Goal: Communication & Community: Answer question/provide support

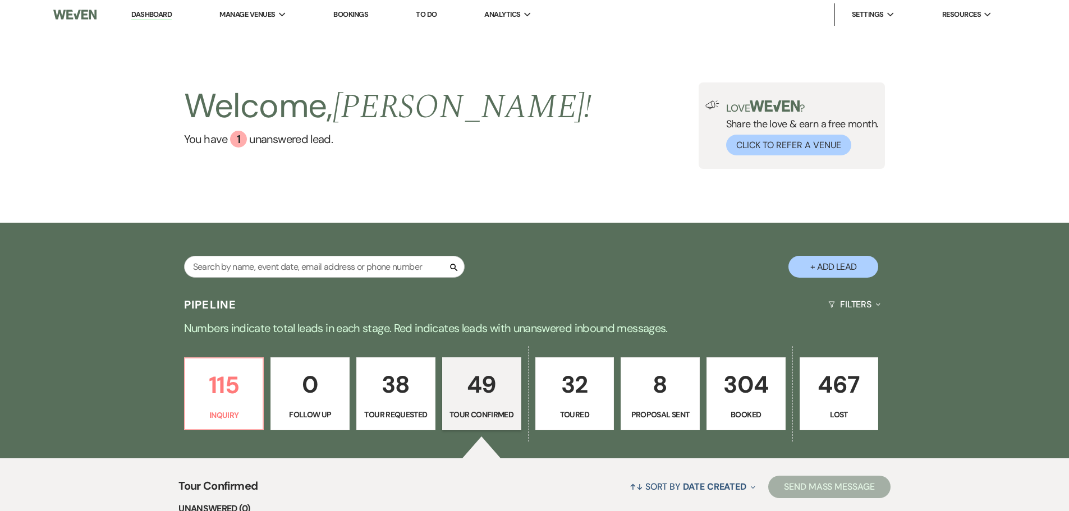
select select "4"
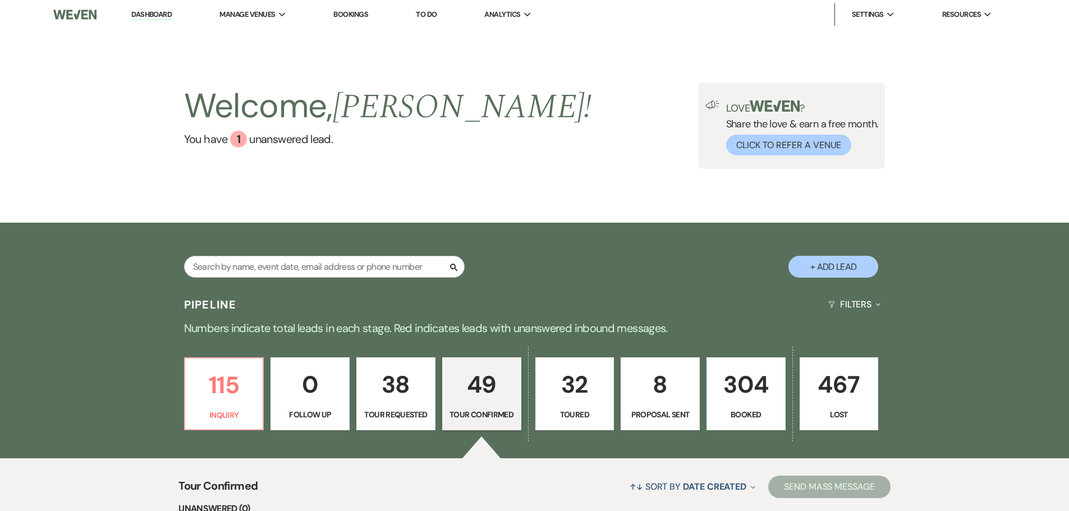
select select "4"
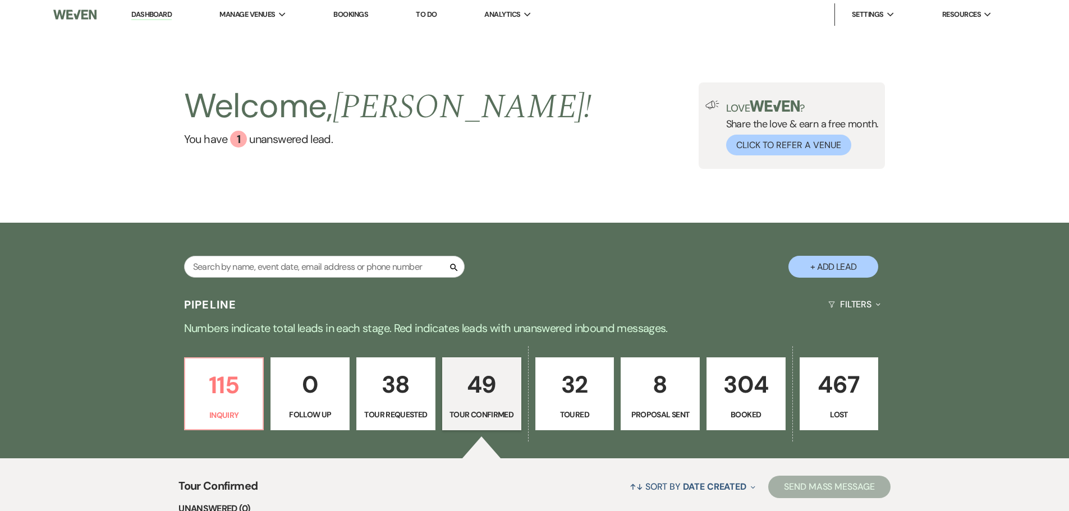
select select "4"
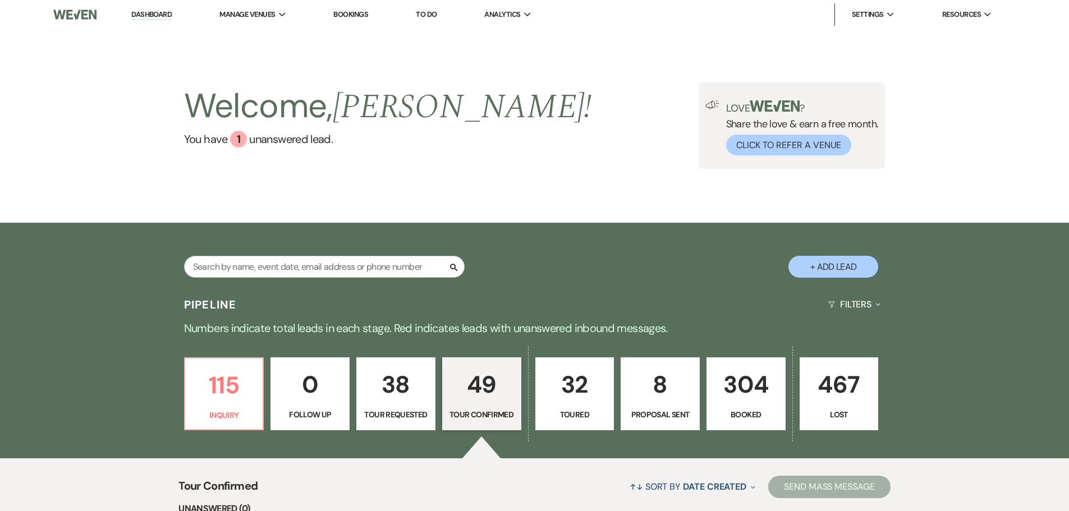
select select "4"
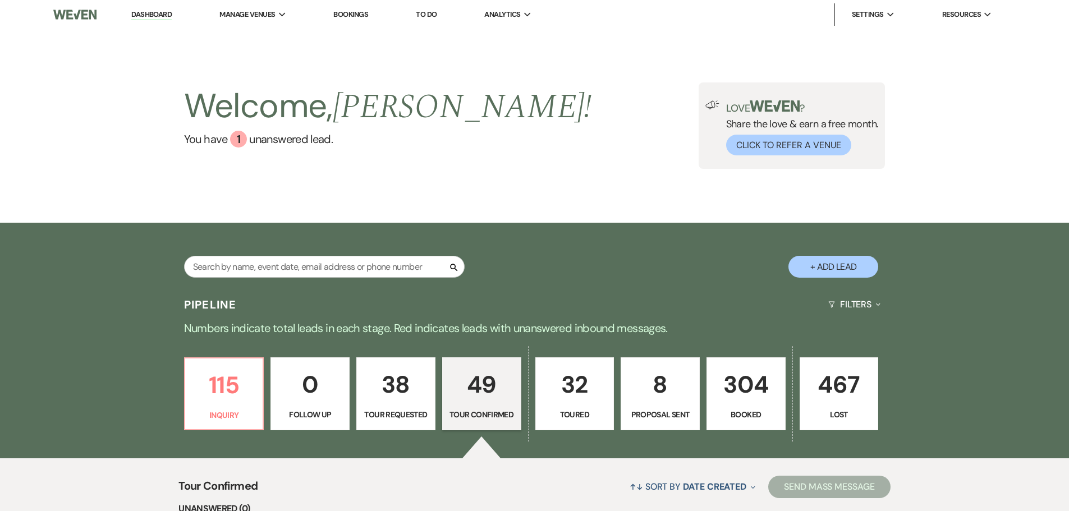
select select "4"
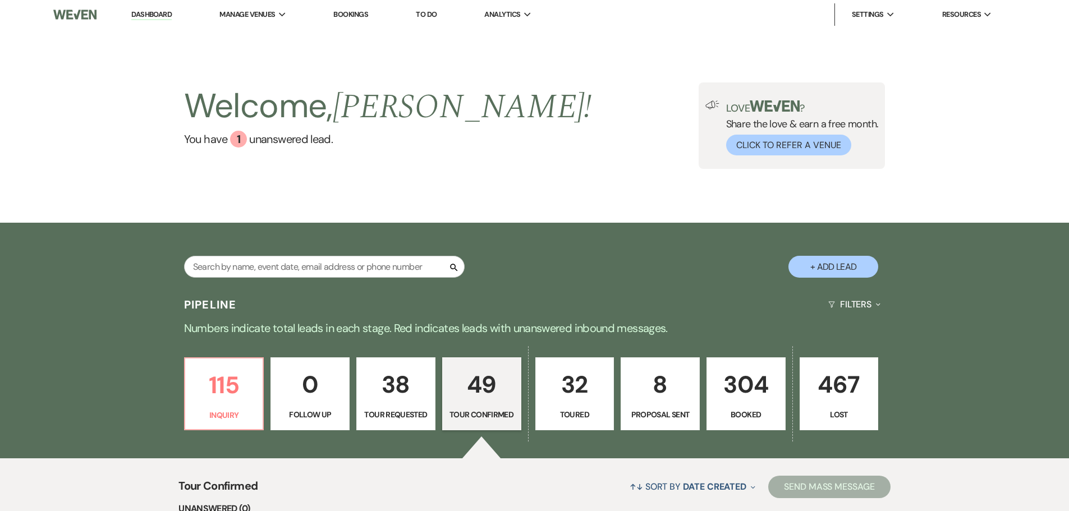
select select "4"
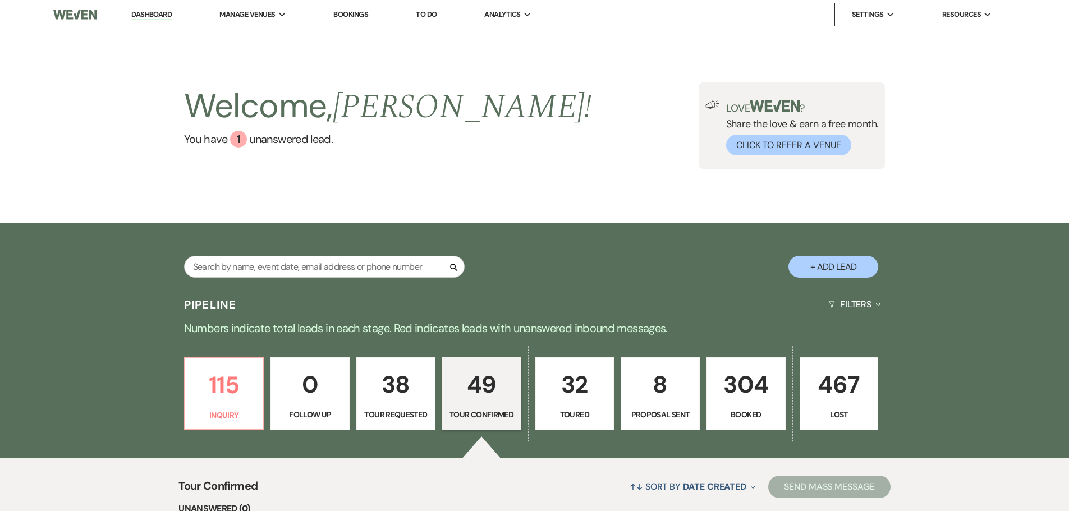
select select "4"
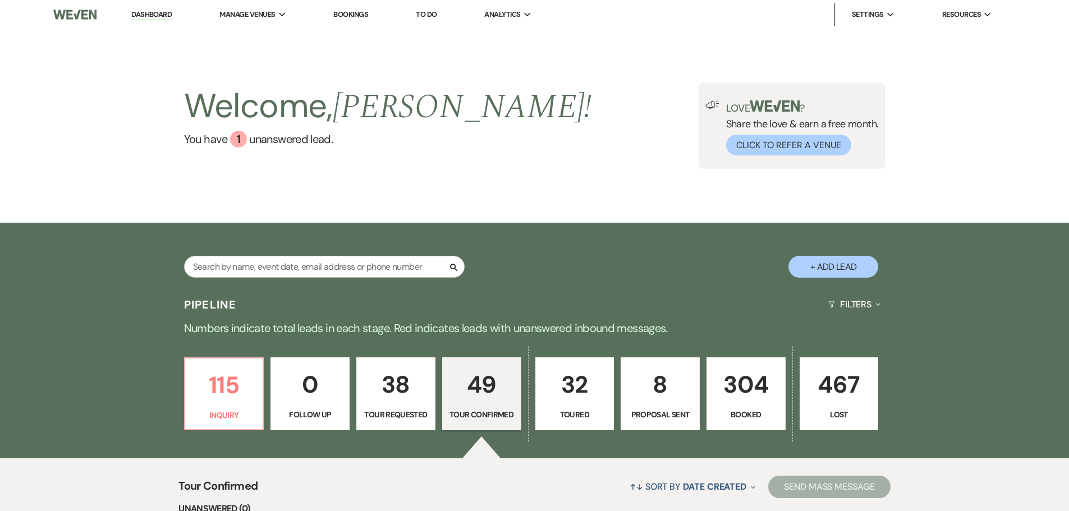
select select "4"
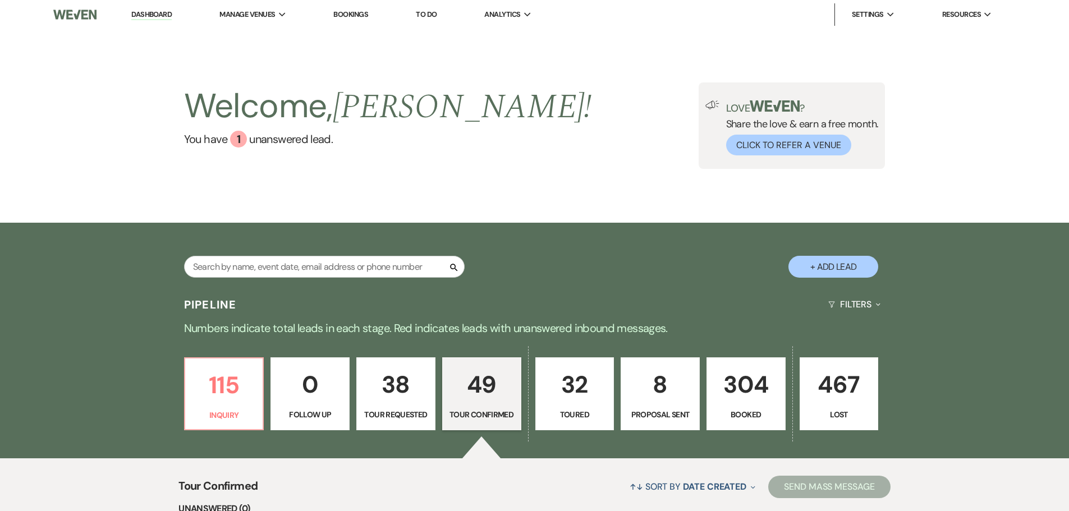
select select "4"
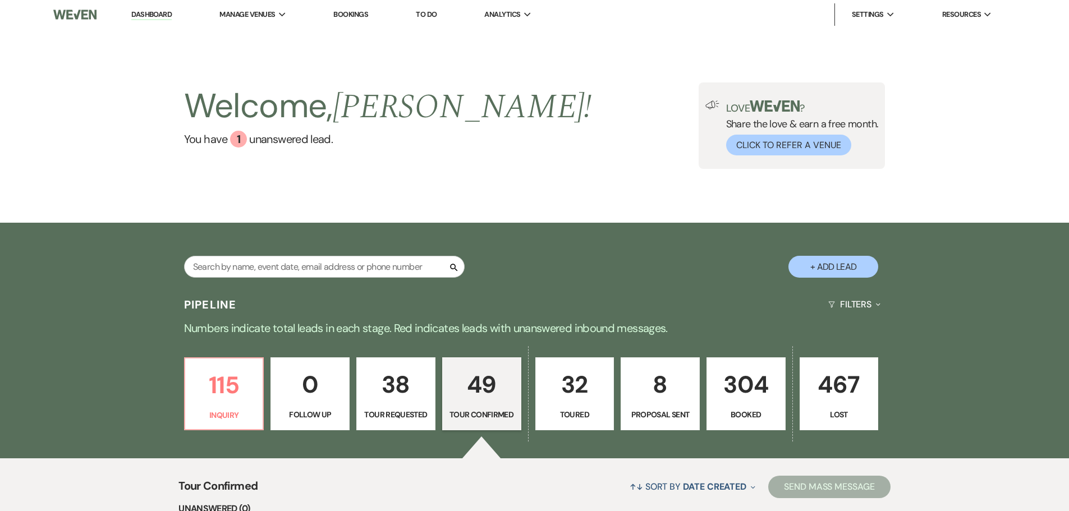
select select "4"
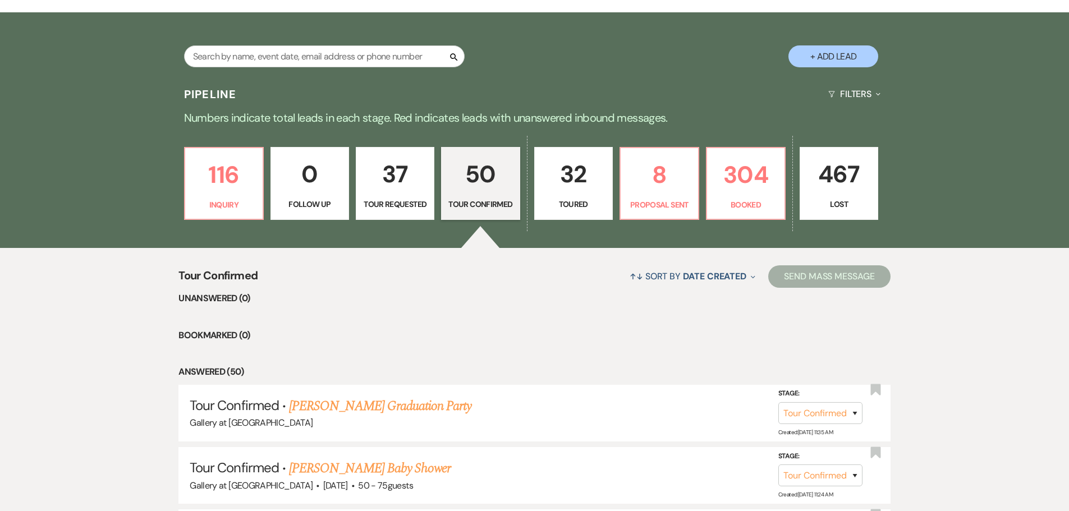
scroll to position [111, 0]
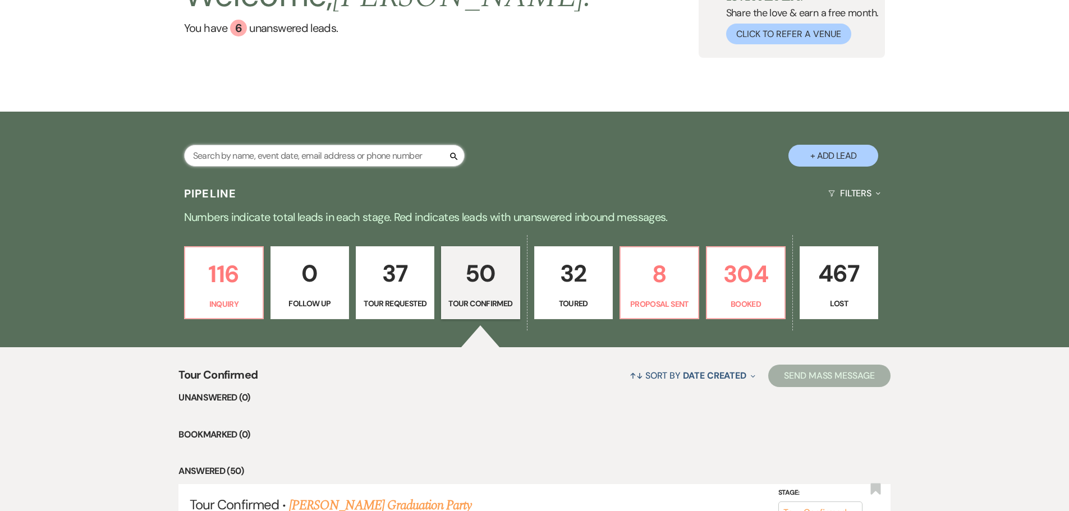
click at [228, 162] on input "text" at bounding box center [324, 156] width 281 height 22
type input "[PERSON_NAME] mo"
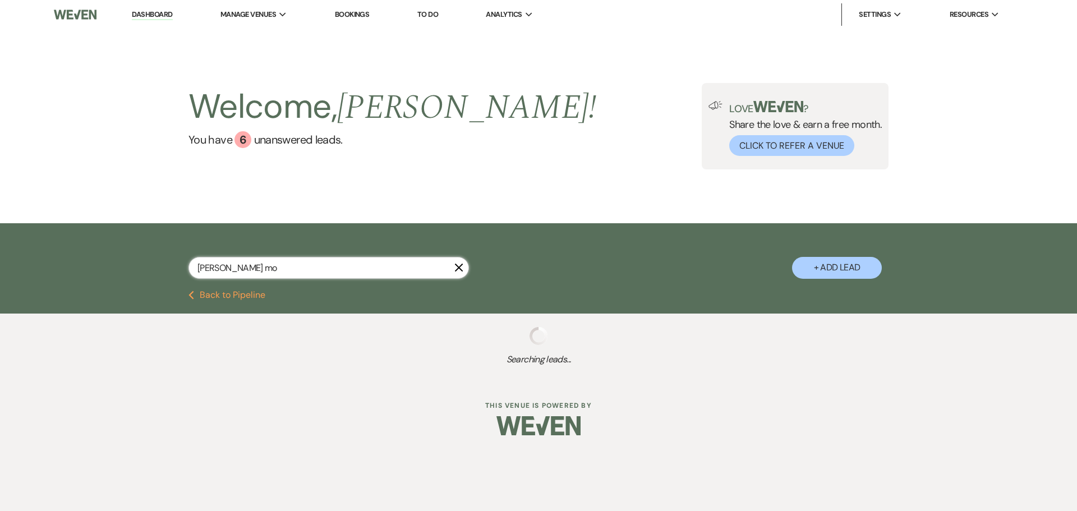
select select "4"
select select "8"
select select "6"
select select "8"
select select "5"
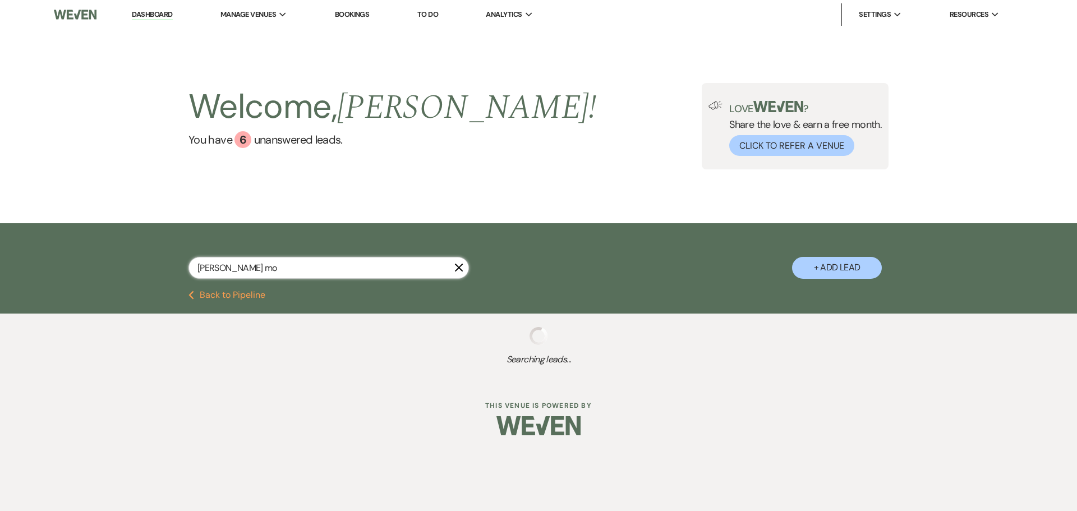
select select "8"
select select "5"
select select "8"
select select "5"
select select "8"
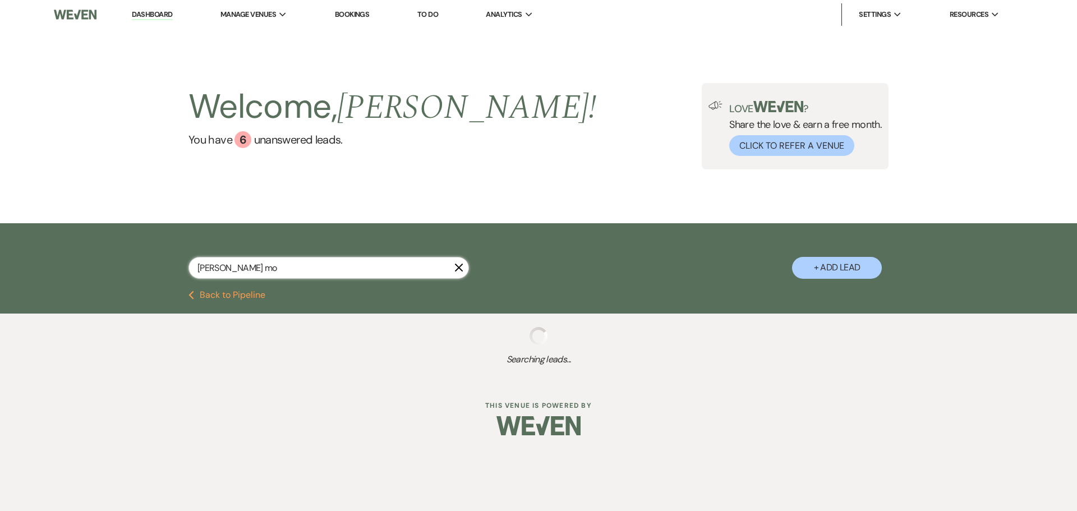
select select "5"
select select "8"
select select "5"
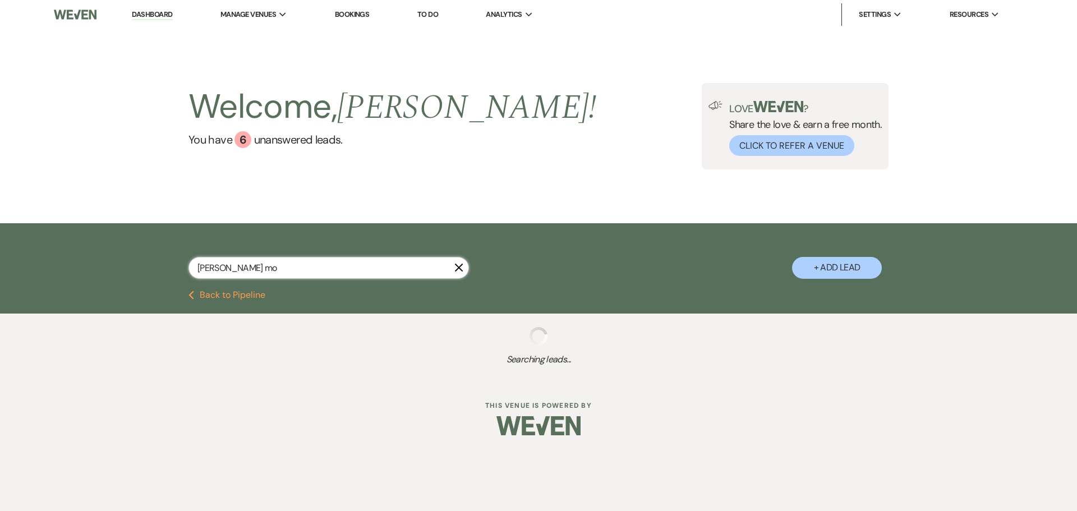
select select "8"
select select "5"
select select "8"
select select "5"
select select "4"
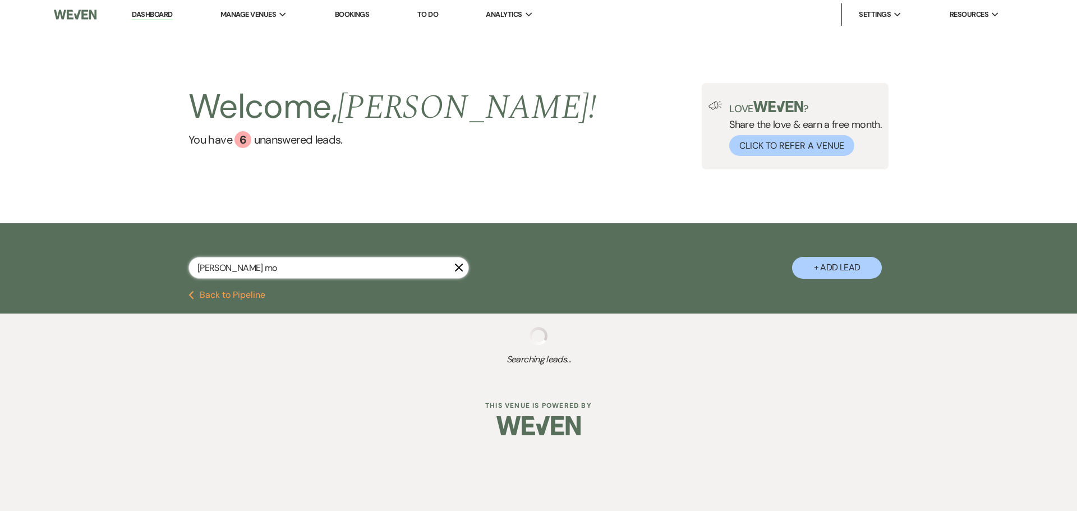
select select "8"
select select "5"
select select "8"
select select "6"
select select "8"
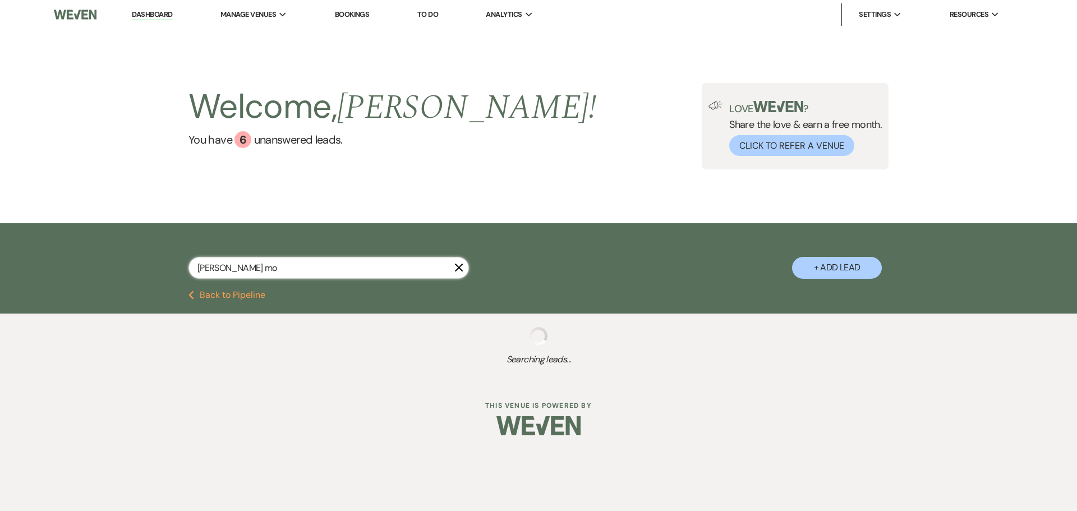
select select "5"
select select "8"
select select "5"
select select "8"
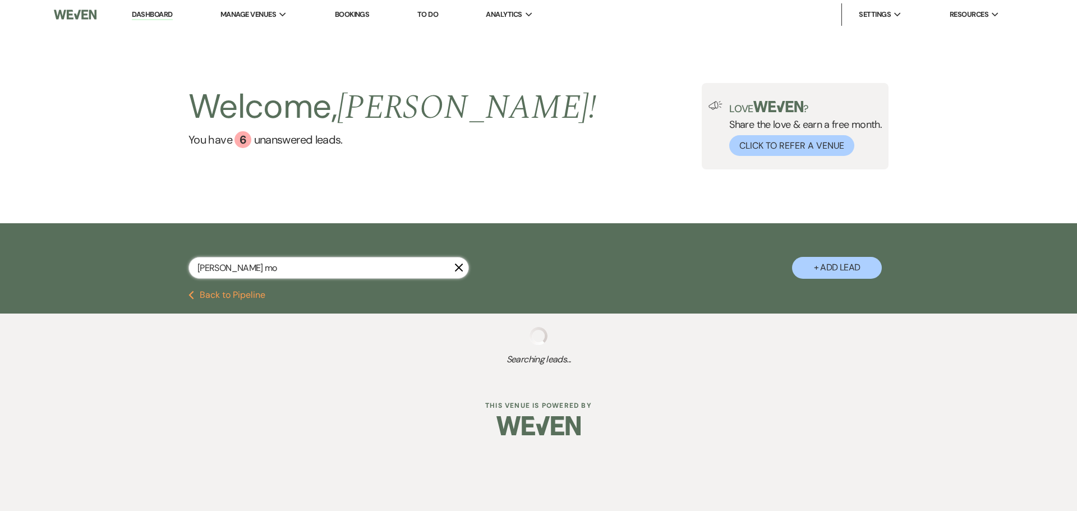
select select "8"
select select "5"
select select "8"
select select "5"
select select "8"
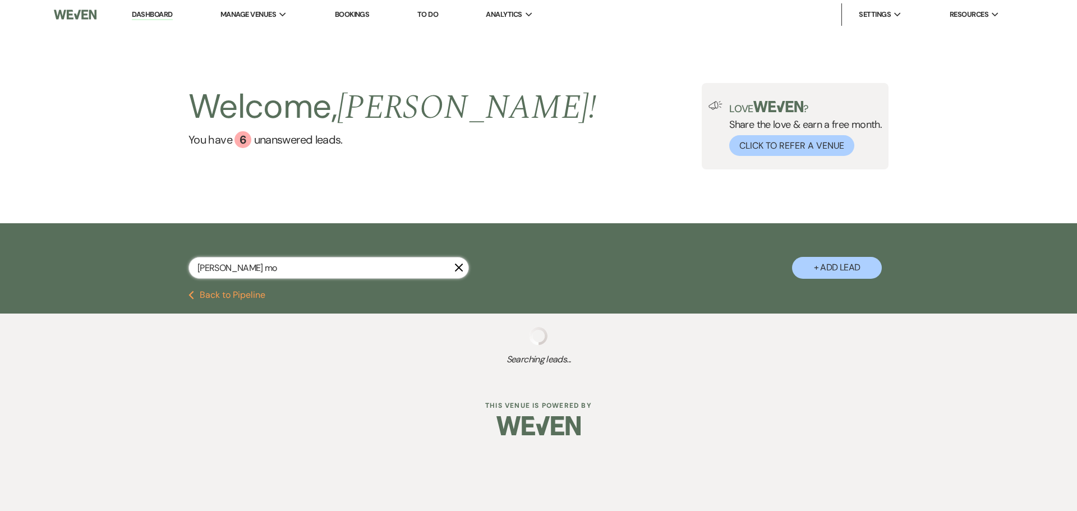
select select "8"
select select "5"
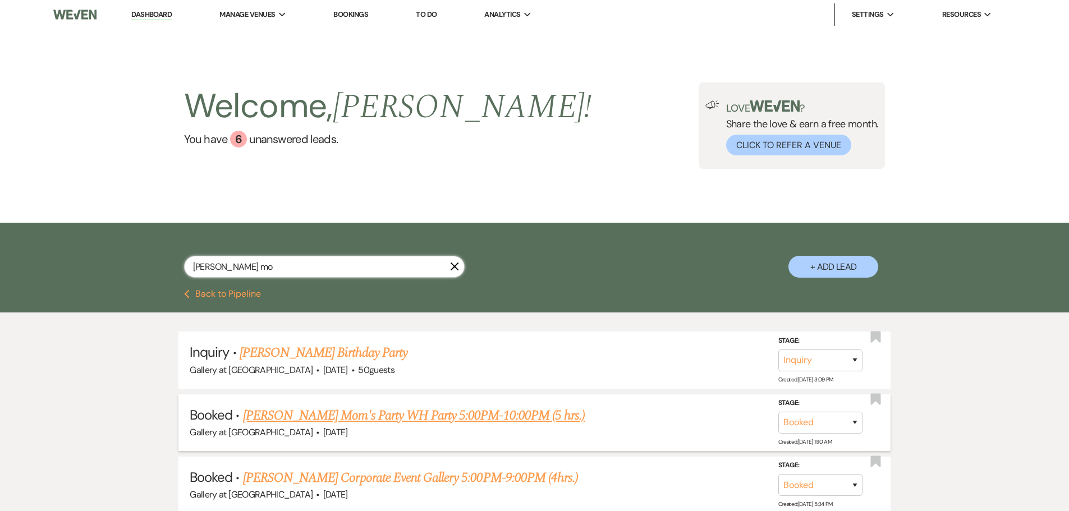
type input "[PERSON_NAME] mo"
click at [475, 417] on link "[PERSON_NAME] Mom's Party WH Party 5:00PM-10:00PM (5 hrs.)" at bounding box center [414, 416] width 342 height 20
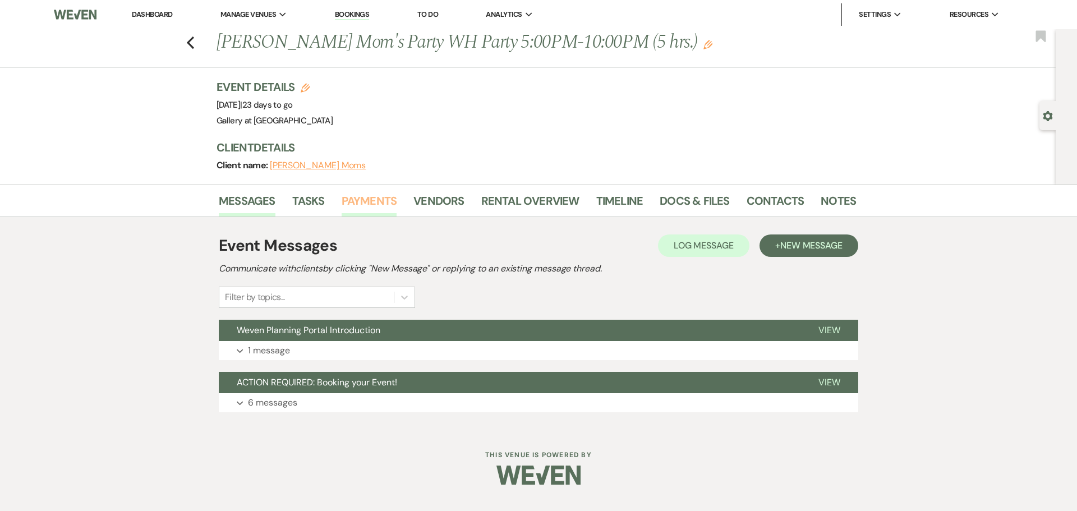
click at [368, 200] on link "Payments" at bounding box center [370, 204] width 56 height 25
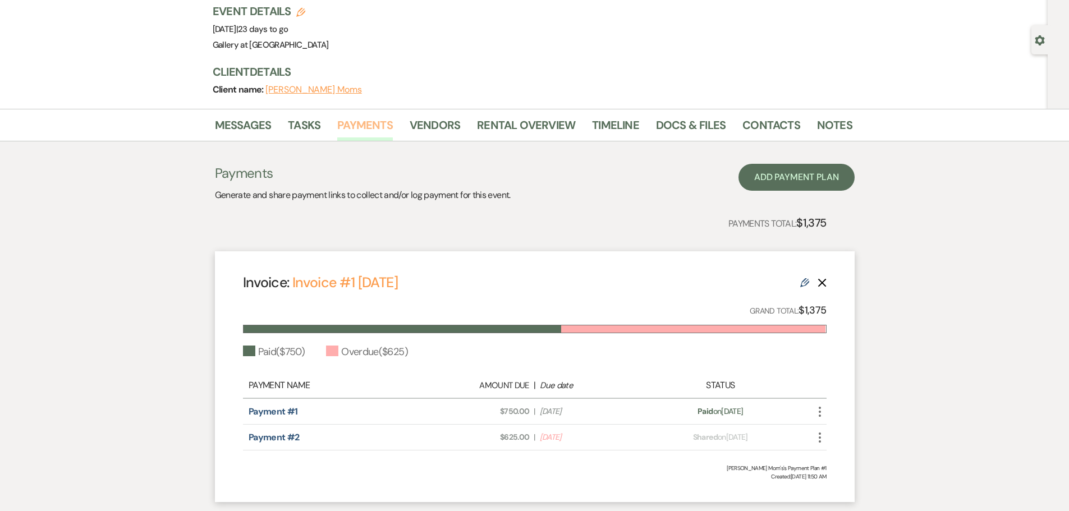
scroll to position [150, 0]
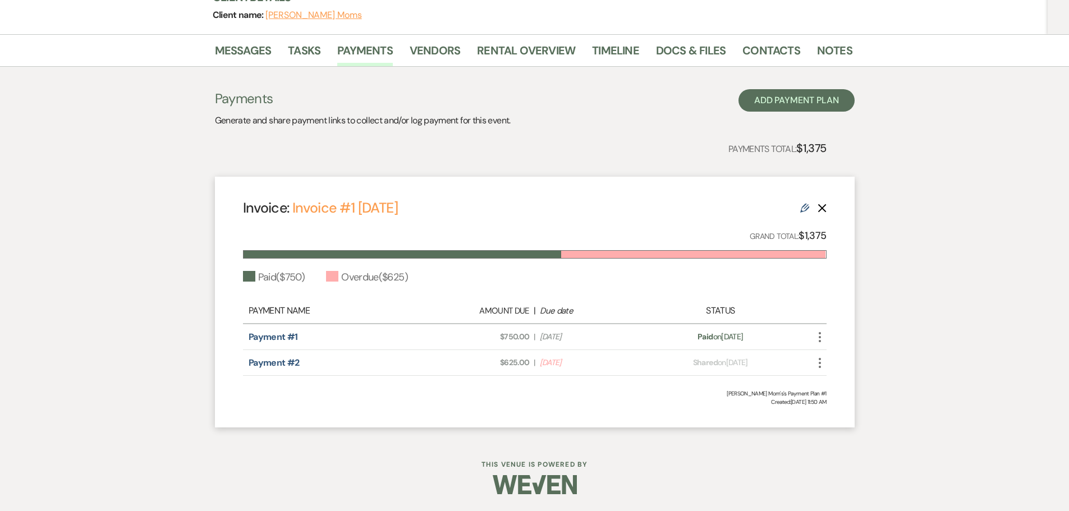
click at [819, 366] on icon "More" at bounding box center [819, 362] width 13 height 13
click at [830, 424] on icon "Check Mark" at bounding box center [830, 423] width 9 height 9
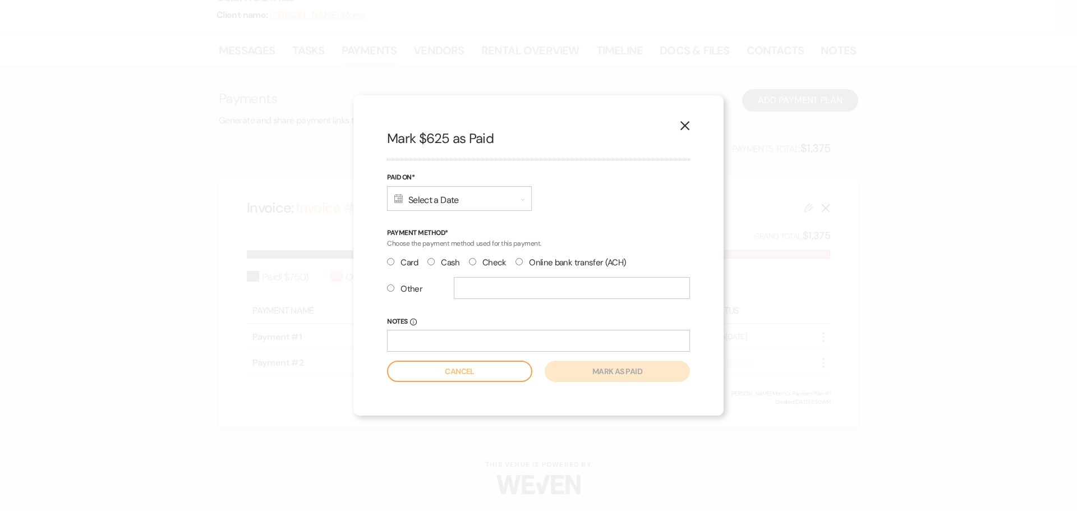
click at [399, 202] on icon "Calendar" at bounding box center [398, 198] width 8 height 9
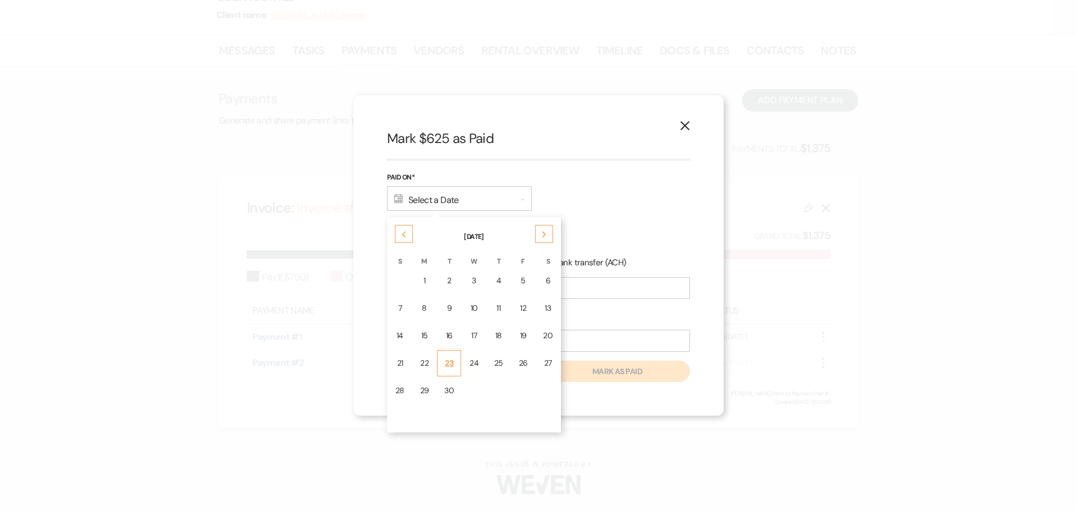
click at [447, 360] on div "23" at bounding box center [449, 363] width 10 height 12
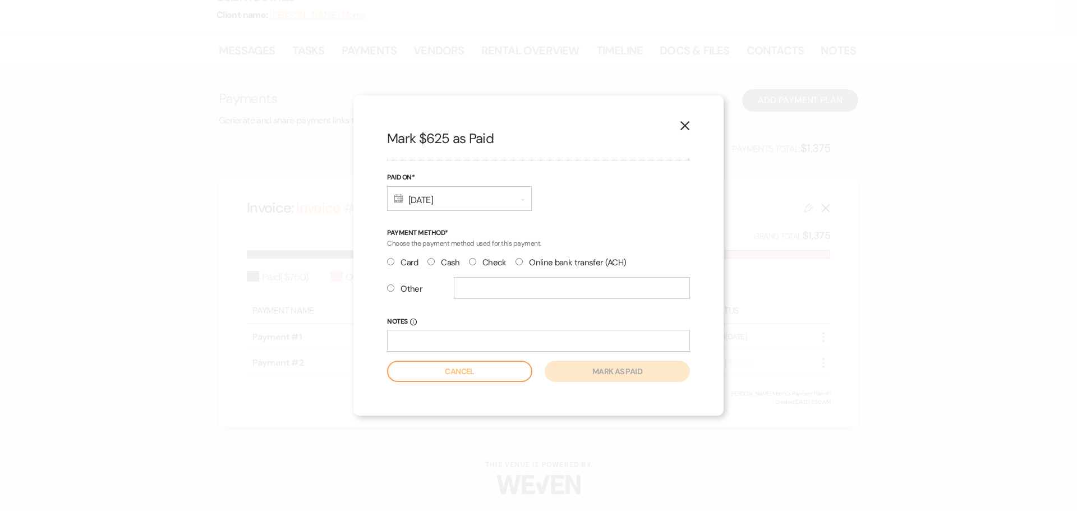
click at [484, 263] on label "Check" at bounding box center [488, 262] width 38 height 15
click at [476, 263] on input "Check" at bounding box center [472, 261] width 7 height 7
radio input "true"
click at [602, 375] on button "Mark as paid" at bounding box center [617, 371] width 145 height 21
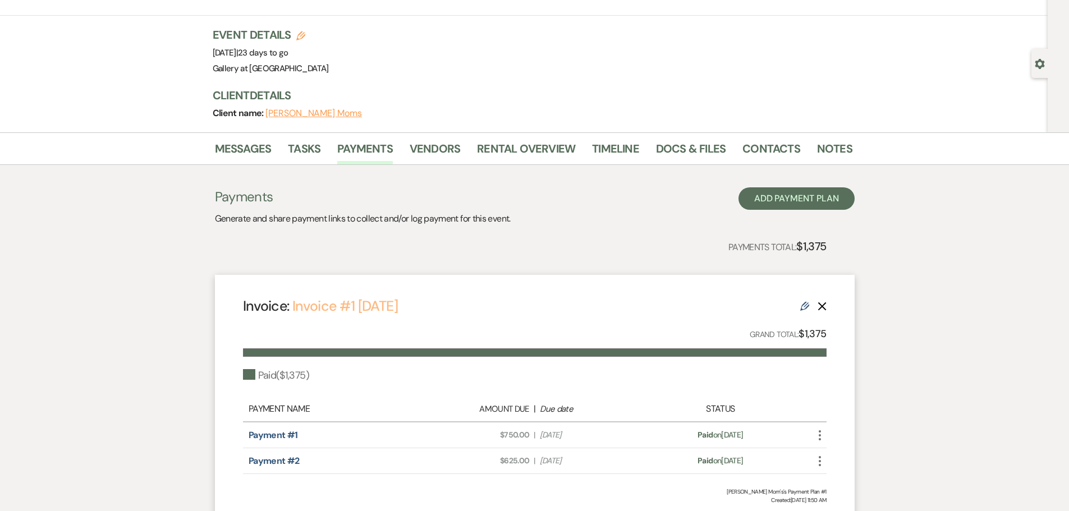
scroll to position [0, 0]
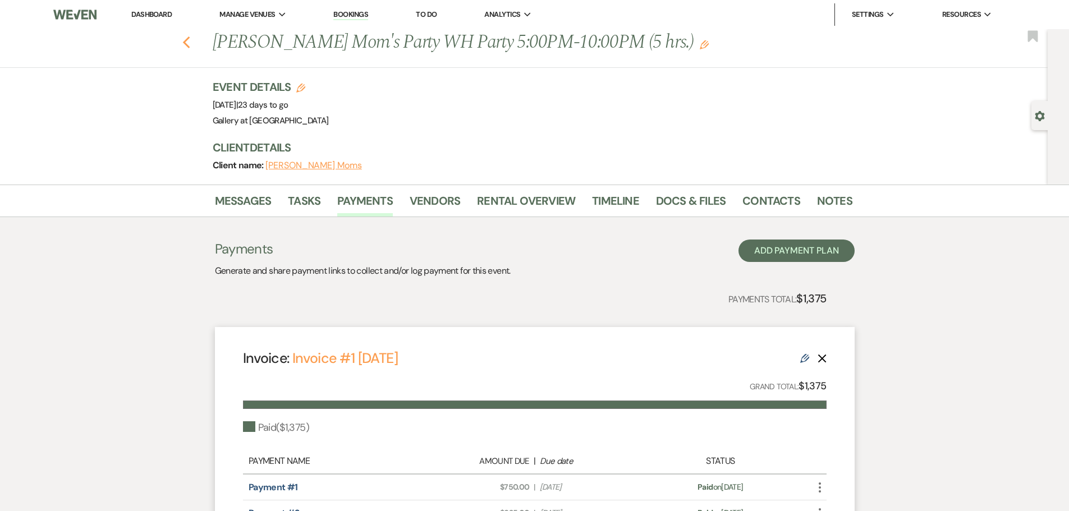
click at [190, 46] on use "button" at bounding box center [185, 42] width 7 height 12
select select "4"
select select "8"
select select "6"
select select "8"
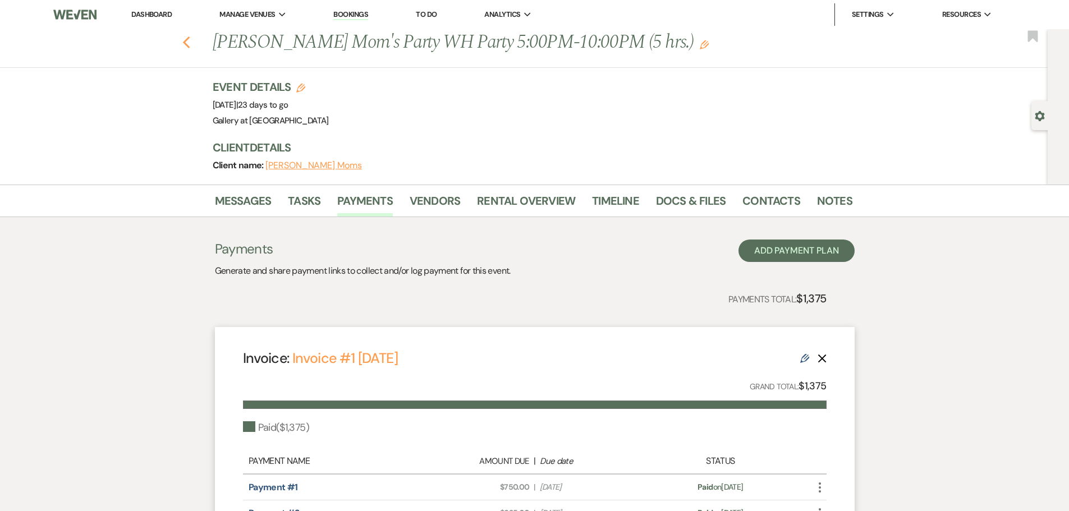
select select "5"
select select "8"
select select "5"
select select "8"
select select "5"
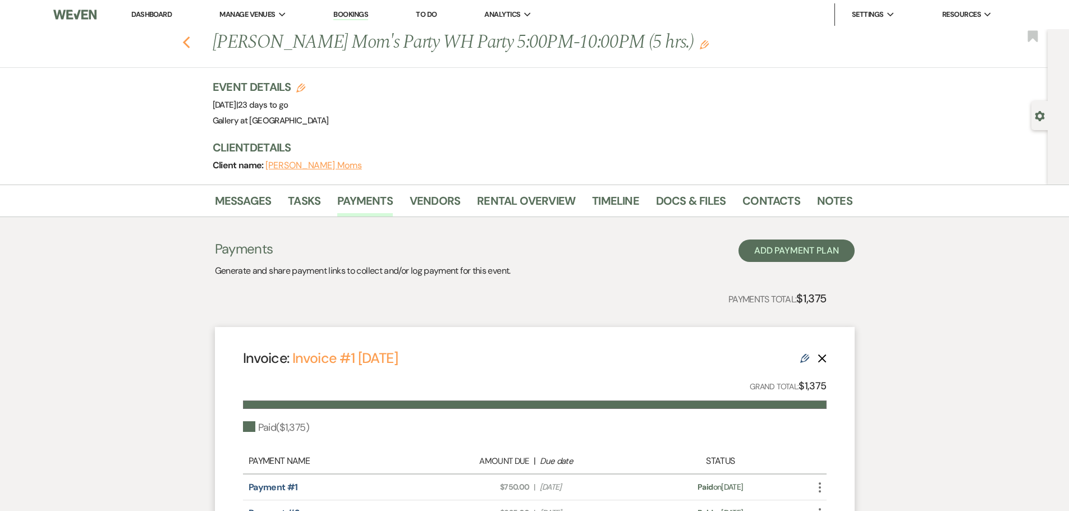
select select "8"
select select "5"
select select "8"
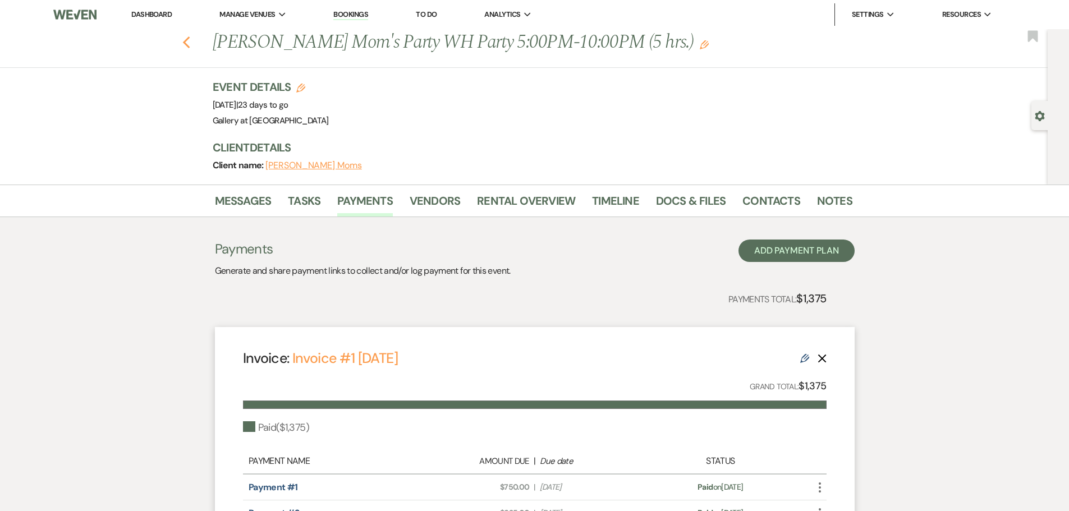
select select "5"
select select "8"
select select "5"
select select "8"
select select "5"
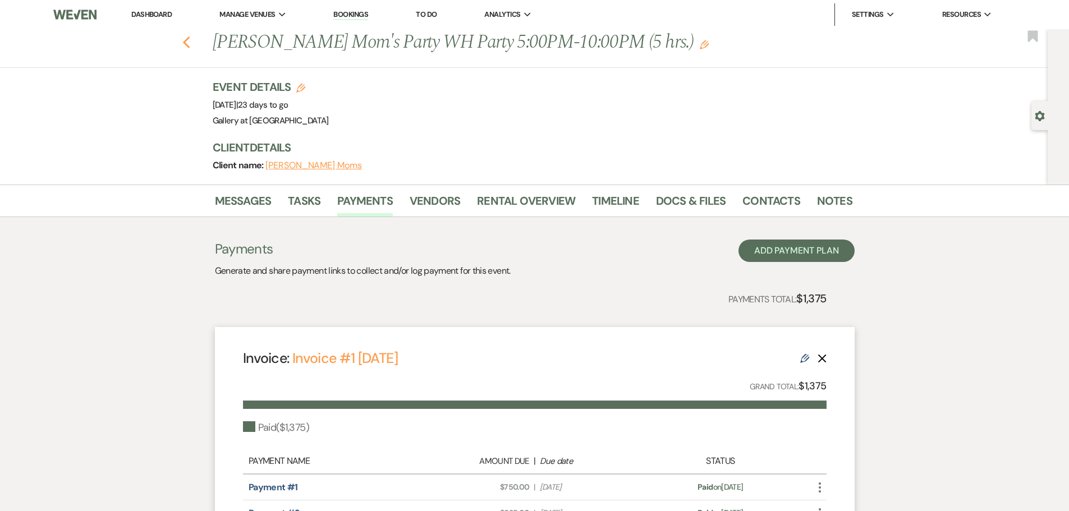
select select "4"
select select "8"
select select "5"
select select "8"
select select "6"
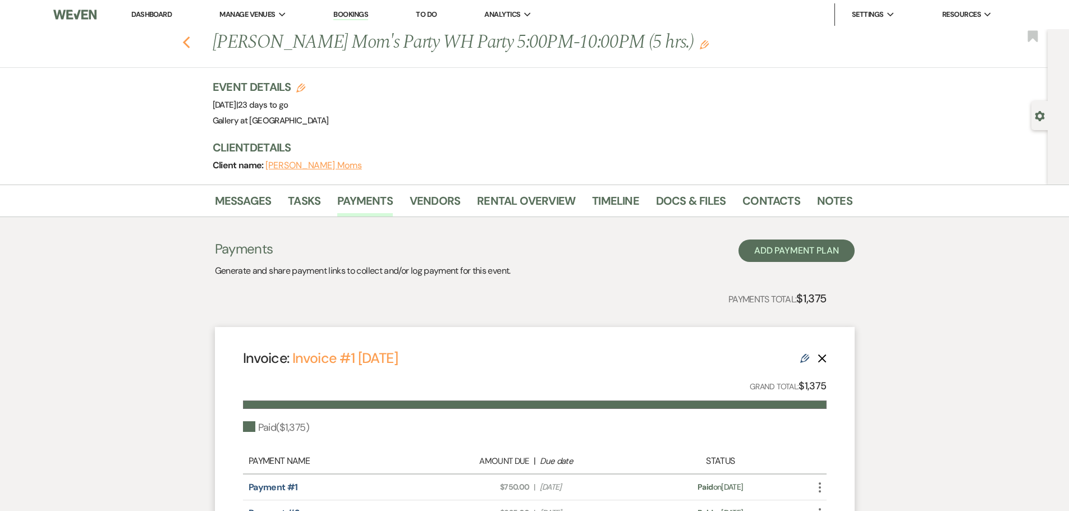
select select "8"
select select "5"
select select "8"
select select "5"
select select "8"
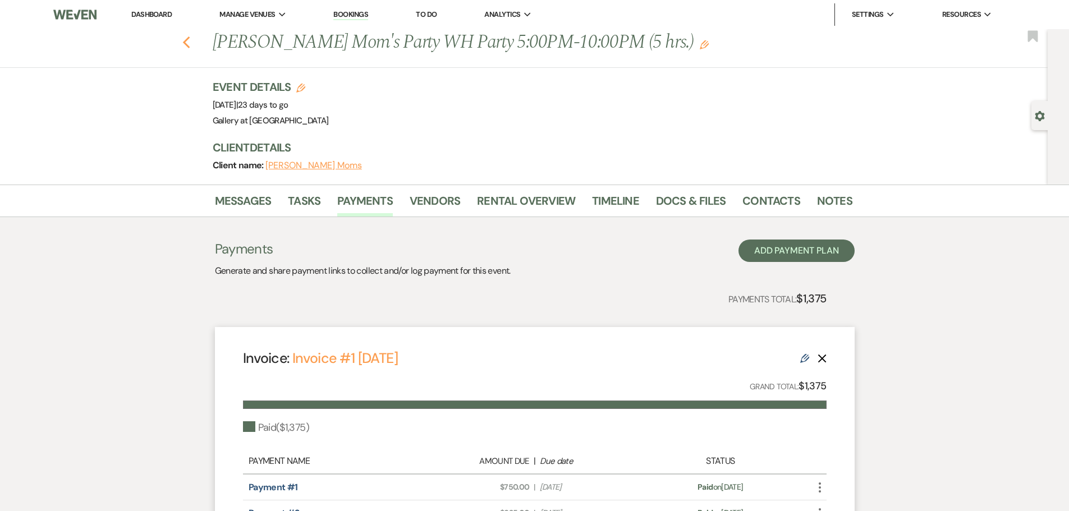
select select "8"
select select "5"
select select "8"
select select "5"
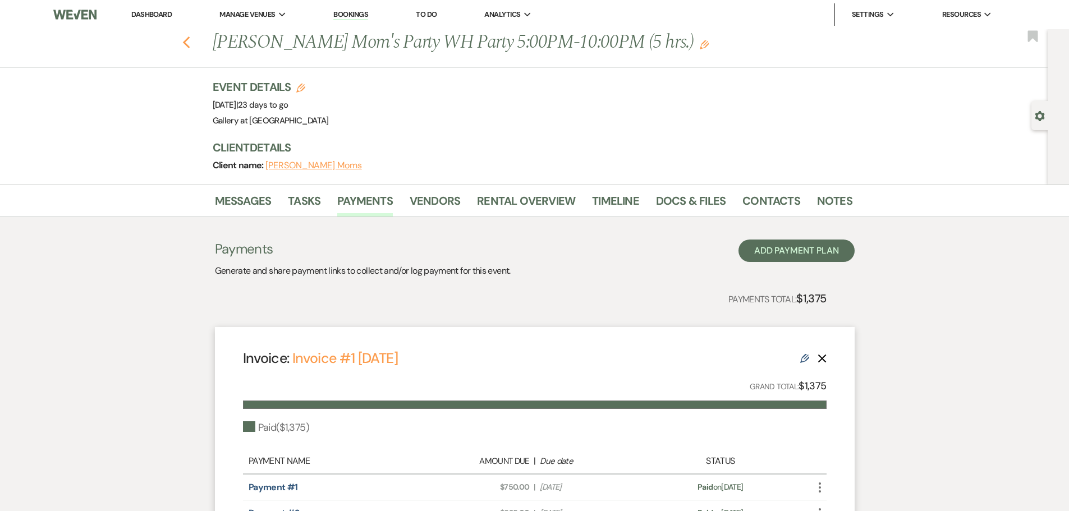
select select "8"
select select "5"
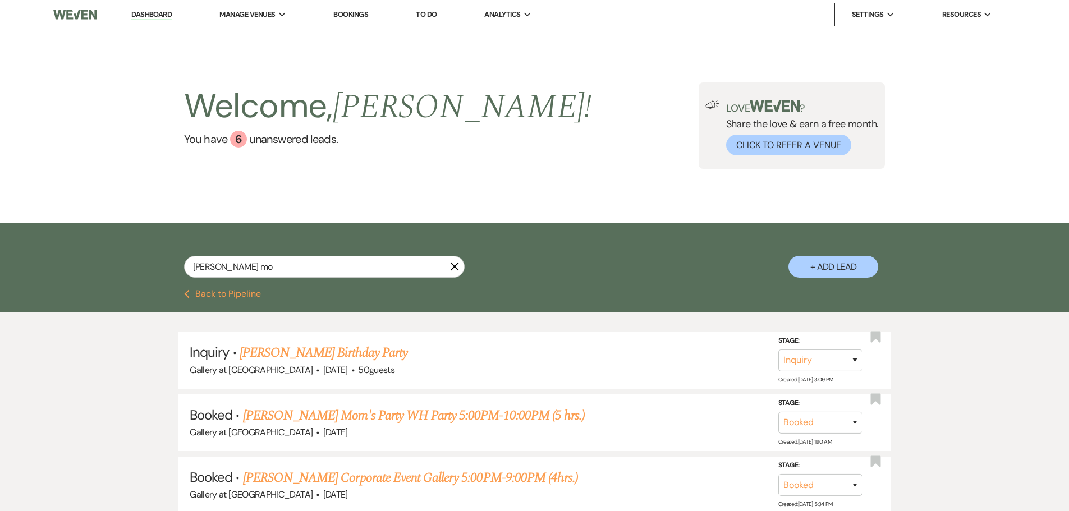
click at [452, 264] on use "button" at bounding box center [455, 267] width 8 height 8
select select "4"
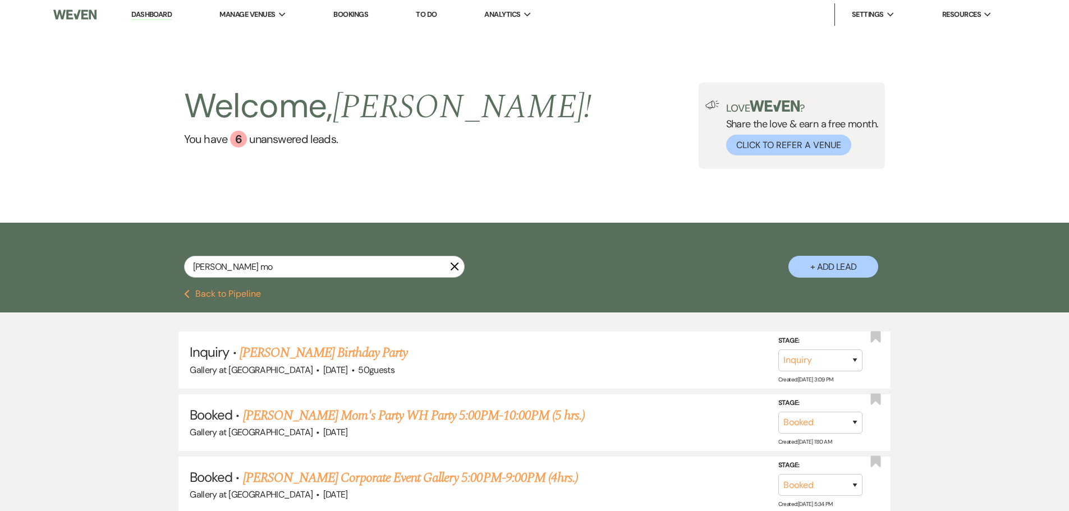
select select "4"
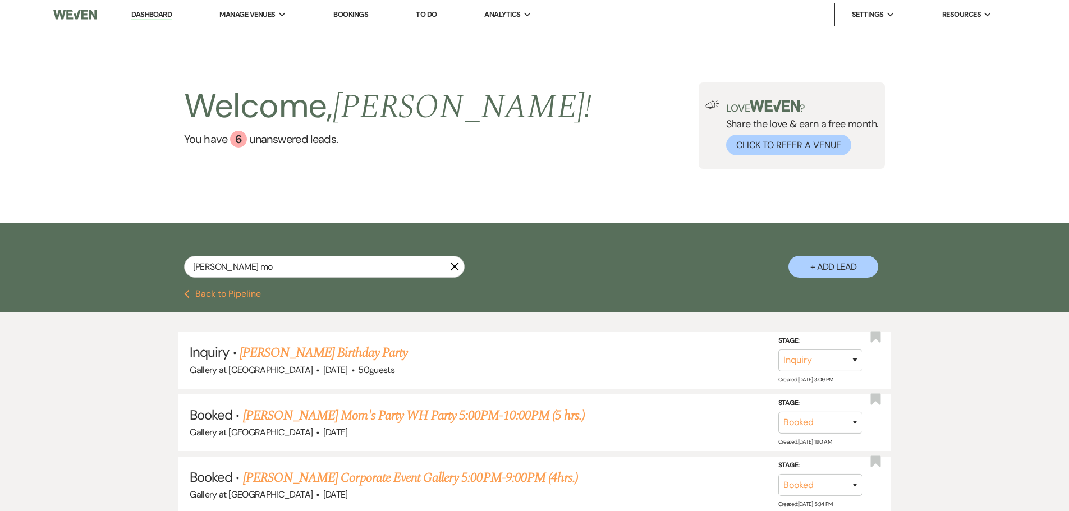
select select "4"
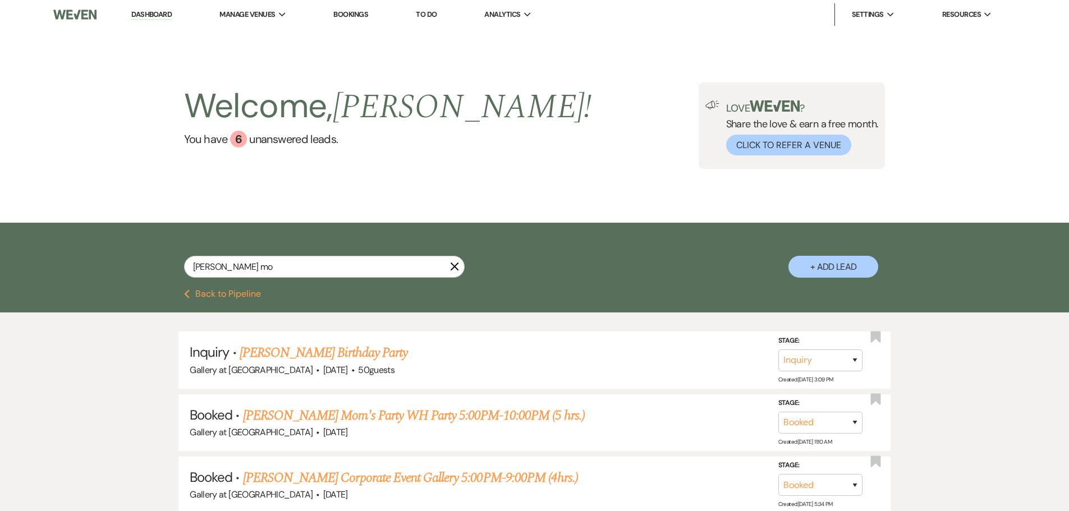
select select "4"
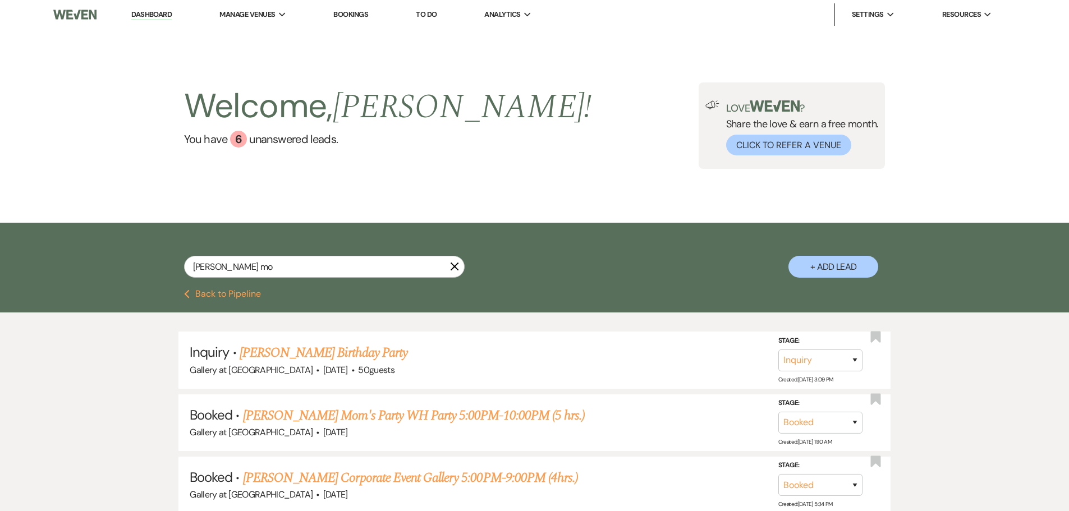
select select "4"
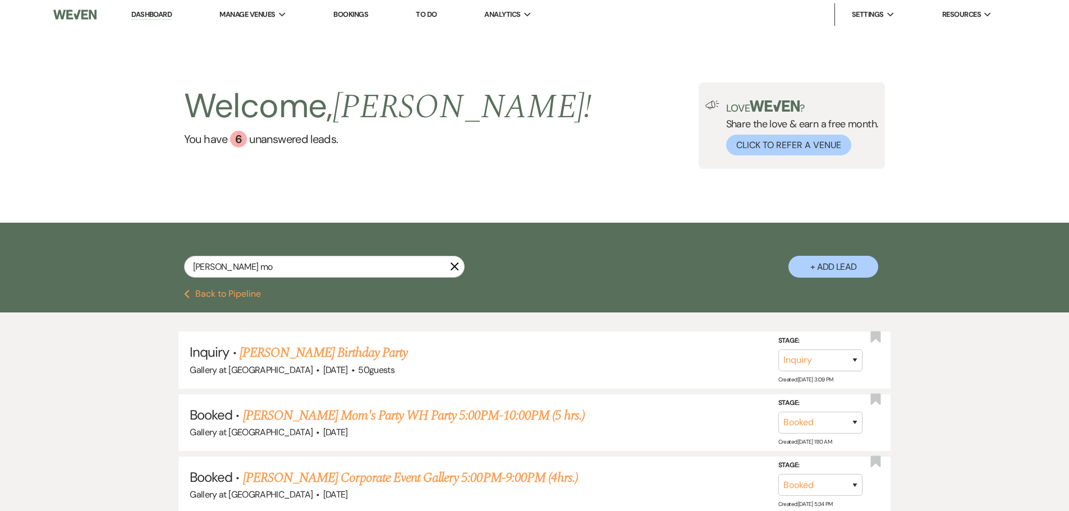
select select "4"
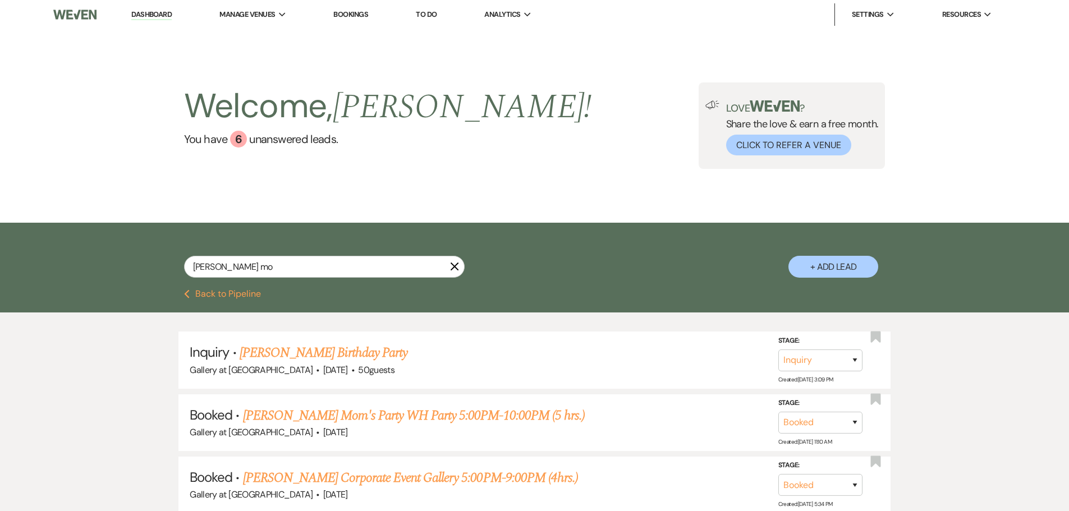
select select "4"
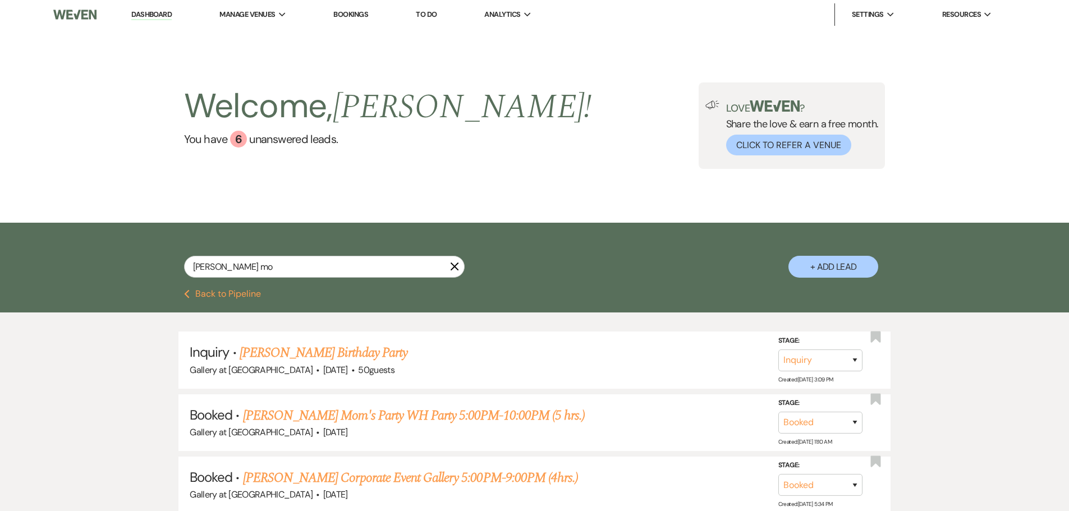
select select "4"
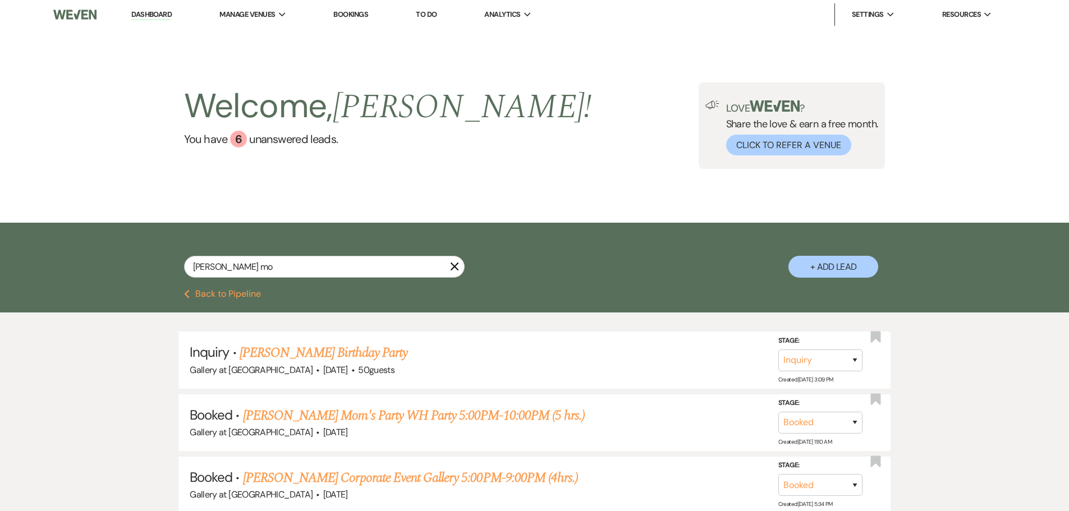
select select "4"
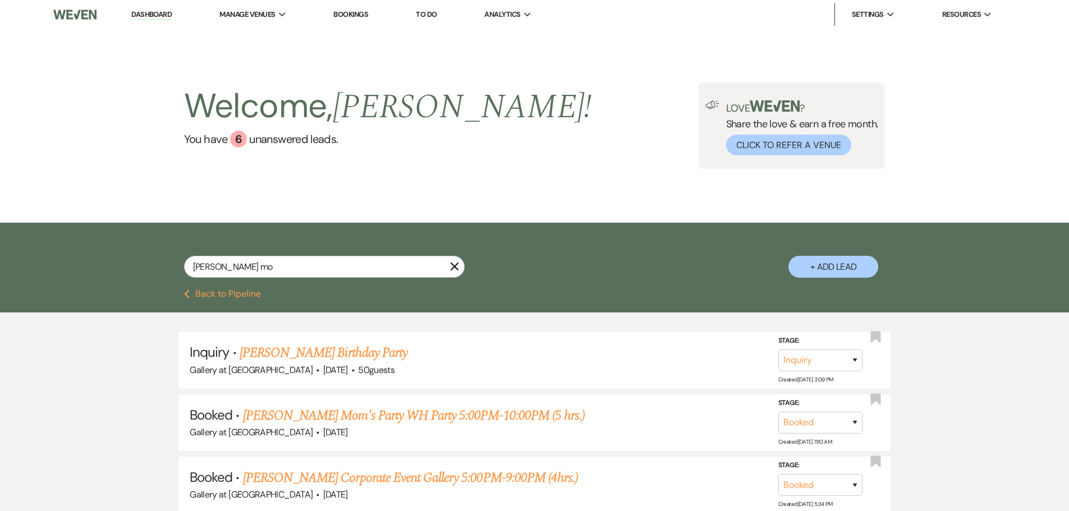
select select "4"
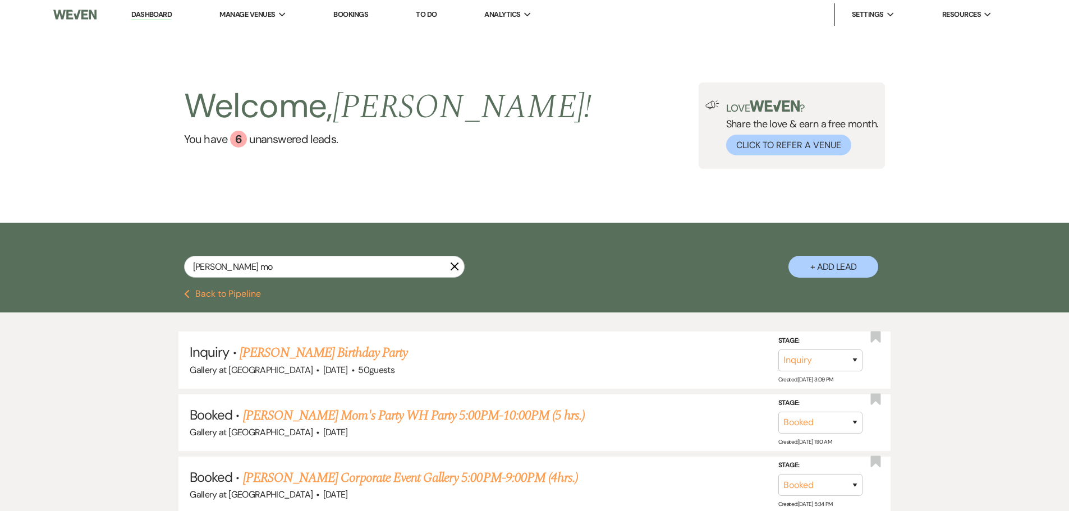
select select "4"
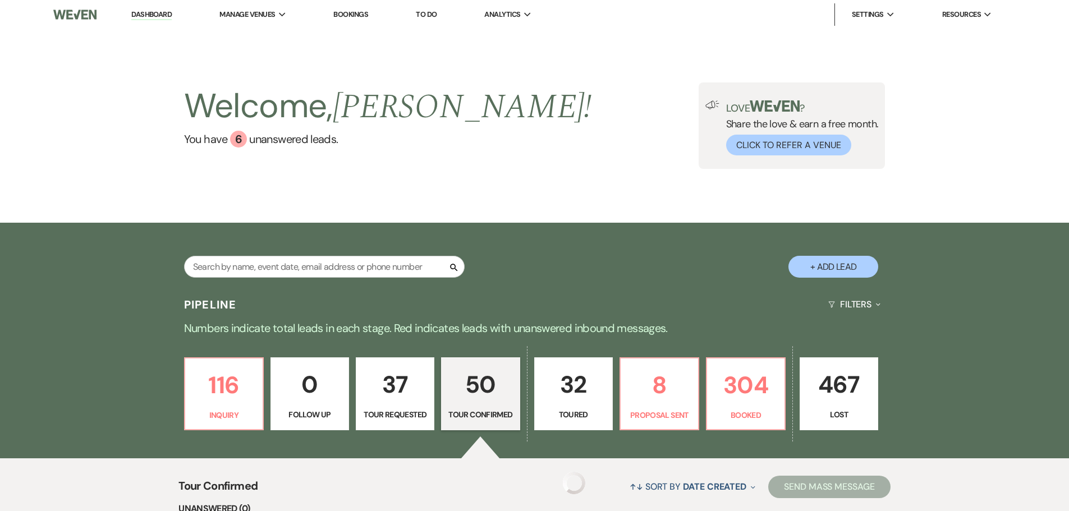
scroll to position [111, 0]
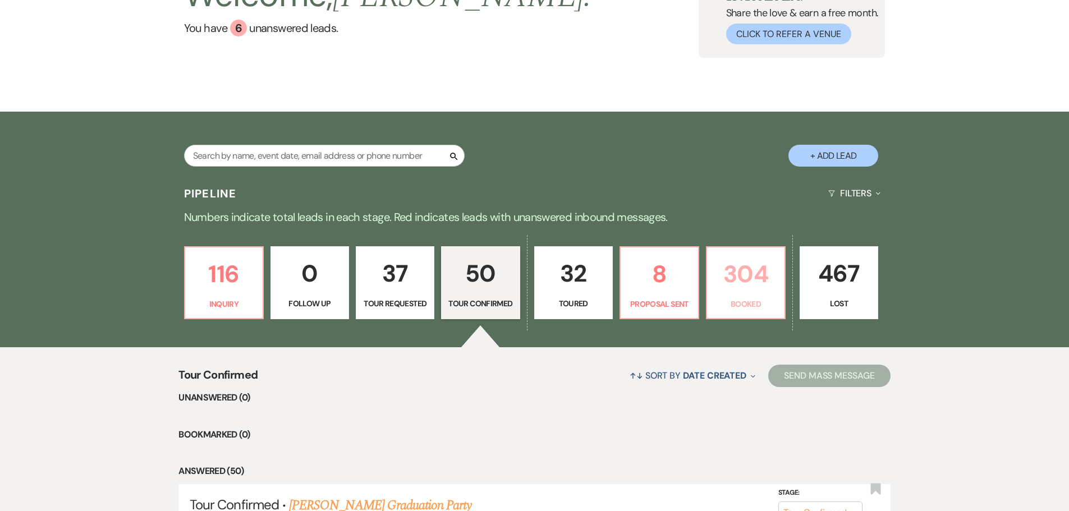
click at [744, 297] on link "304 Booked" at bounding box center [746, 282] width 80 height 73
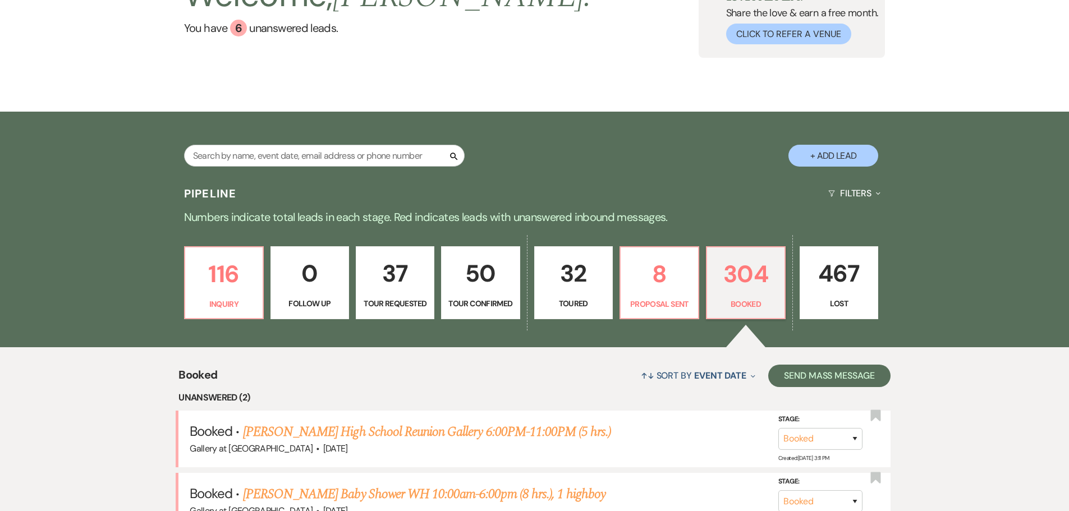
scroll to position [336, 0]
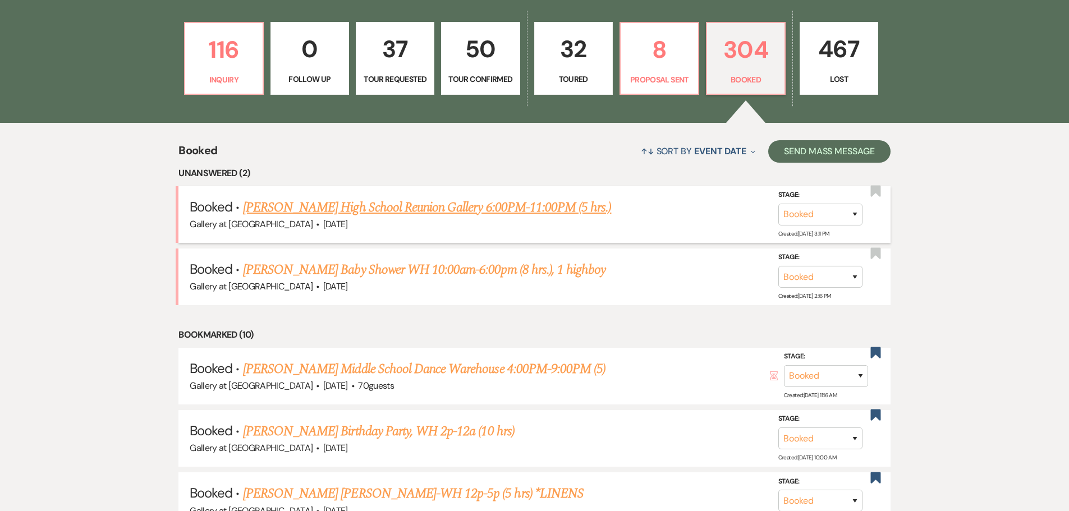
click at [426, 207] on link "[PERSON_NAME] High School Reunion Gallery 6:00PM-11:00PM (5 hrs.)" at bounding box center [427, 207] width 369 height 20
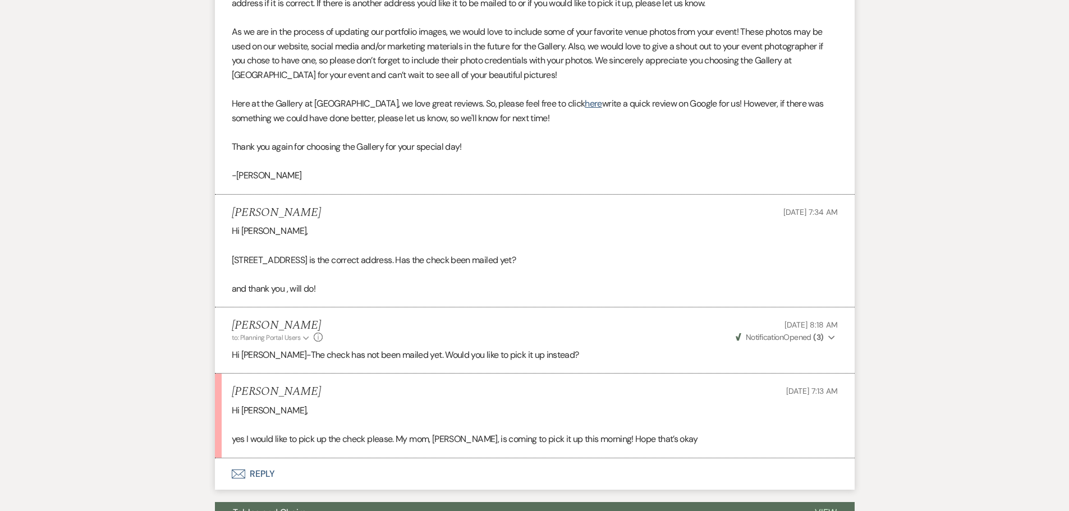
scroll to position [561, 0]
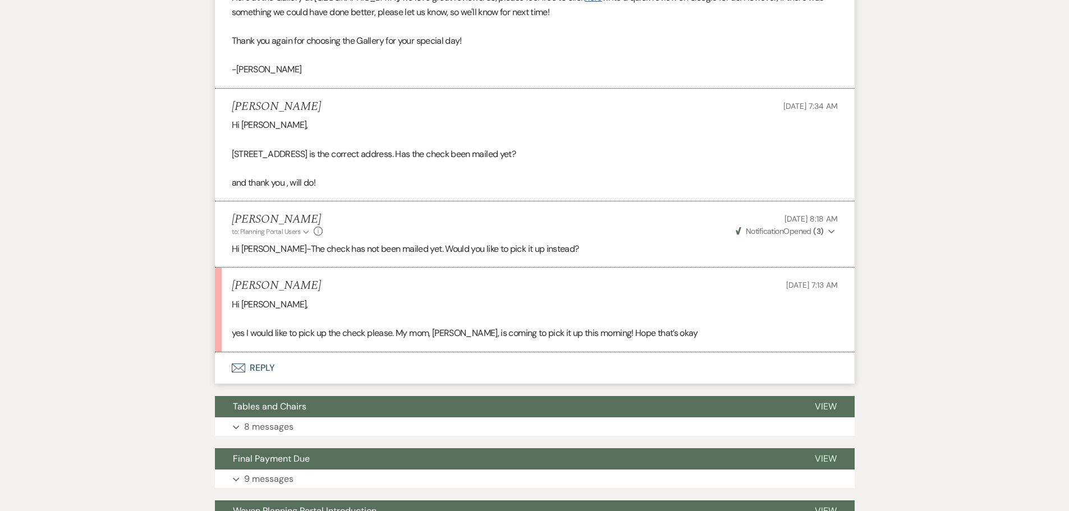
click at [264, 352] on button "Envelope Reply" at bounding box center [535, 367] width 640 height 31
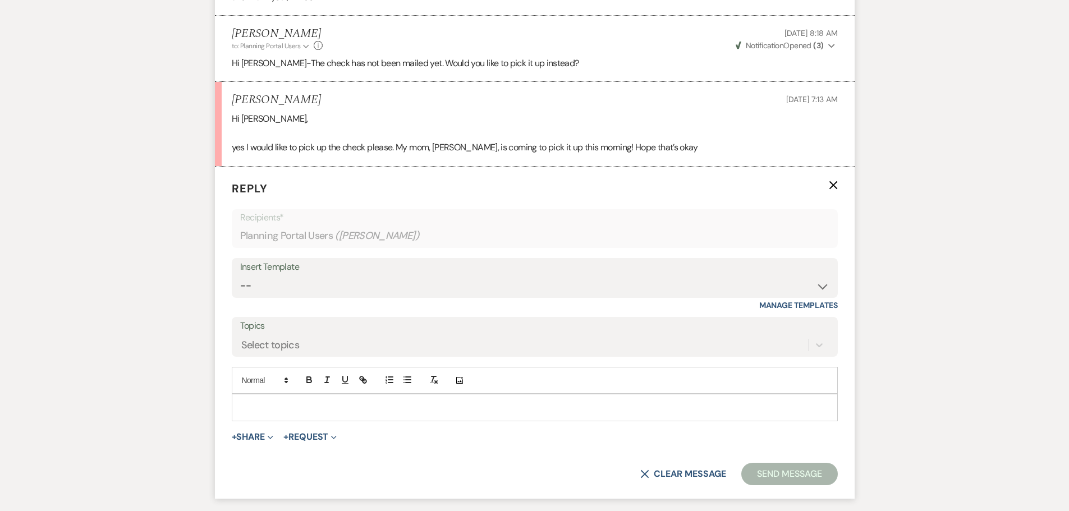
scroll to position [747, 0]
click at [267, 401] on p at bounding box center [535, 407] width 588 height 12
click at [242, 401] on p "That would be fine!" at bounding box center [535, 407] width 588 height 12
click at [792, 434] on form "Reply X Saving draft... Recipients* Planning Portal Users ( [PERSON_NAME] ) Ins…" at bounding box center [535, 332] width 640 height 332
click at [791, 462] on button "Send Message" at bounding box center [789, 473] width 96 height 22
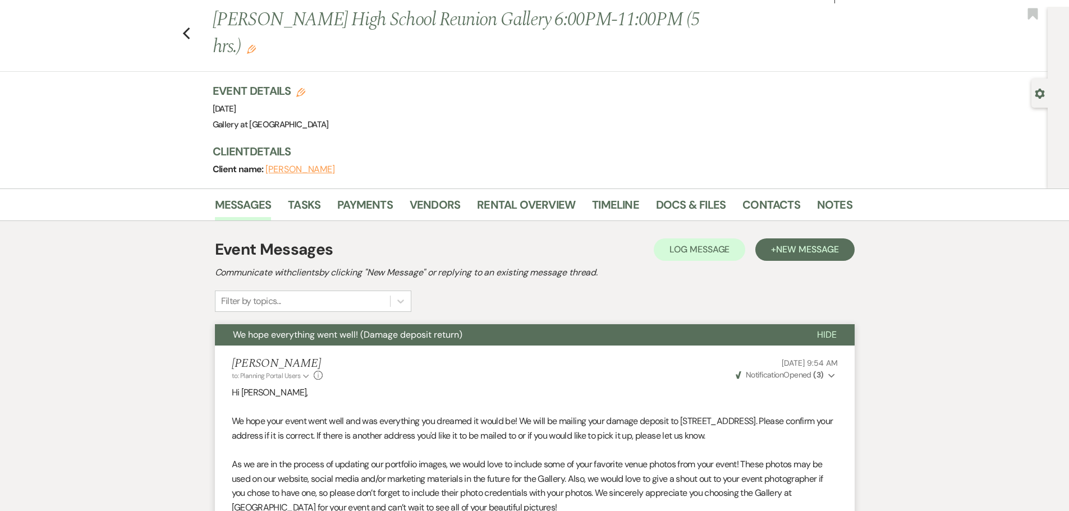
scroll to position [0, 0]
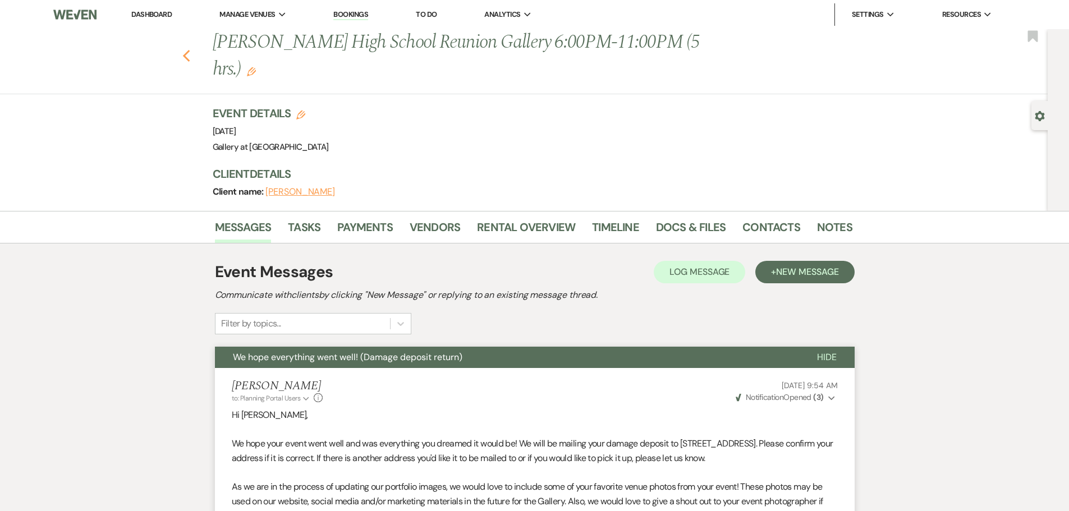
click at [190, 50] on use "button" at bounding box center [185, 56] width 7 height 12
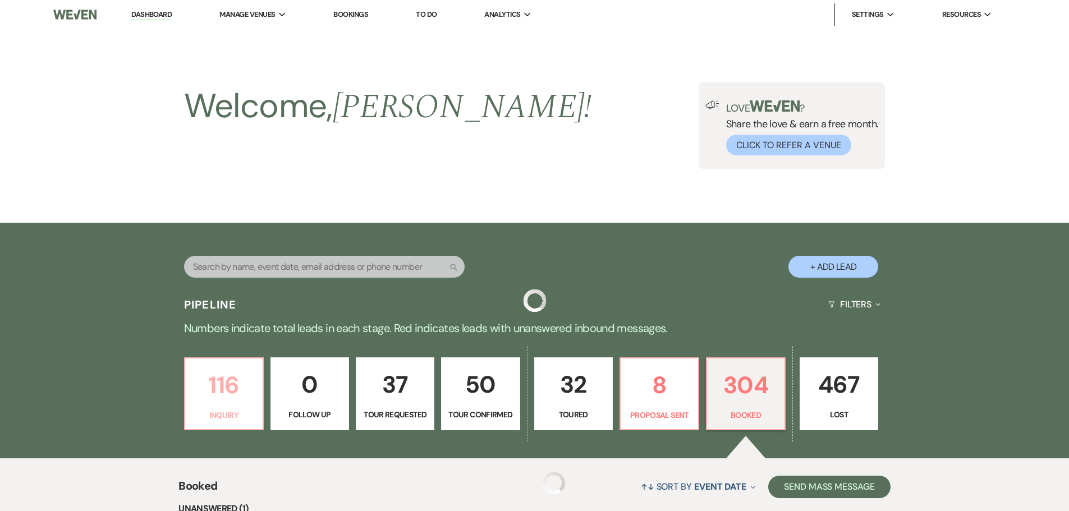
scroll to position [336, 0]
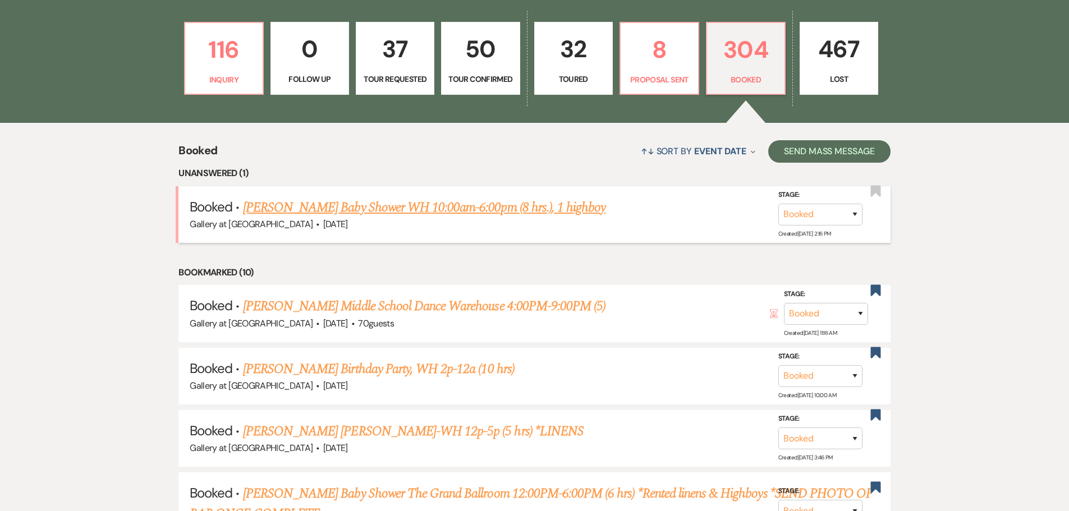
click at [359, 209] on link "[PERSON_NAME] Baby Shower WH 10:00am-6:00pm (8 hrs.), 1 highboy" at bounding box center [424, 207] width 363 height 20
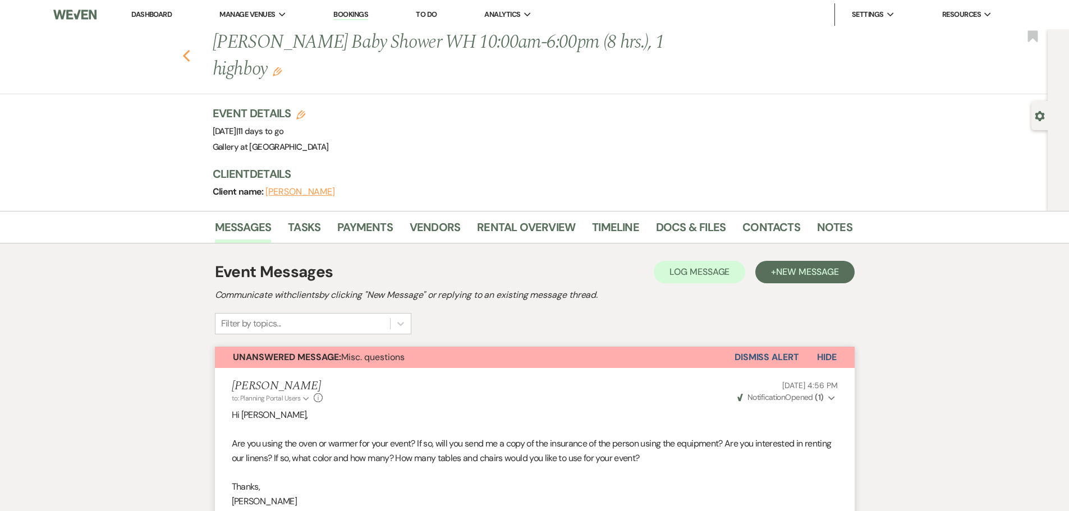
click at [190, 59] on icon "Previous" at bounding box center [186, 55] width 8 height 13
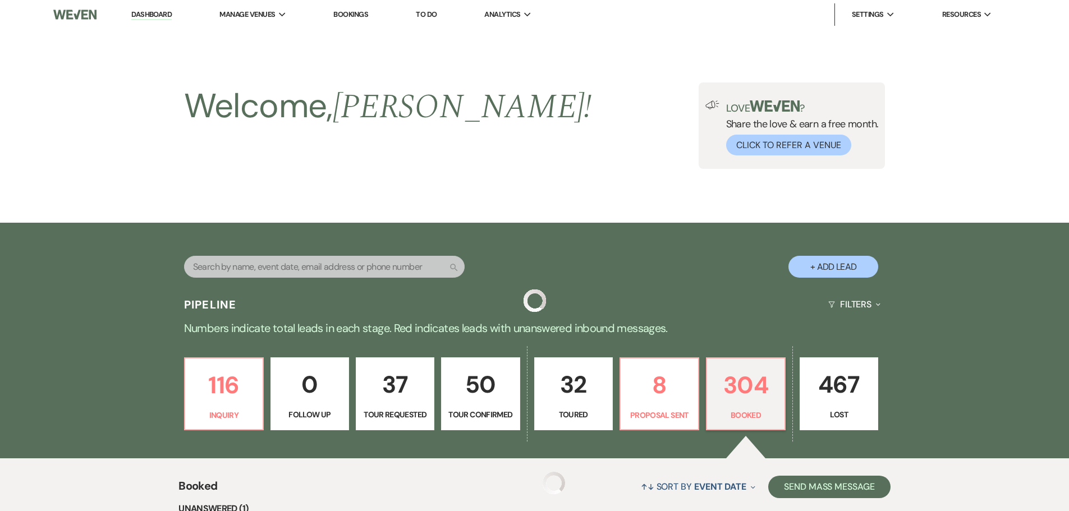
scroll to position [336, 0]
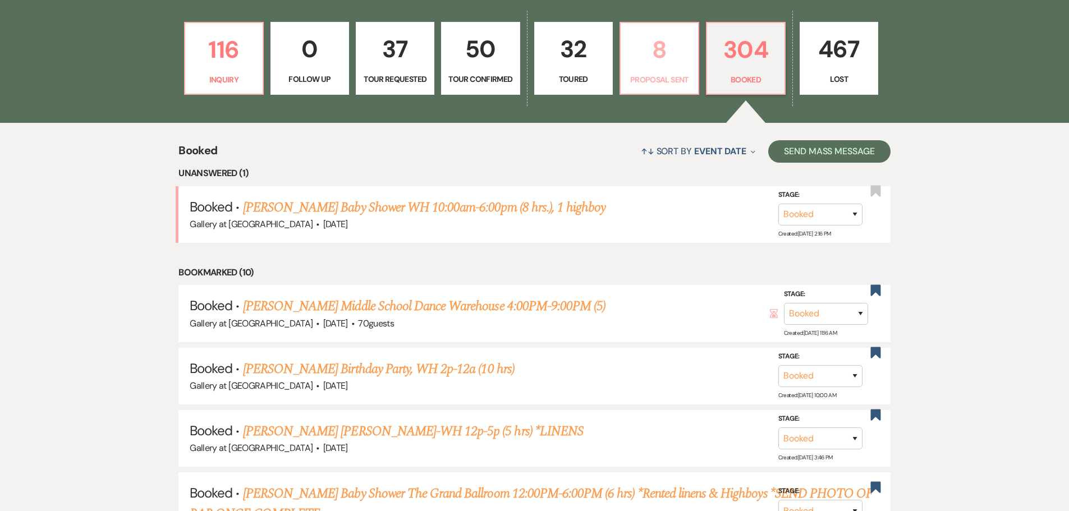
click at [678, 56] on p "8" at bounding box center [659, 50] width 64 height 38
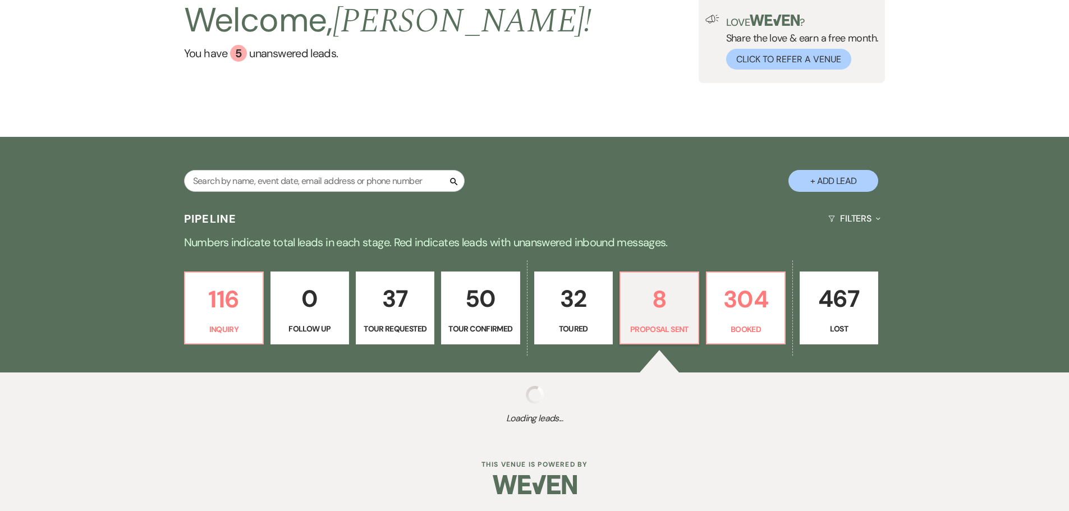
select select "6"
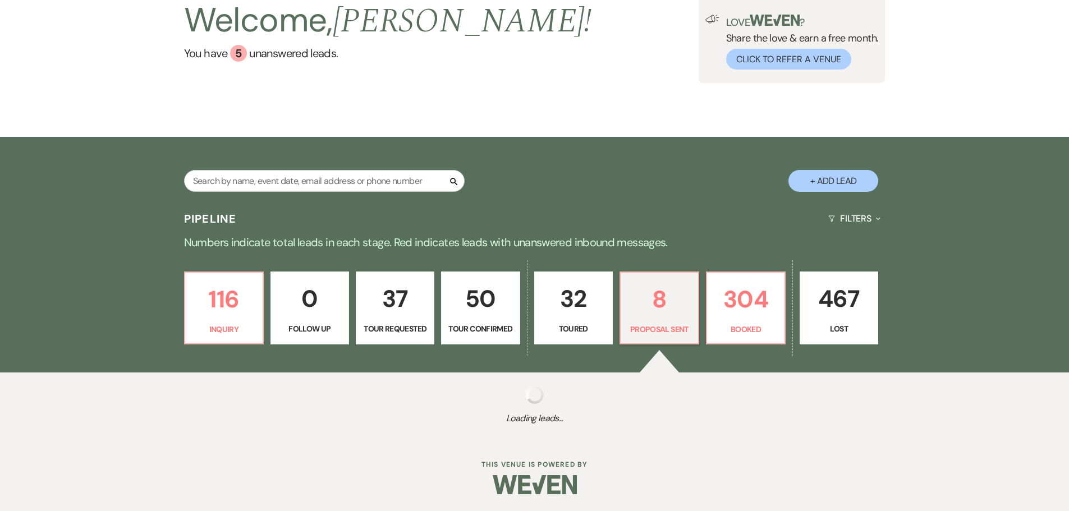
select select "6"
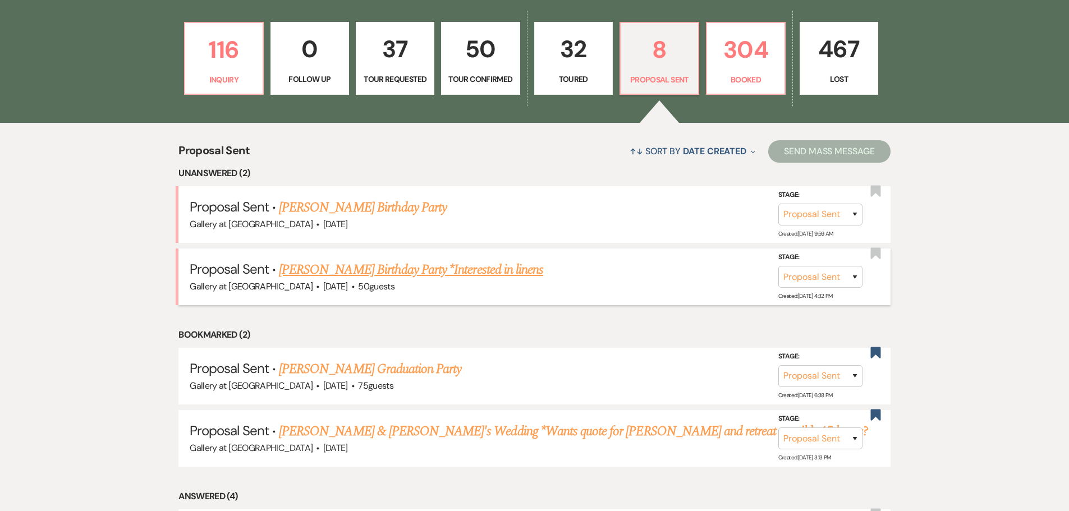
click at [382, 272] on link "[PERSON_NAME] Birthday Party *Interested in linens" at bounding box center [411, 270] width 264 height 20
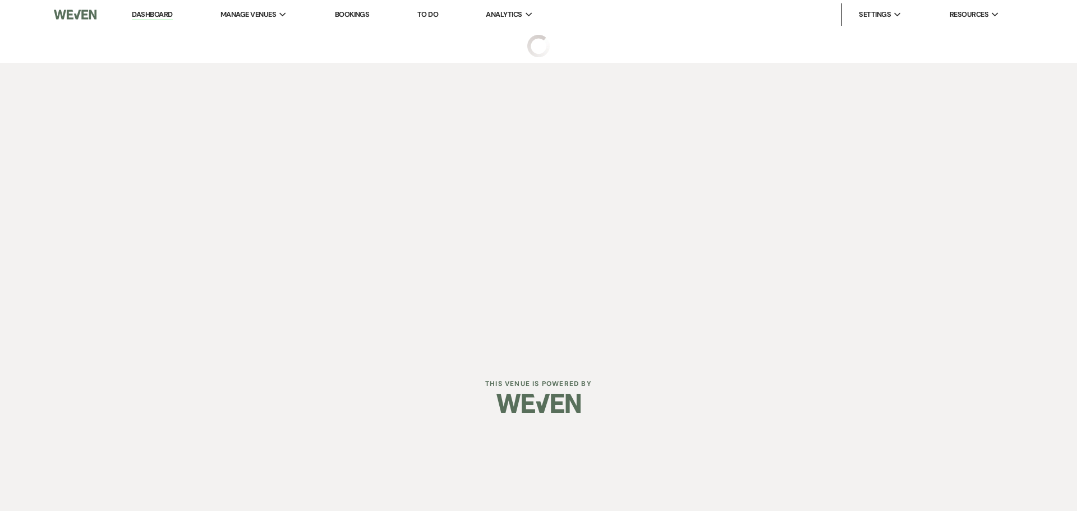
select select "6"
select select "5"
select select "4"
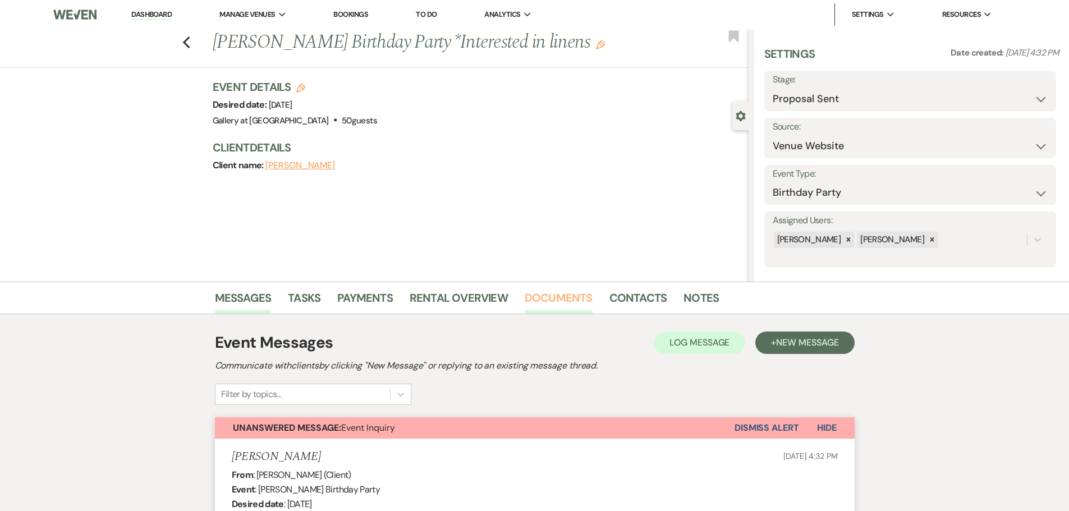
click at [585, 291] on link "Documents" at bounding box center [559, 301] width 68 height 25
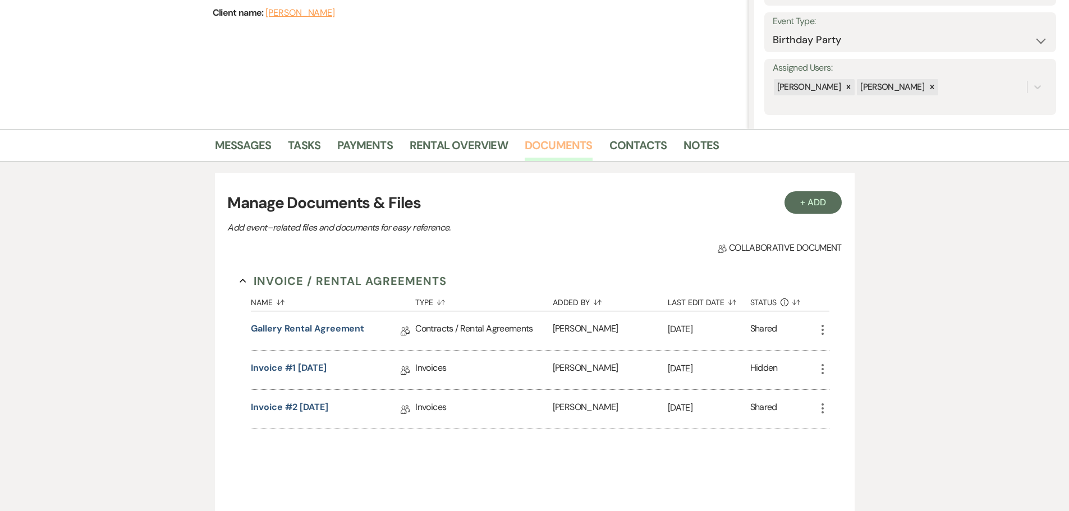
scroll to position [224, 0]
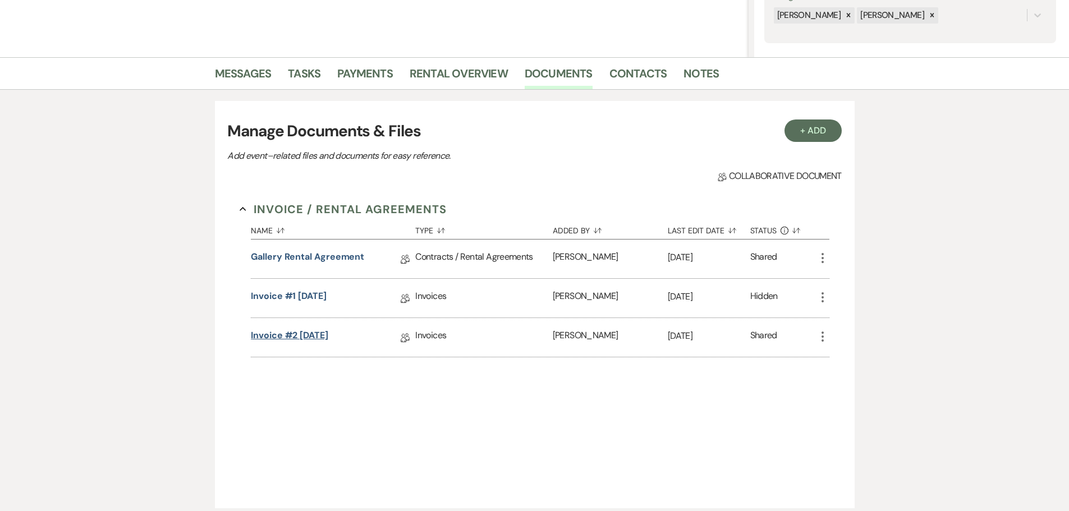
click at [328, 333] on link "Invoice #2 [DATE]" at bounding box center [289, 337] width 77 height 17
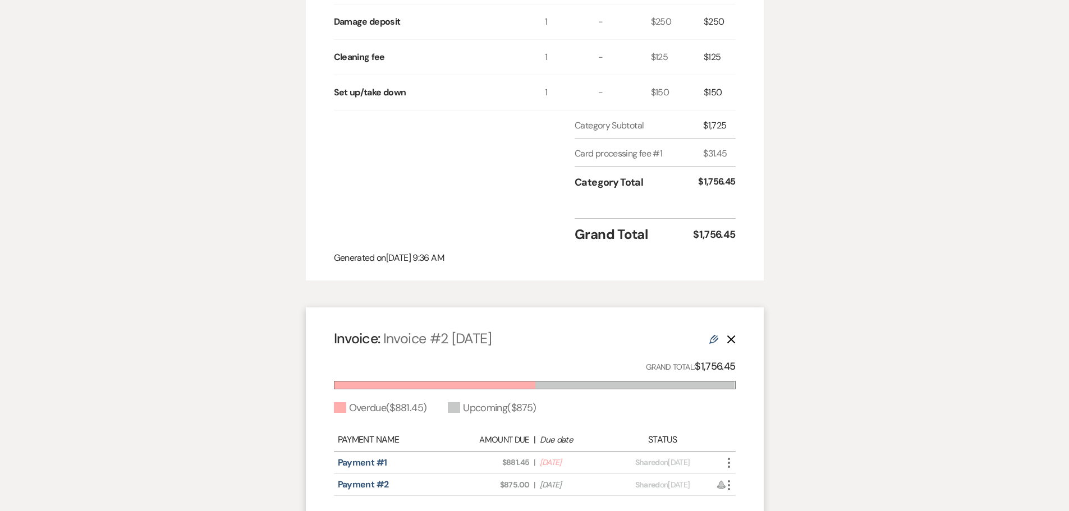
scroll to position [562, 0]
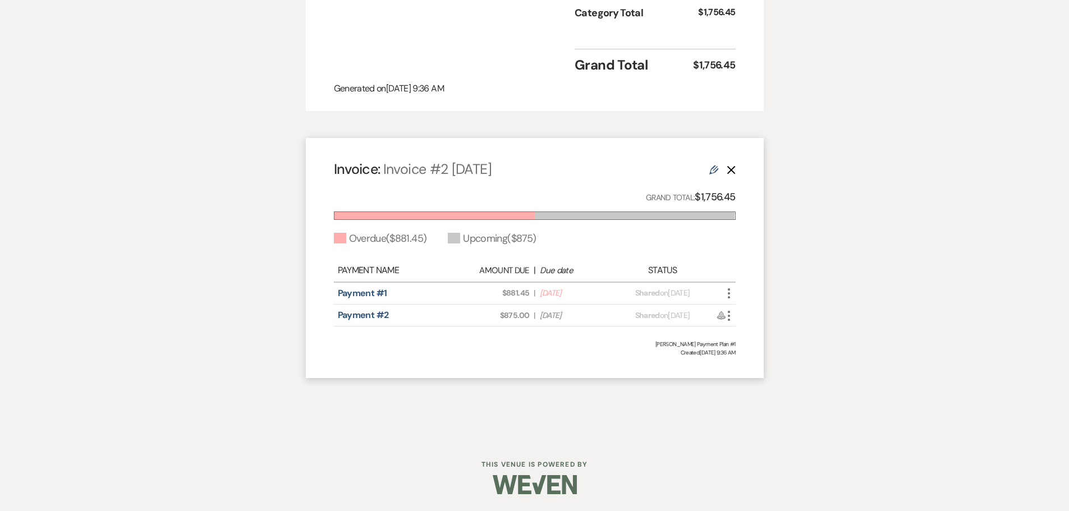
click at [731, 295] on icon "More" at bounding box center [728, 293] width 13 height 13
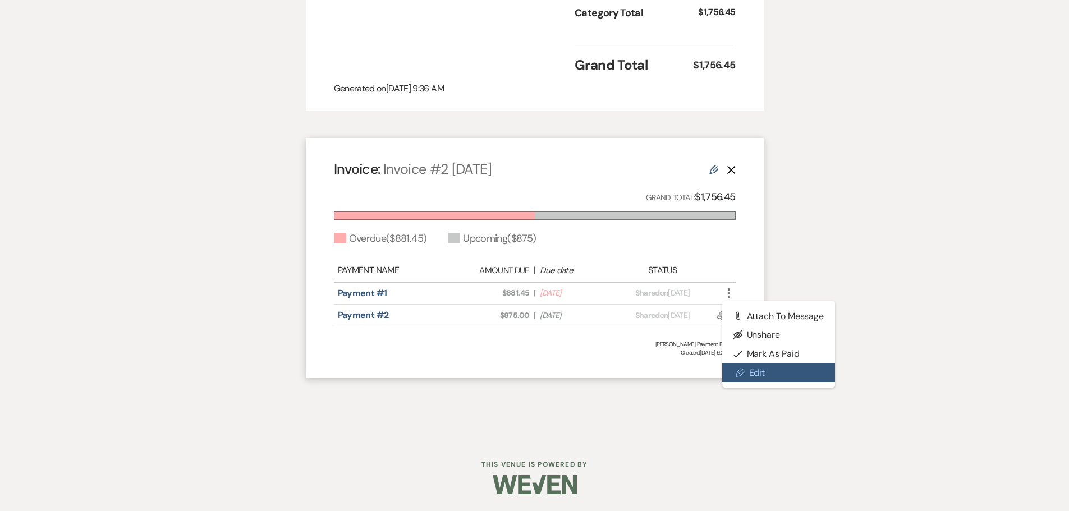
drag, startPoint x: 741, startPoint y: 373, endPoint x: 741, endPoint y: 380, distance: 6.8
click at [741, 373] on use at bounding box center [740, 373] width 8 height 8
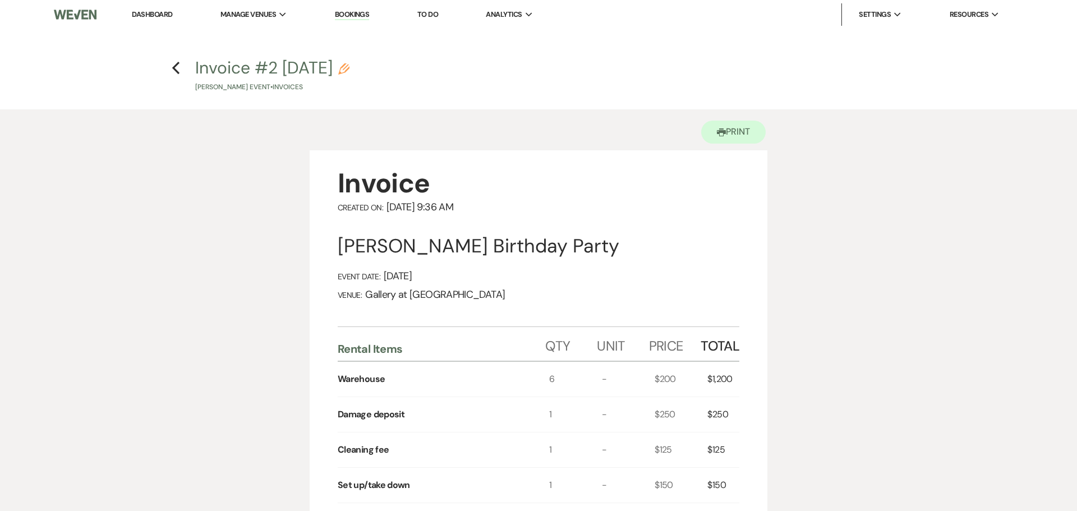
select select "25460"
select select "2"
select select "flat"
select select "true"
select select "2"
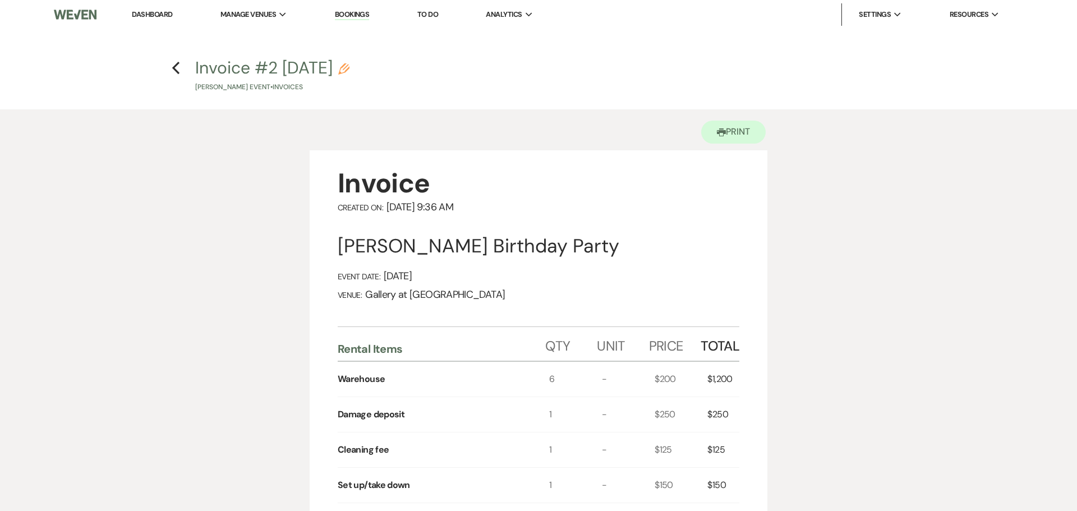
select select "flat"
select select "true"
select select "both"
select select "weeks"
select select "both"
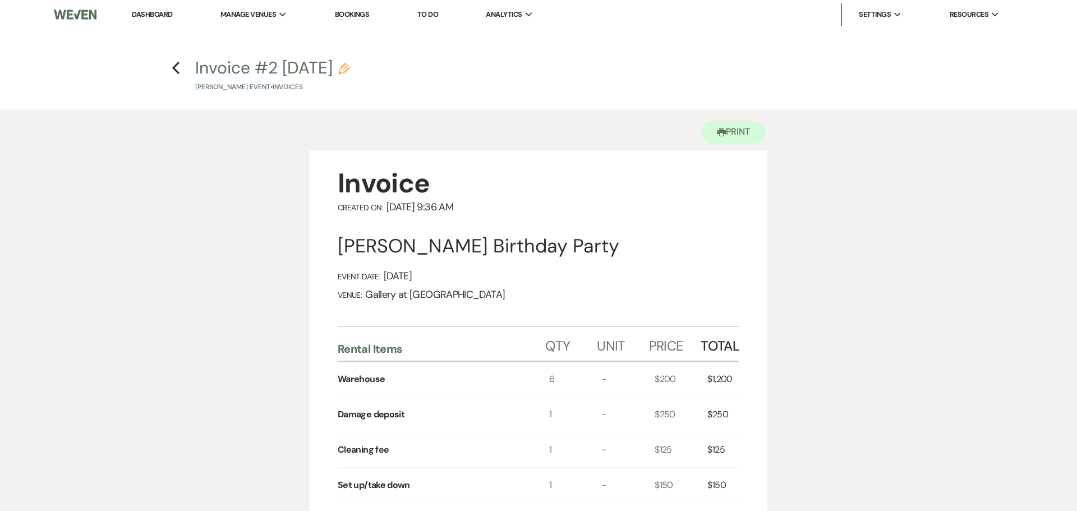
select select "weeks"
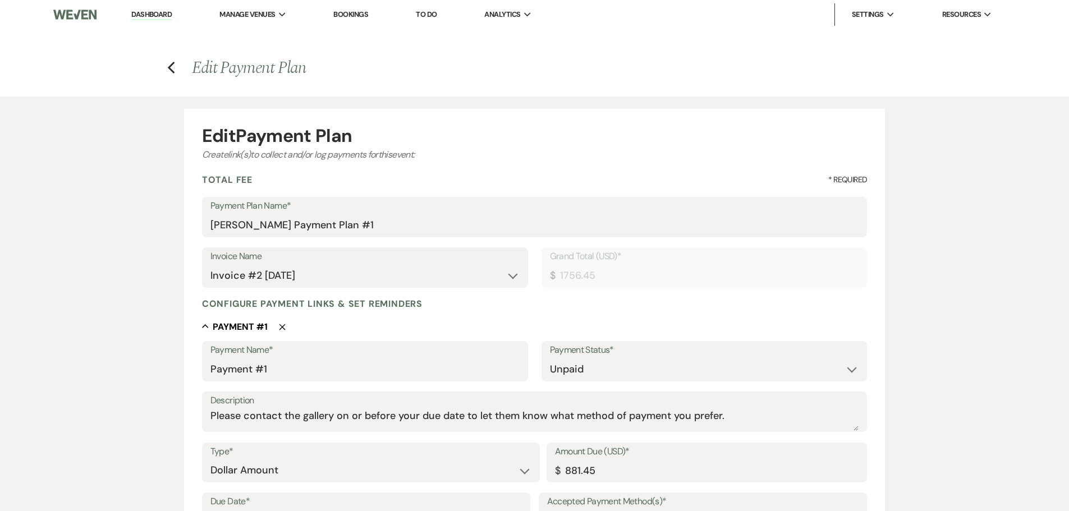
scroll to position [168, 0]
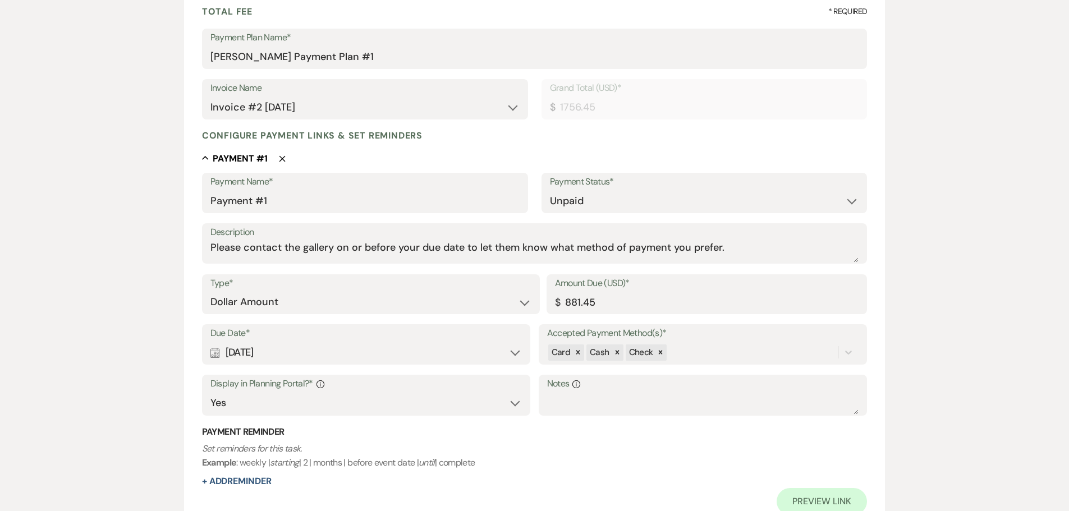
click at [236, 357] on div "Calendar [DATE] Expand" at bounding box center [366, 353] width 312 height 22
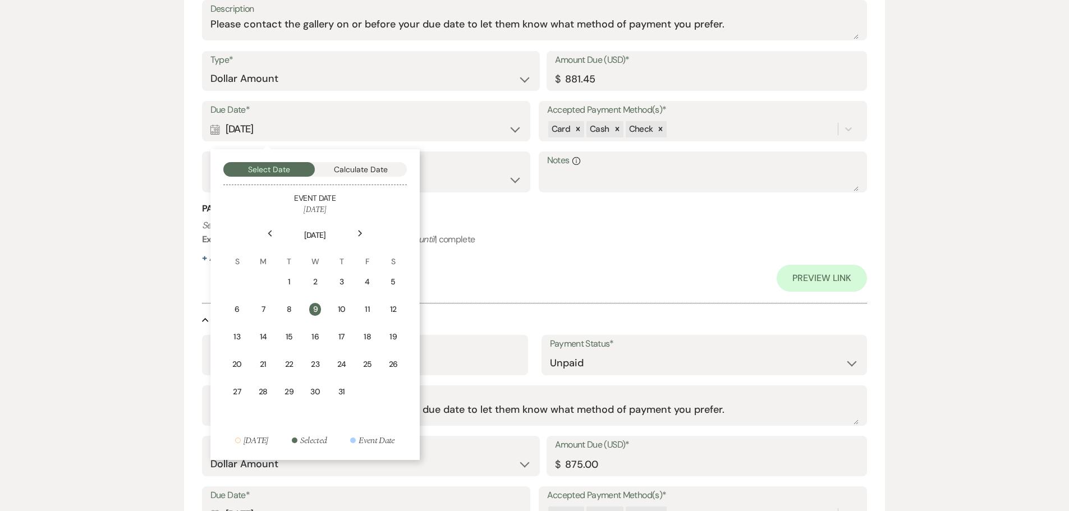
scroll to position [393, 0]
click at [358, 237] on div "Next" at bounding box center [360, 232] width 18 height 18
click at [342, 363] on div "25" at bounding box center [343, 365] width 10 height 12
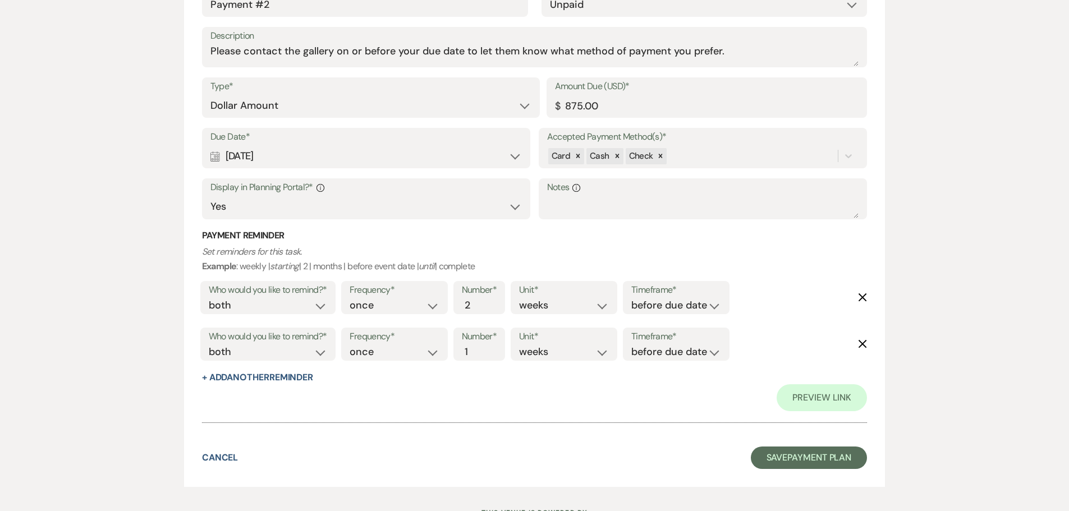
scroll to position [798, 0]
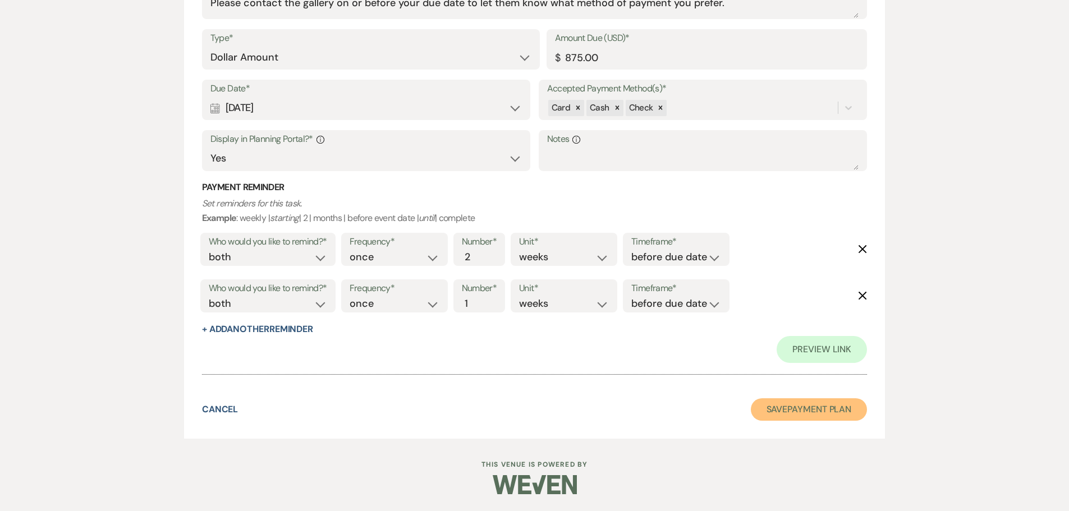
click at [779, 412] on button "Save Payment Plan" at bounding box center [809, 409] width 117 height 22
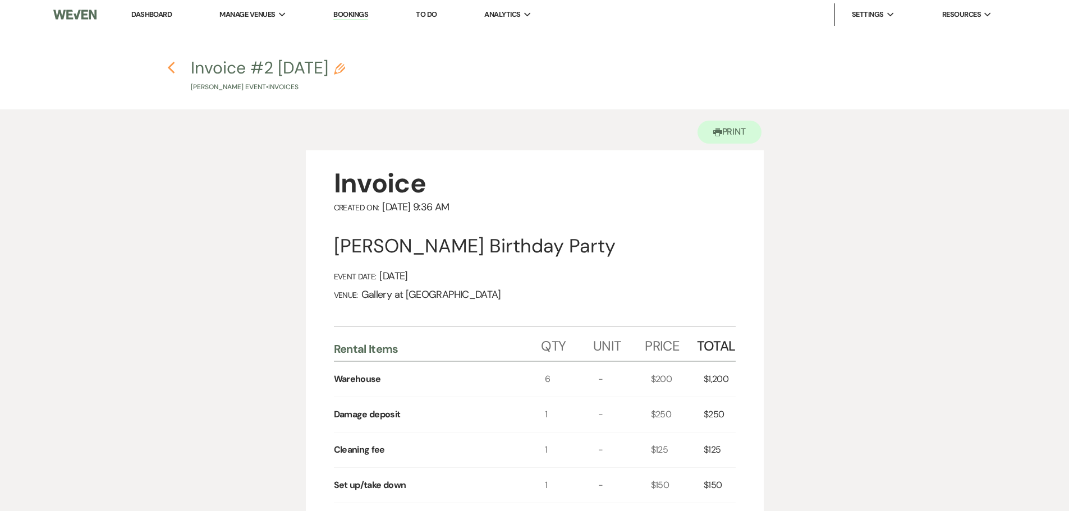
click at [171, 66] on use "button" at bounding box center [171, 68] width 7 height 12
select select "6"
select select "5"
select select "4"
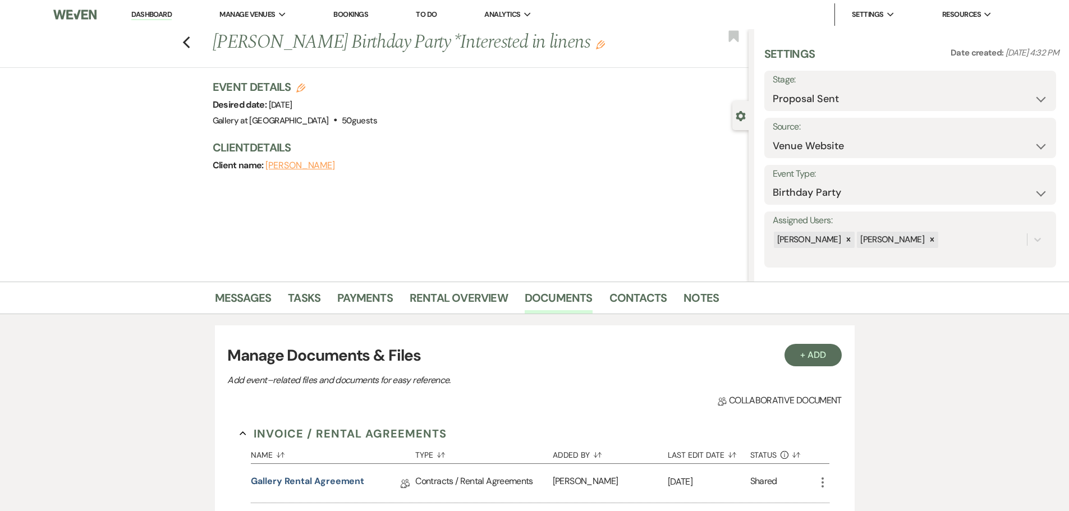
scroll to position [224, 0]
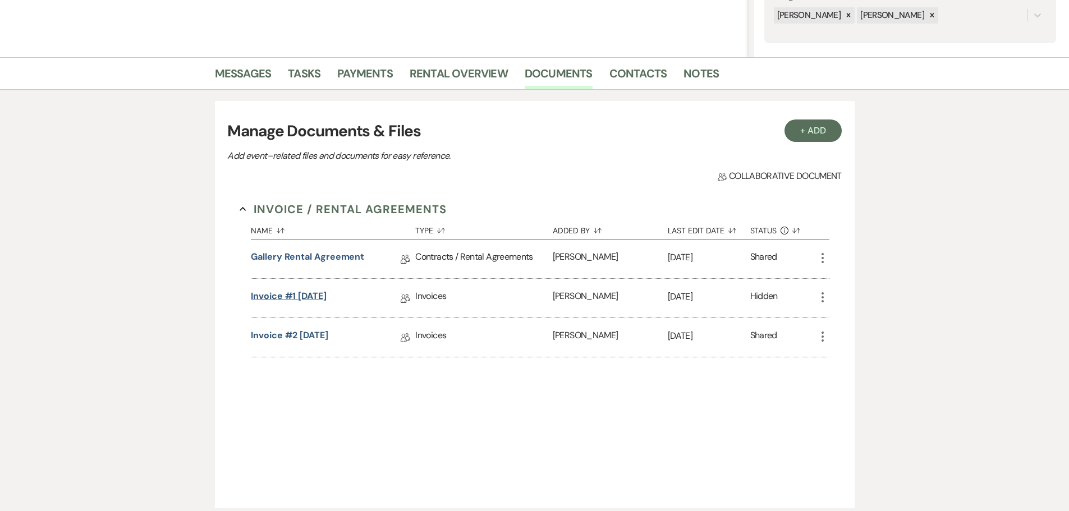
click at [313, 298] on link "Invoice #1 [DATE]" at bounding box center [289, 297] width 76 height 17
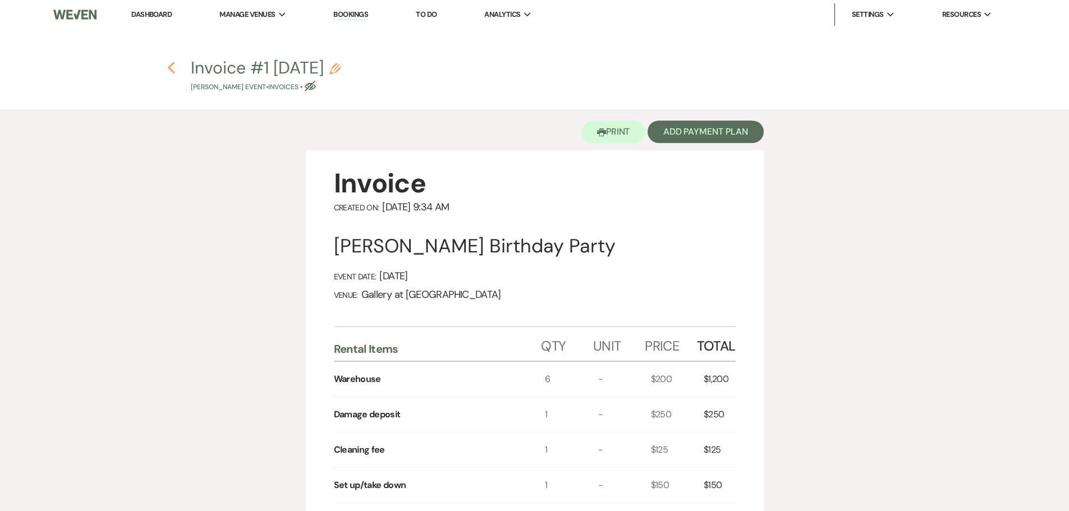
click at [170, 67] on use "button" at bounding box center [171, 68] width 7 height 12
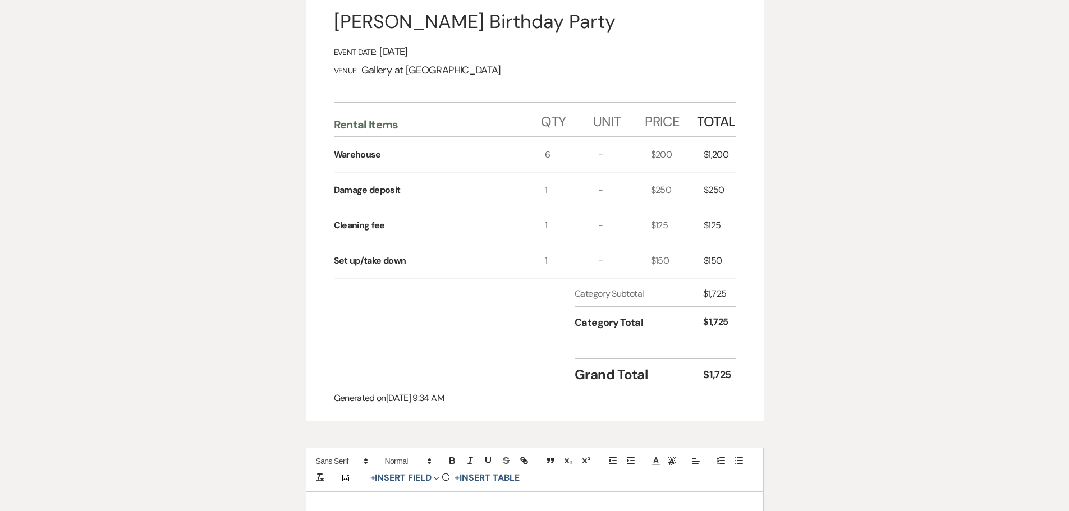
select select "6"
select select "5"
select select "4"
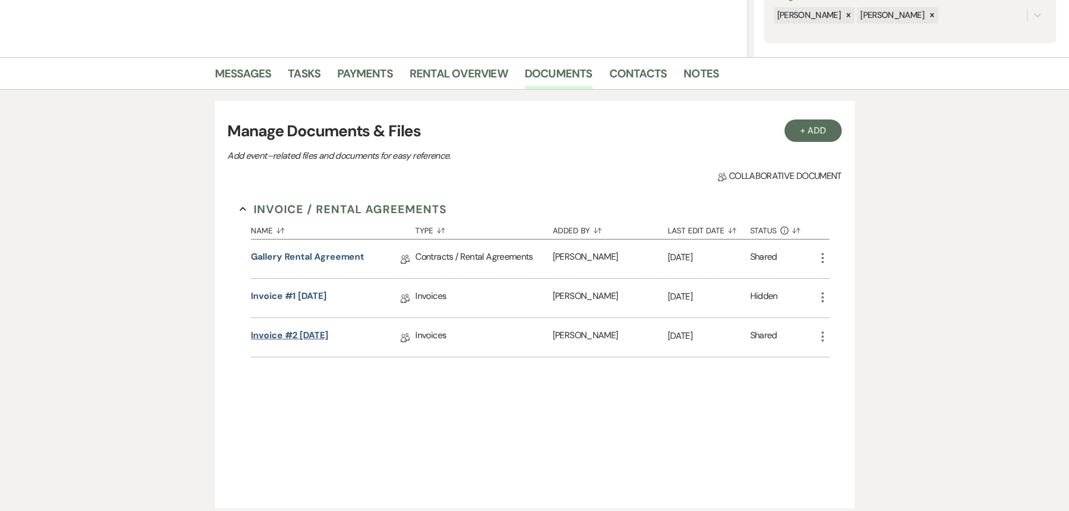
click at [285, 340] on link "Invoice #2 [DATE]" at bounding box center [289, 337] width 77 height 17
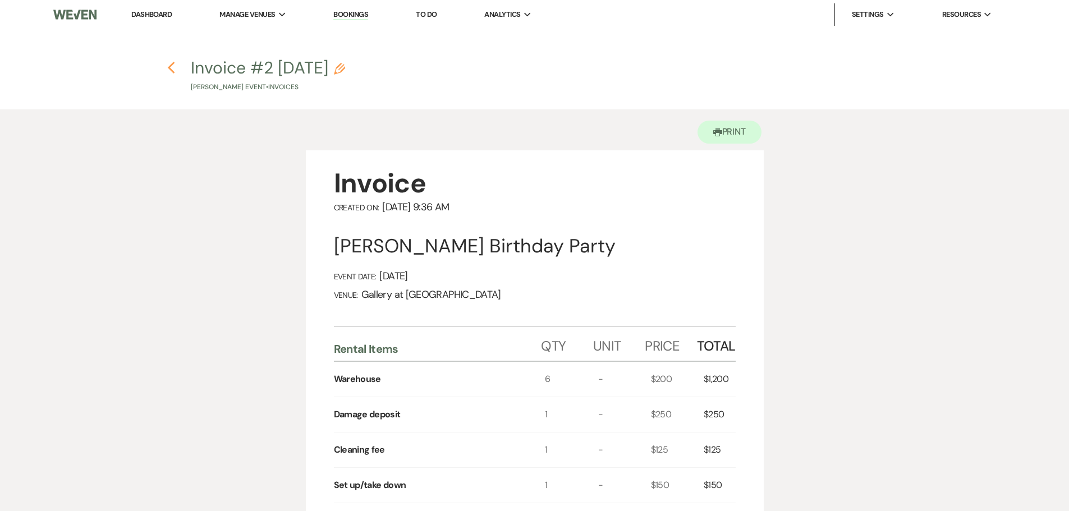
click at [171, 68] on icon "Previous" at bounding box center [171, 67] width 8 height 13
select select "6"
select select "5"
select select "4"
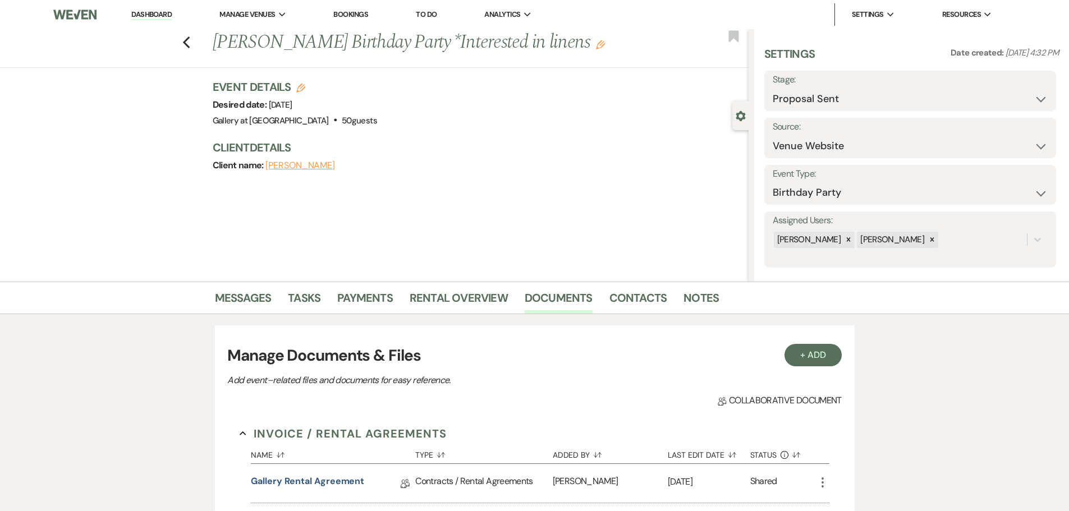
scroll to position [224, 0]
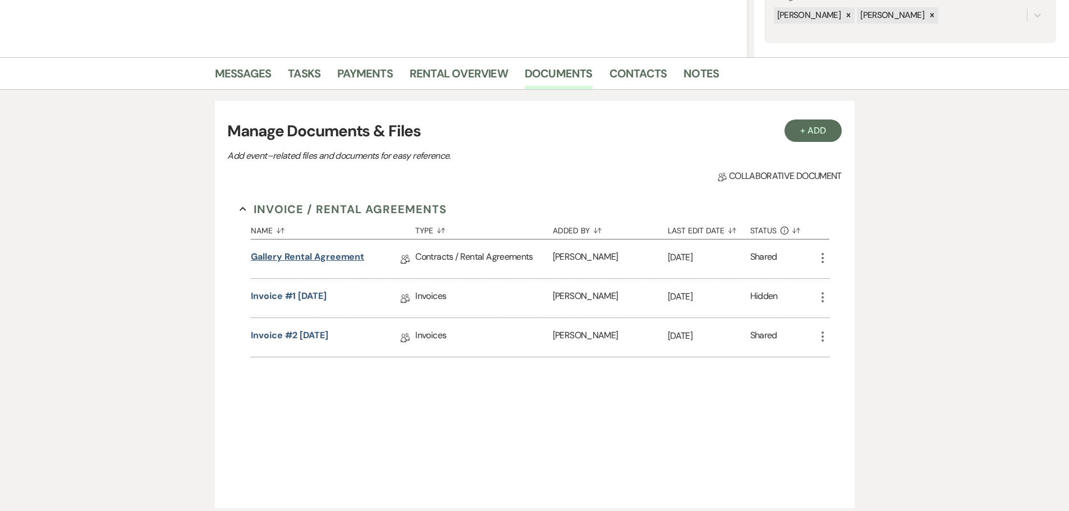
click at [349, 258] on link "Gallery Rental Agreement" at bounding box center [307, 258] width 113 height 17
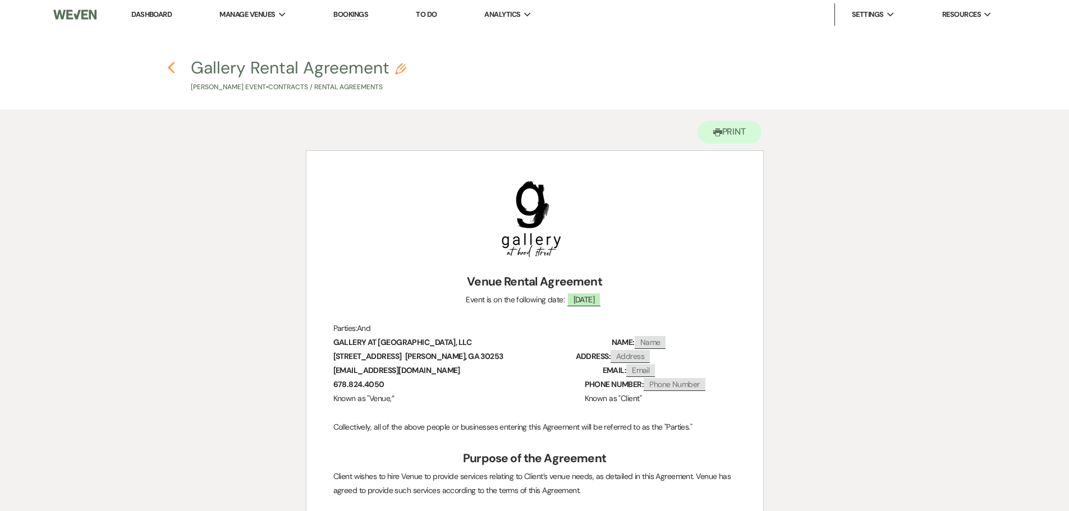
click at [169, 65] on icon "Previous" at bounding box center [171, 67] width 8 height 13
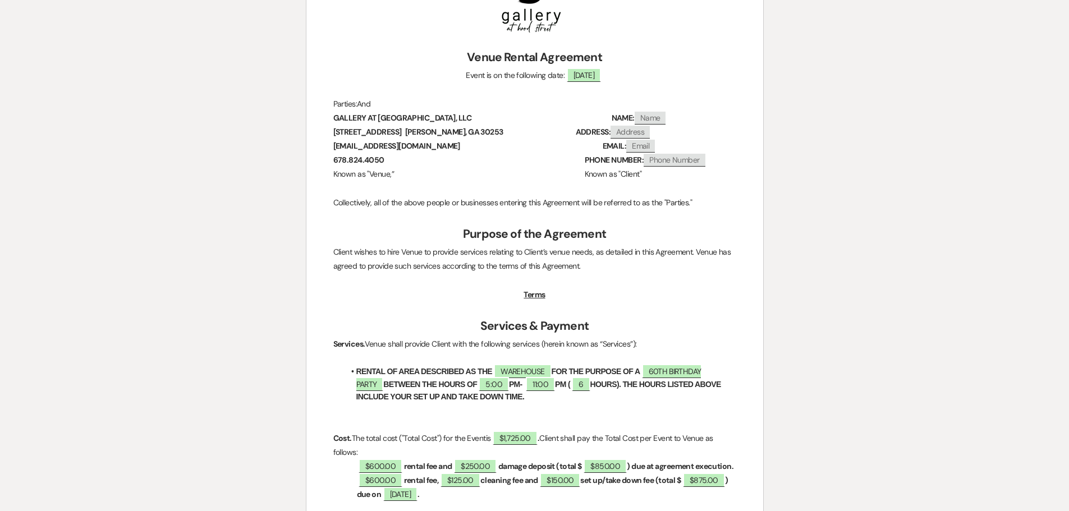
select select "6"
select select "5"
select select "4"
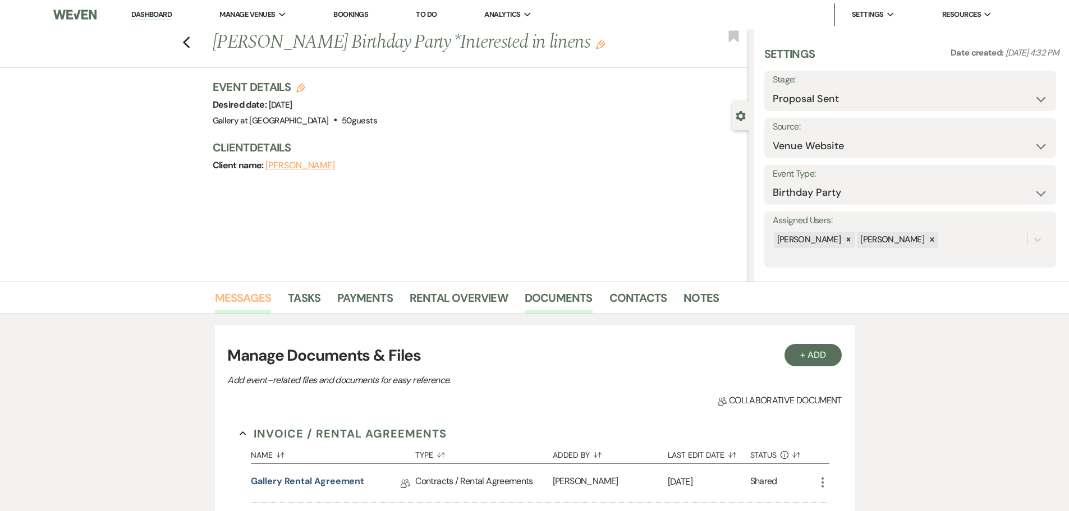
click at [257, 297] on link "Messages" at bounding box center [243, 301] width 57 height 25
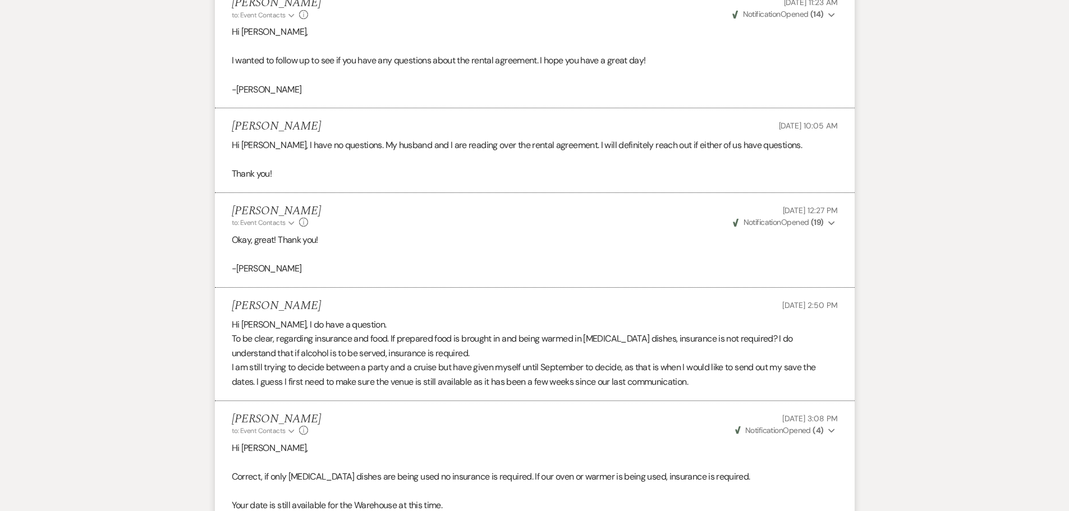
scroll to position [3397, 0]
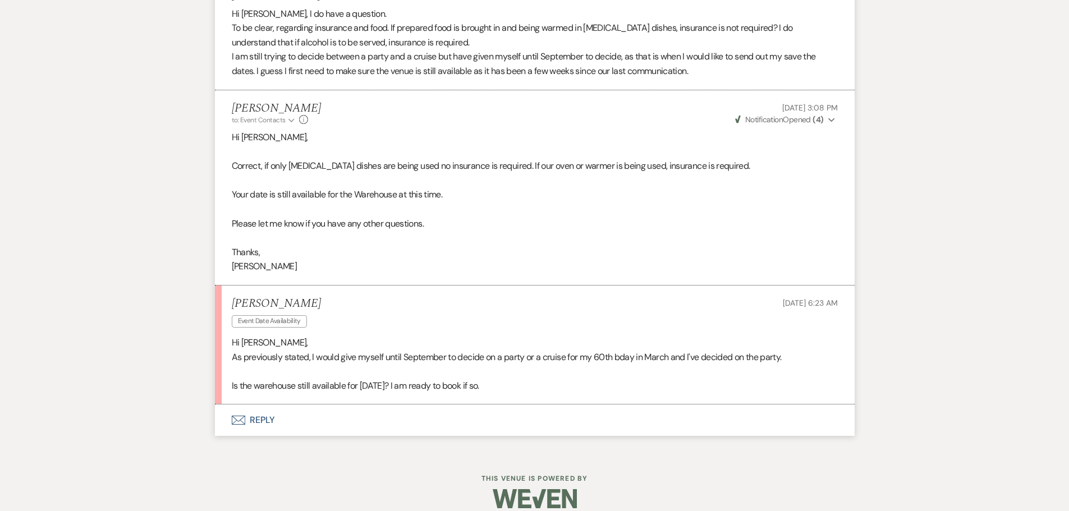
click at [261, 406] on button "Envelope Reply" at bounding box center [535, 420] width 640 height 31
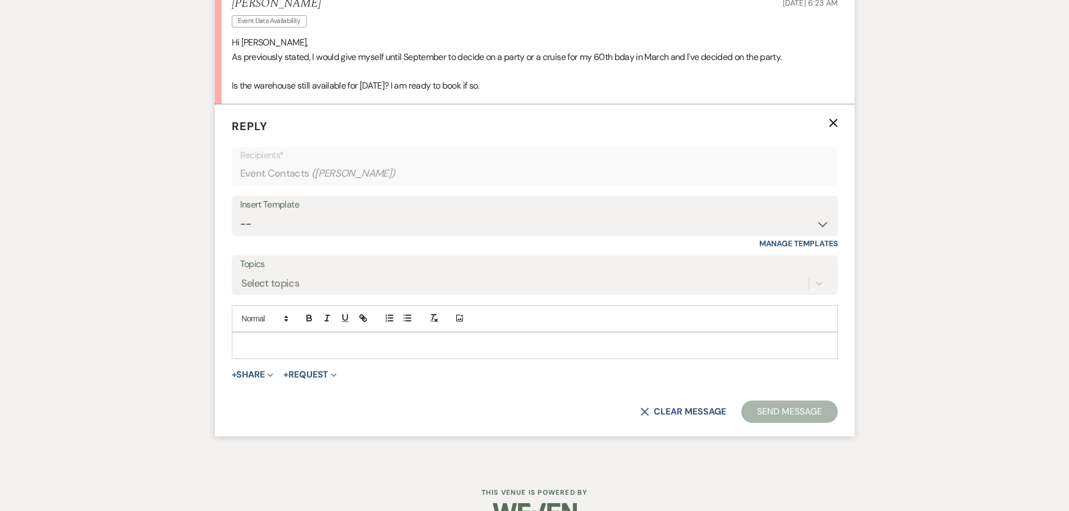
scroll to position [3698, 0]
click at [301, 338] on p at bounding box center [535, 344] width 588 height 12
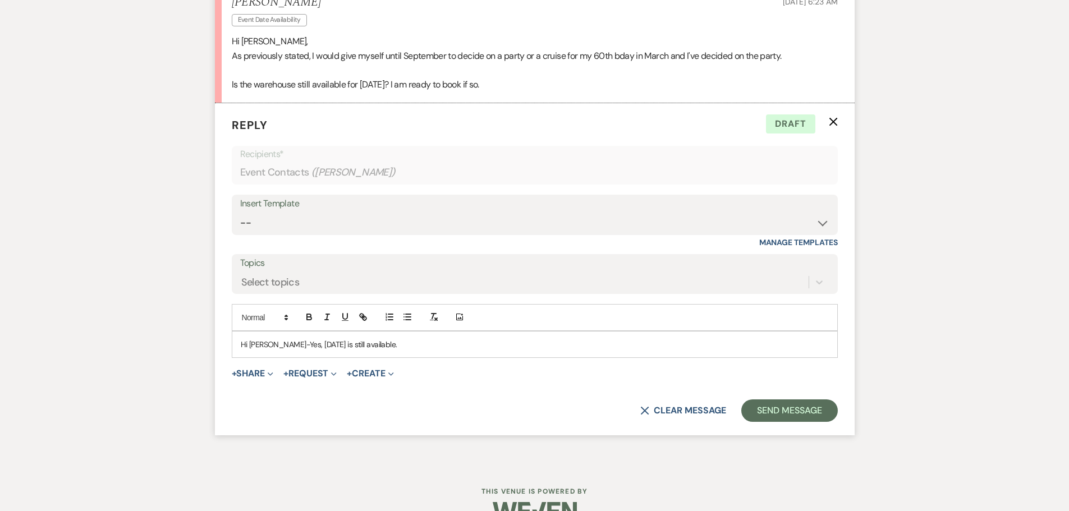
click at [445, 338] on p "Hi [PERSON_NAME]-Yes, [DATE] is still available." at bounding box center [535, 344] width 588 height 12
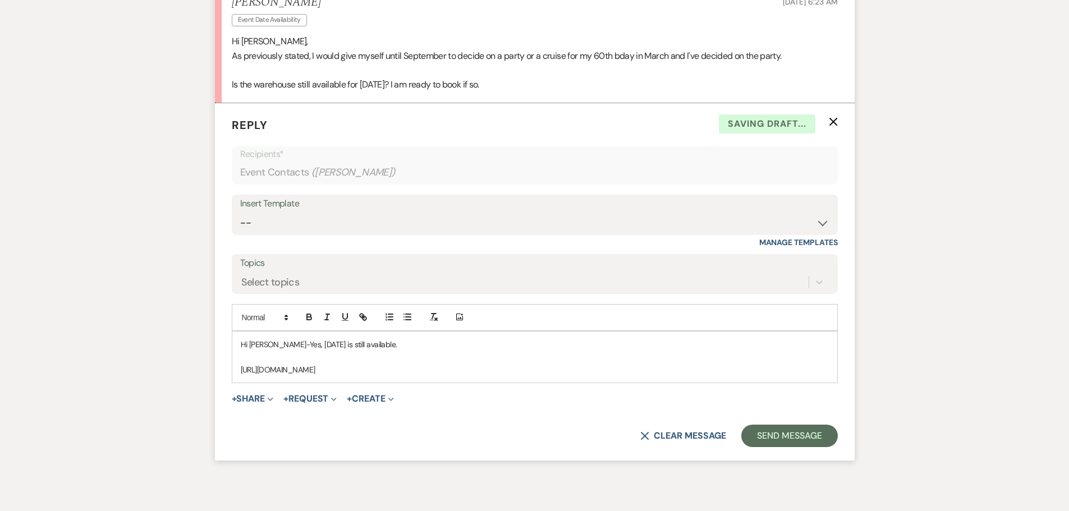
drag, startPoint x: 240, startPoint y: 358, endPoint x: 566, endPoint y: 361, distance: 326.5
click at [566, 361] on div "Hi [PERSON_NAME]-Yes, [DATE] is still available. [URL][DOMAIN_NAME]" at bounding box center [534, 357] width 605 height 51
click at [363, 314] on icon "button" at bounding box center [362, 316] width 4 height 4
type input "[URL][DOMAIN_NAME]"
click at [463, 387] on link at bounding box center [460, 391] width 24 height 8
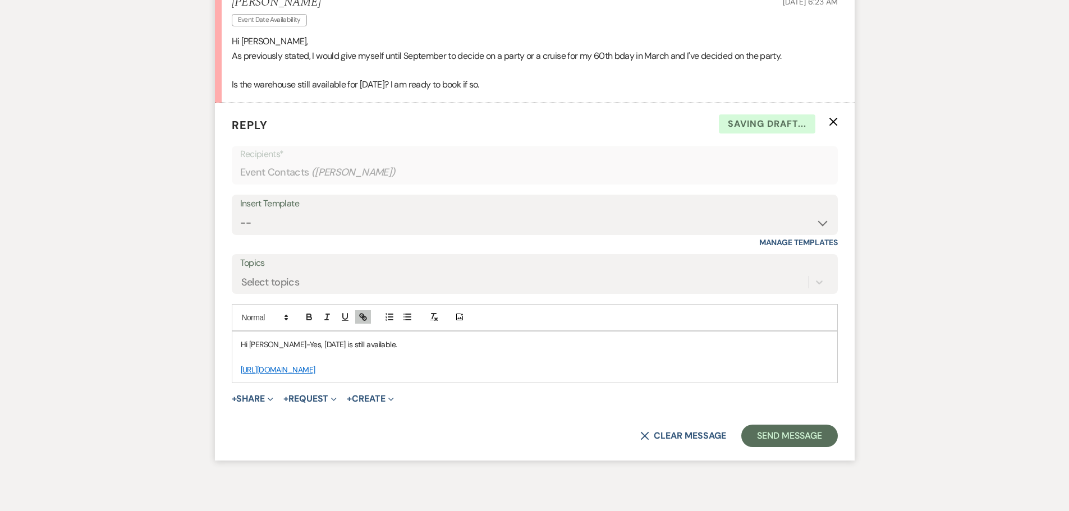
click at [282, 338] on p "Hi [PERSON_NAME]-Yes, [DATE] is still available." at bounding box center [535, 344] width 588 height 12
click at [454, 338] on p "Hi [PERSON_NAME]-That is great news! Yes, [DATE] is still available." at bounding box center [535, 344] width 588 height 12
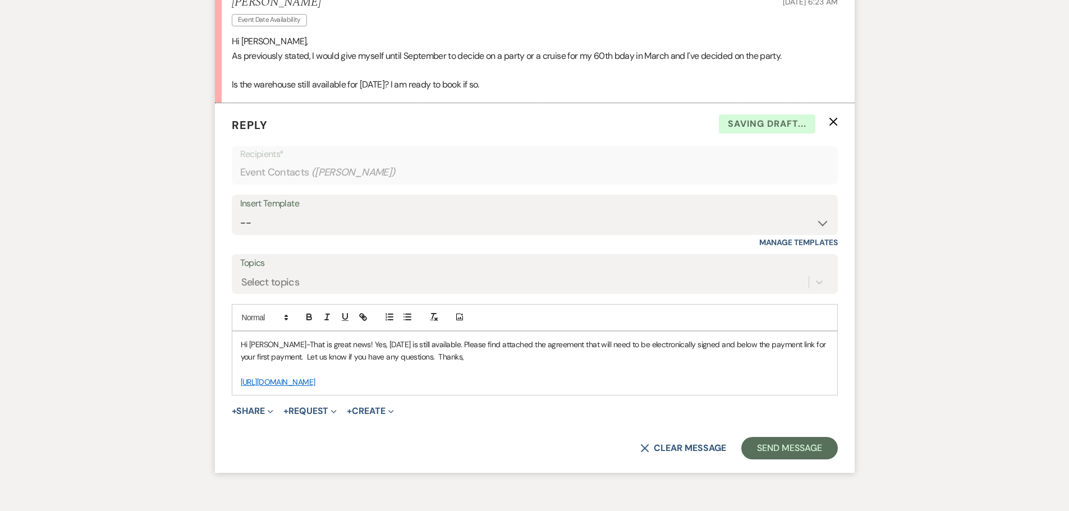
click at [315, 377] on link "[URL][DOMAIN_NAME]" at bounding box center [278, 382] width 75 height 10
click at [393, 405] on span "+ Create Expand + New Template" at bounding box center [370, 411] width 47 height 13
click at [315, 377] on link "[URL][DOMAIN_NAME]" at bounding box center [278, 382] width 75 height 10
click at [399, 397] on link "[URL][DOMAIN_NAME]" at bounding box center [364, 404] width 71 height 15
click at [521, 364] on p at bounding box center [535, 370] width 588 height 12
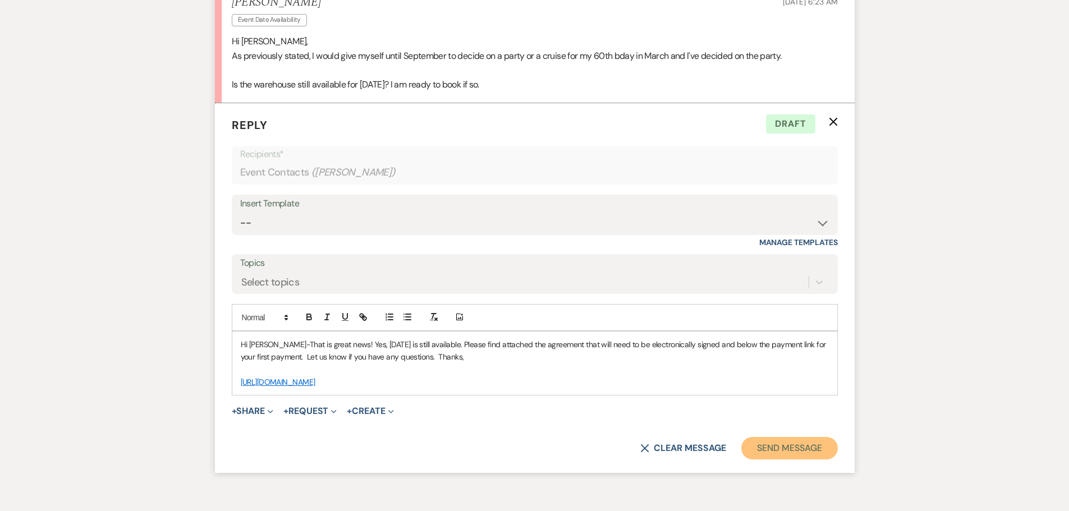
click at [791, 437] on button "Send Message" at bounding box center [789, 448] width 96 height 22
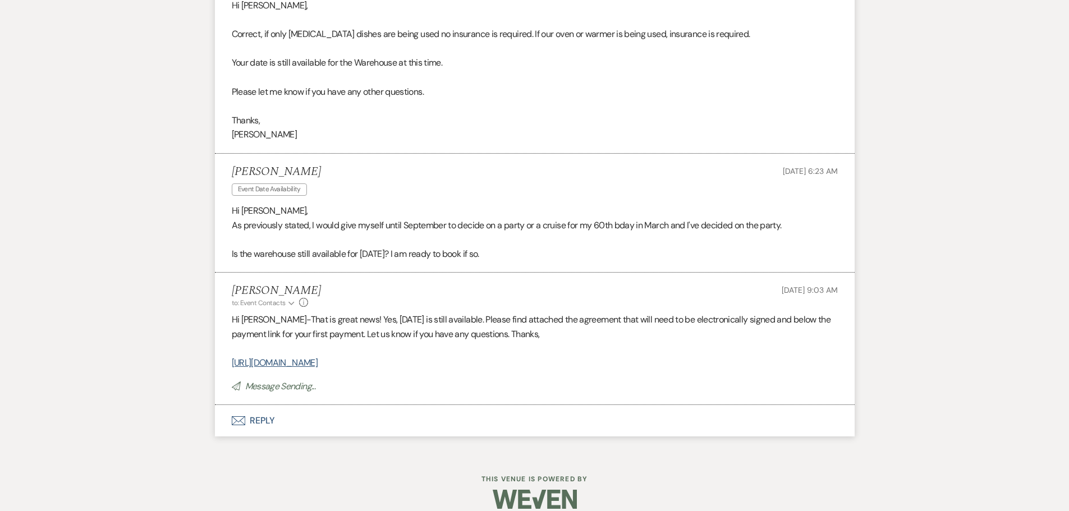
scroll to position [3505, 0]
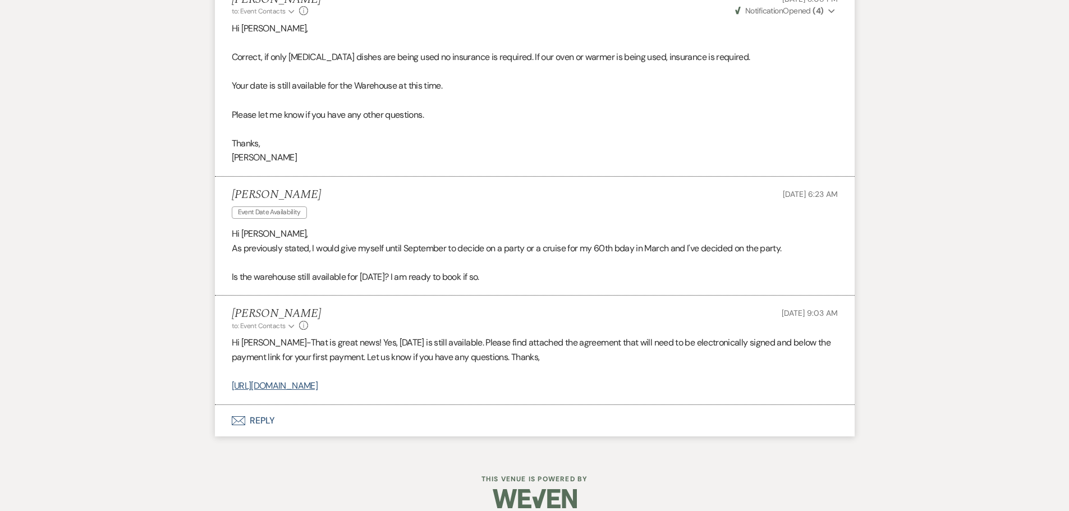
click at [255, 405] on button "Envelope Reply" at bounding box center [535, 420] width 640 height 31
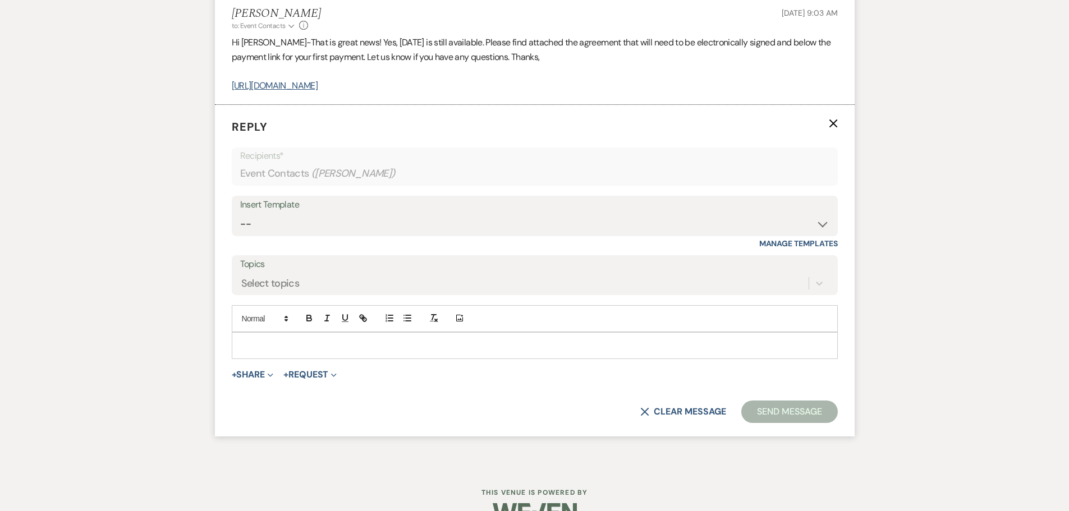
scroll to position [3807, 0]
click at [253, 369] on button "+ Share Expand" at bounding box center [253, 373] width 42 height 9
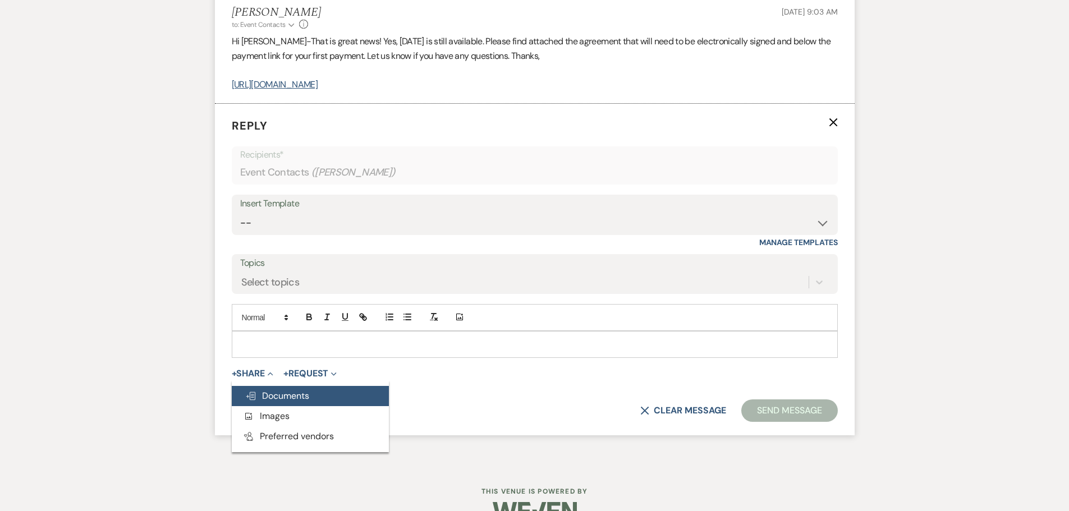
click at [283, 390] on span "Doc Upload Documents" at bounding box center [277, 396] width 64 height 12
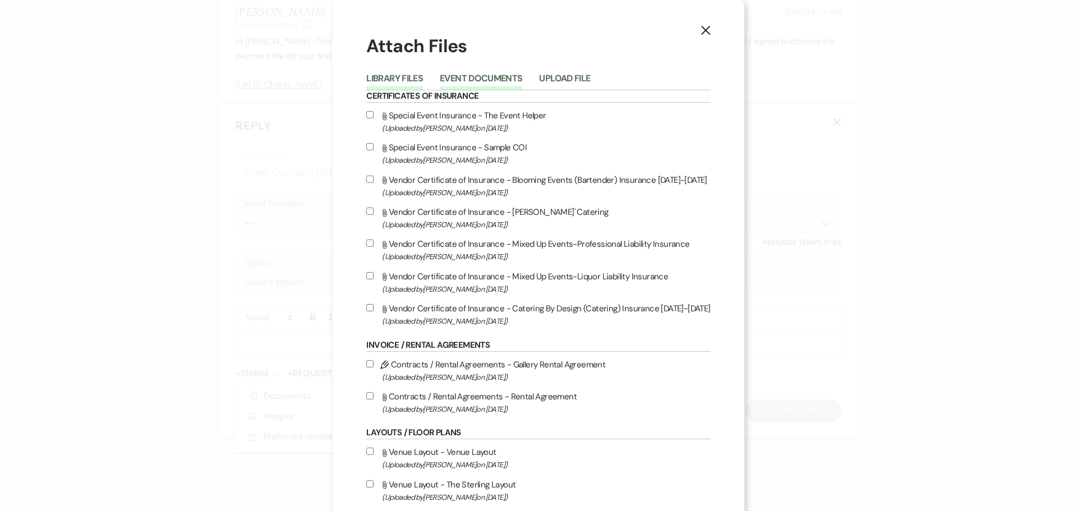
click at [489, 79] on button "Event Documents" at bounding box center [481, 82] width 82 height 16
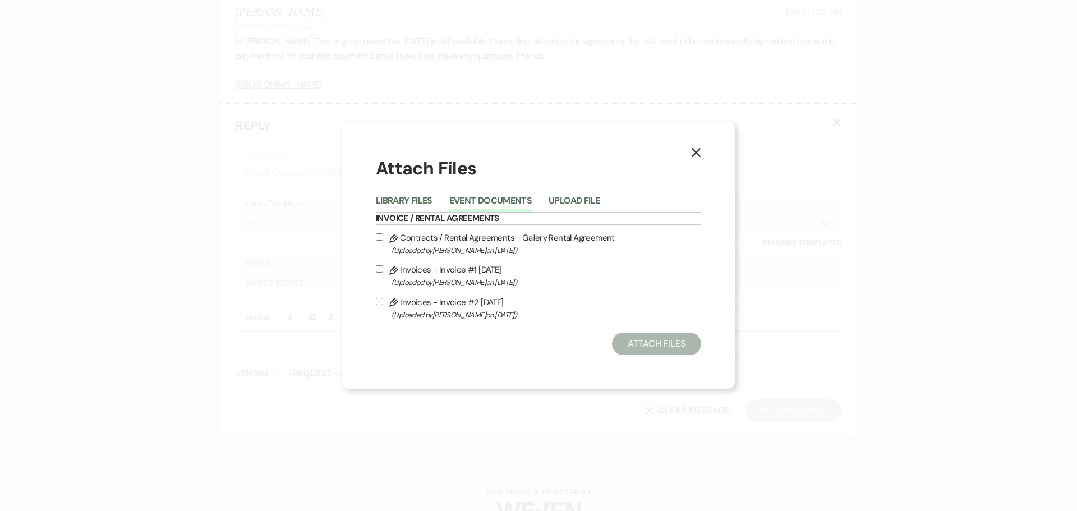
click at [397, 242] on icon "Pencil" at bounding box center [393, 239] width 8 height 8
click at [383, 241] on input "Pencil Contracts / Rental Agreements - Gallery Rental Agreement (Uploaded by [P…" at bounding box center [379, 236] width 7 height 7
checkbox input "true"
click at [408, 307] on label "Pencil Invoices - Invoice #2 [DATE] (Uploaded by [PERSON_NAME] on [DATE] )" at bounding box center [538, 308] width 325 height 26
click at [383, 305] on input "Pencil Invoices - Invoice #2 [DATE] (Uploaded by [PERSON_NAME] on [DATE] )" at bounding box center [379, 301] width 7 height 7
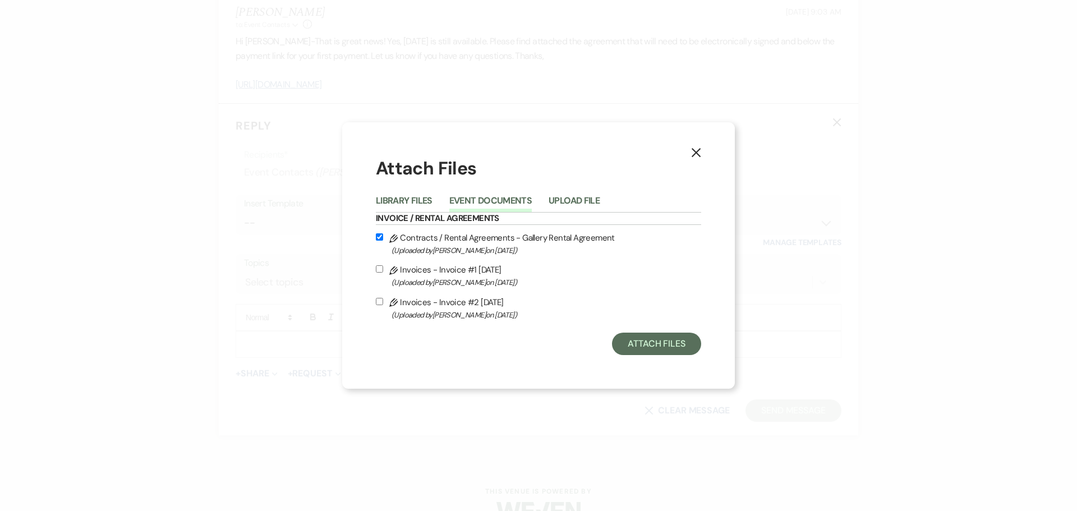
checkbox input "true"
click at [681, 339] on button "Attach Files" at bounding box center [656, 344] width 89 height 22
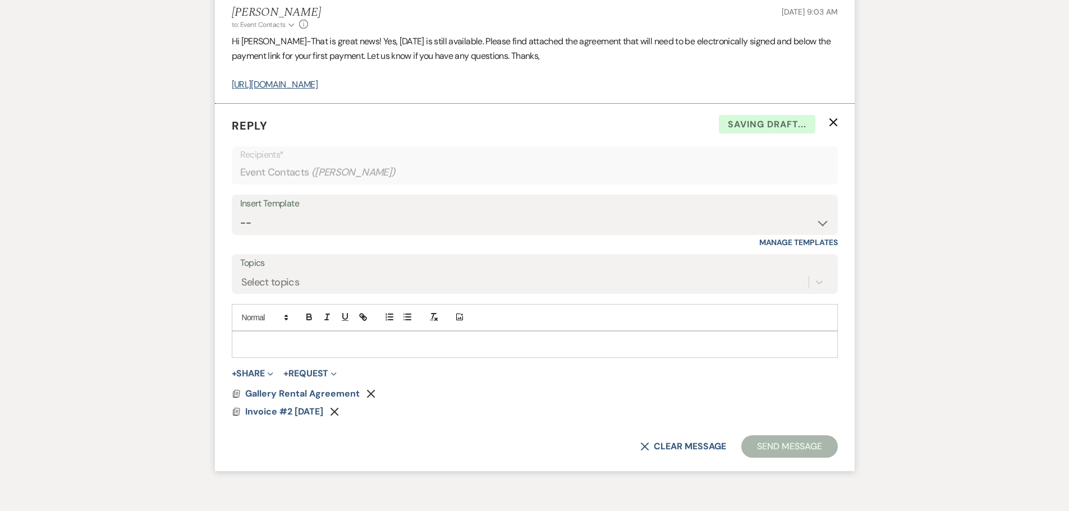
click at [307, 338] on p at bounding box center [535, 344] width 588 height 12
click at [777, 435] on button "Send Message" at bounding box center [789, 446] width 96 height 22
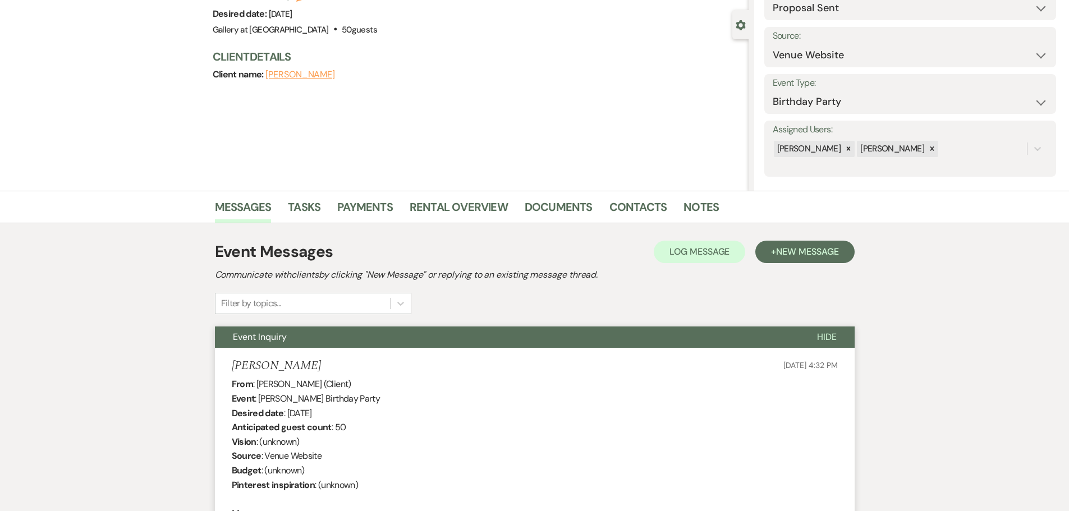
scroll to position [0, 0]
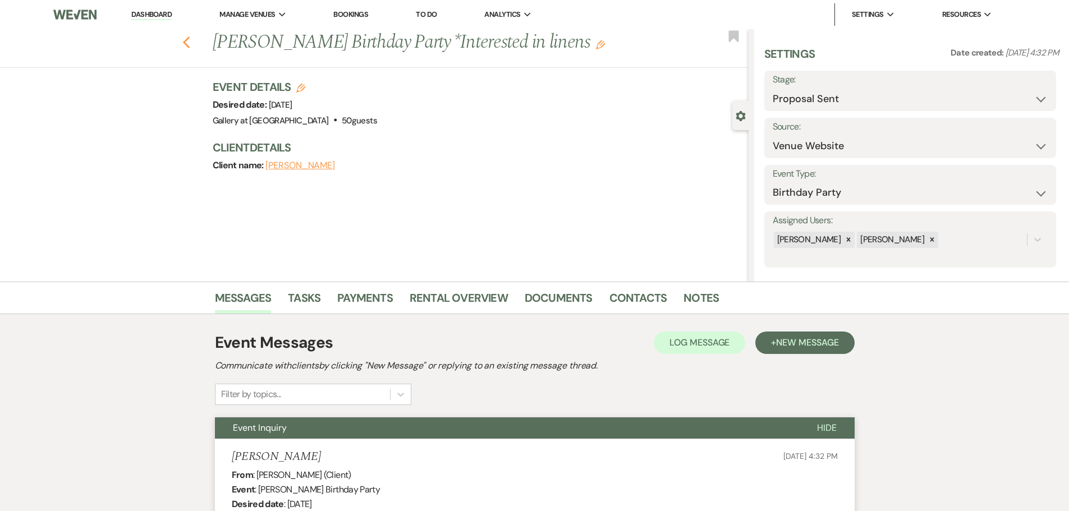
click at [191, 42] on icon "Previous" at bounding box center [186, 42] width 8 height 13
select select "6"
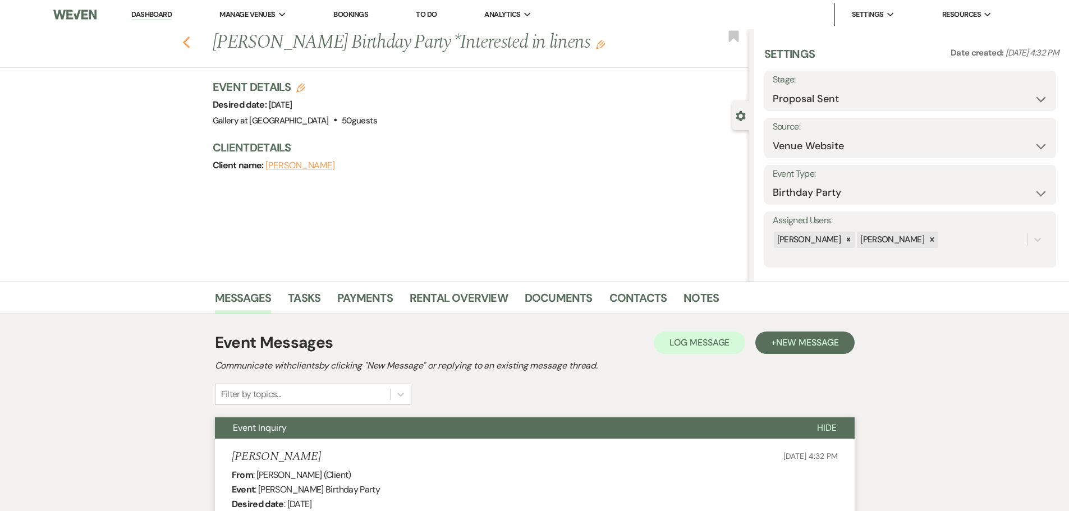
select select "6"
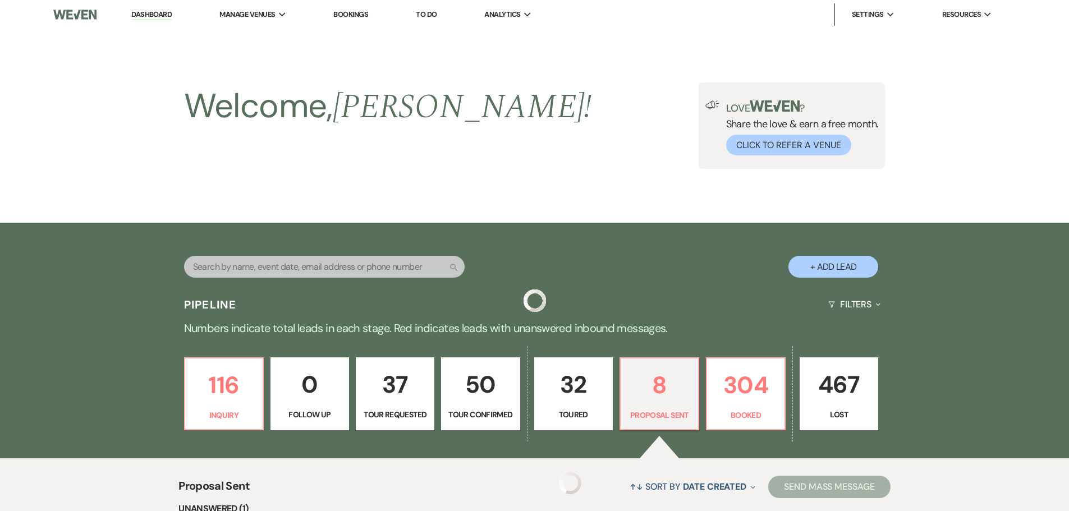
scroll to position [336, 0]
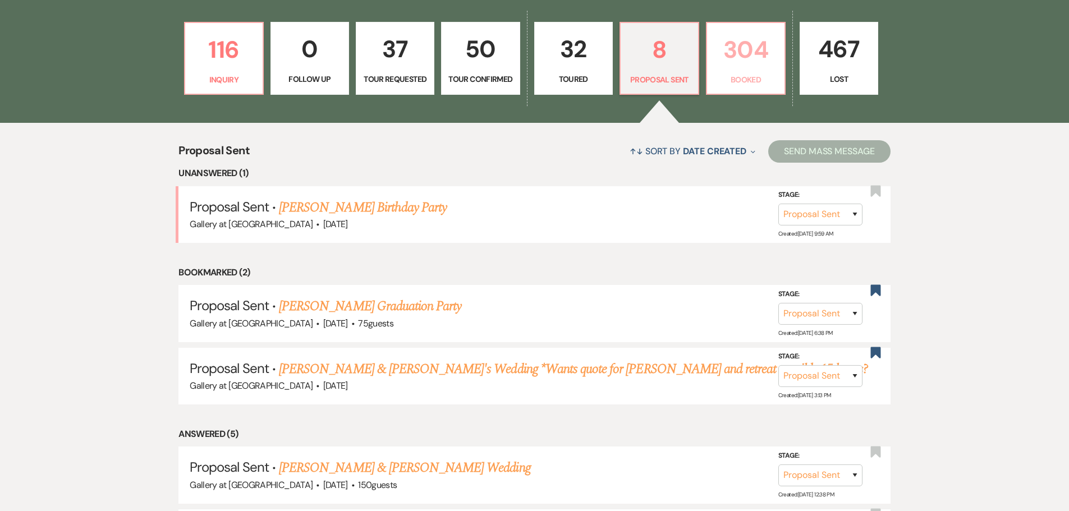
click at [750, 71] on link "304 Booked" at bounding box center [746, 58] width 80 height 73
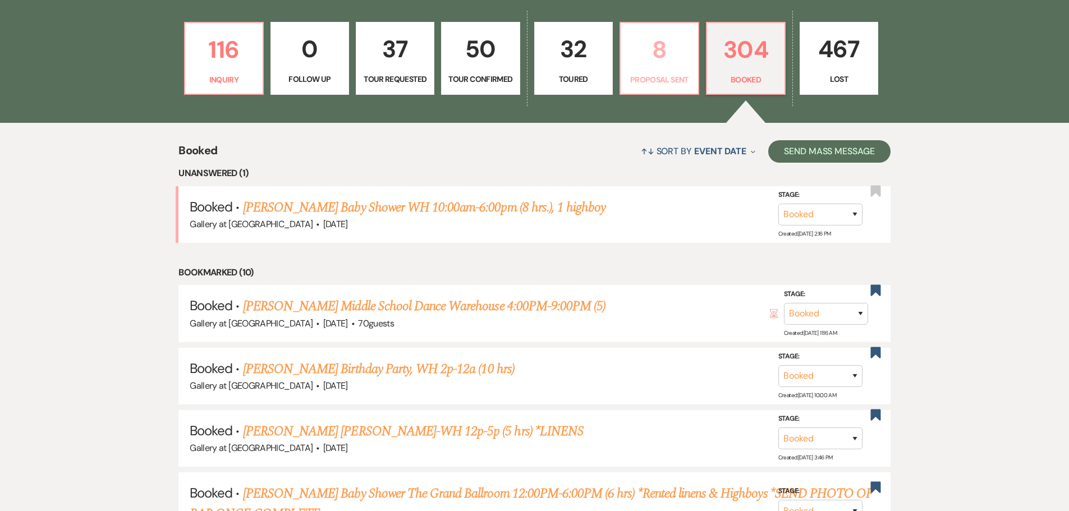
click at [668, 64] on p "8" at bounding box center [659, 50] width 64 height 38
select select "6"
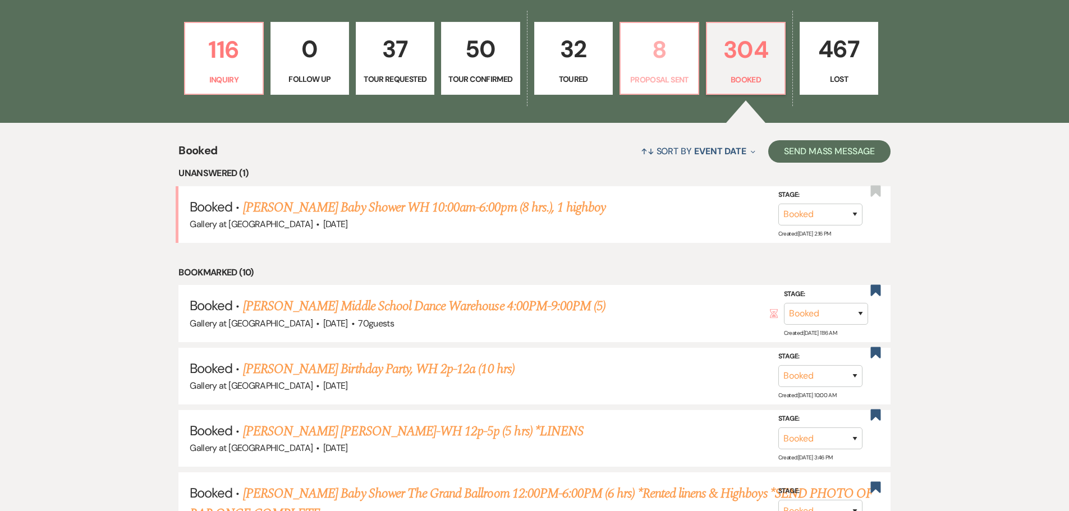
select select "6"
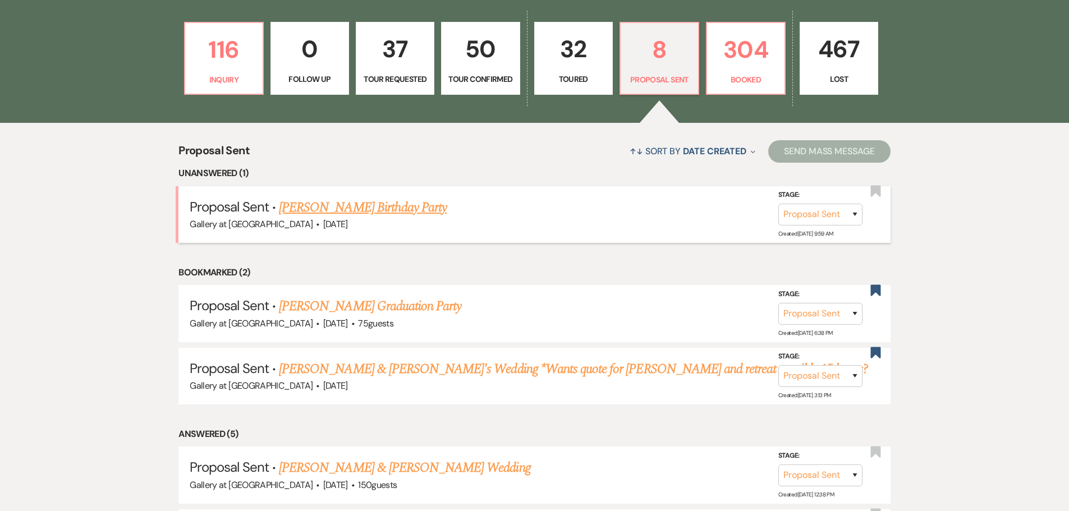
click at [422, 210] on link "[PERSON_NAME] Birthday Party" at bounding box center [363, 207] width 168 height 20
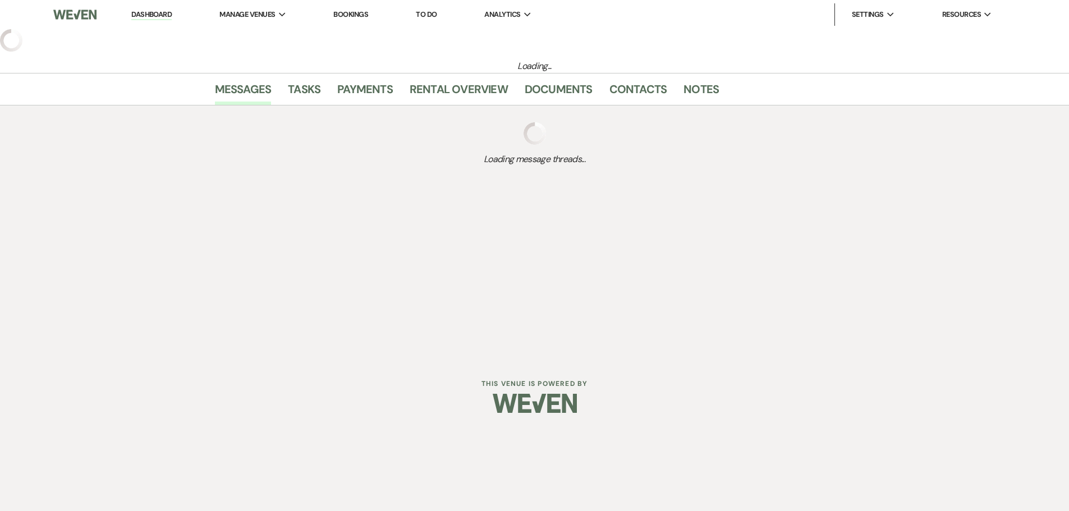
select select "6"
select select "22"
select select "4"
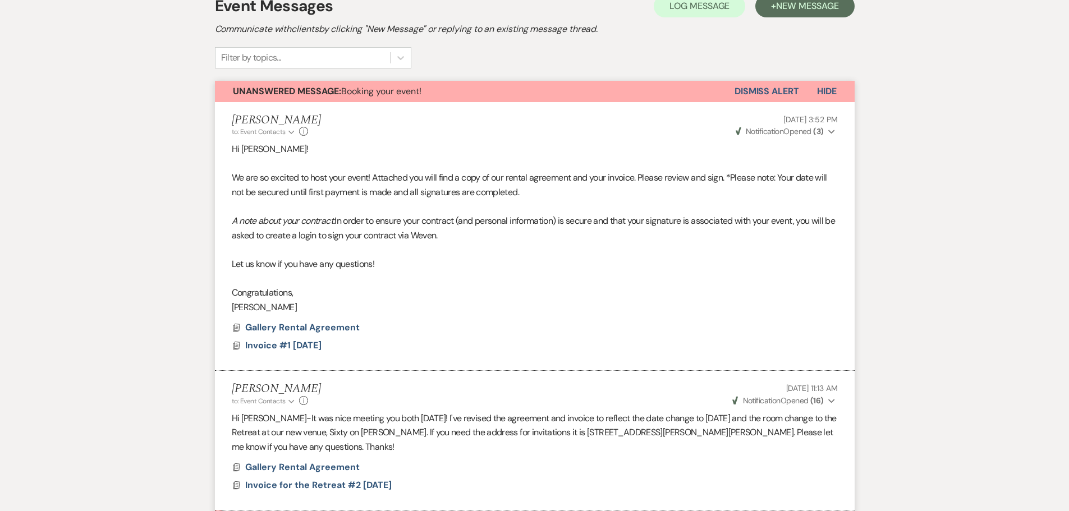
scroll to position [637, 0]
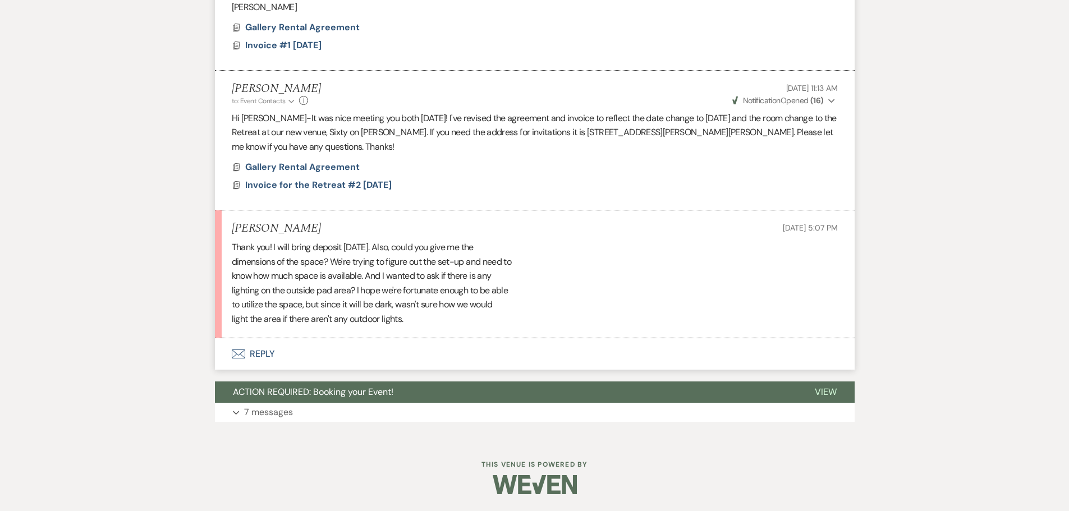
click at [253, 351] on button "Envelope Reply" at bounding box center [535, 353] width 640 height 31
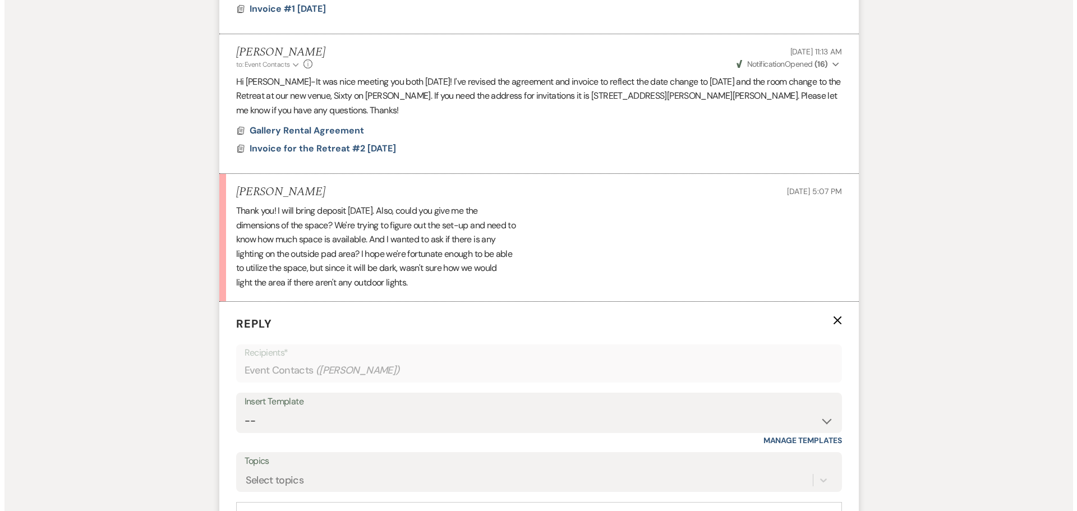
scroll to position [939, 0]
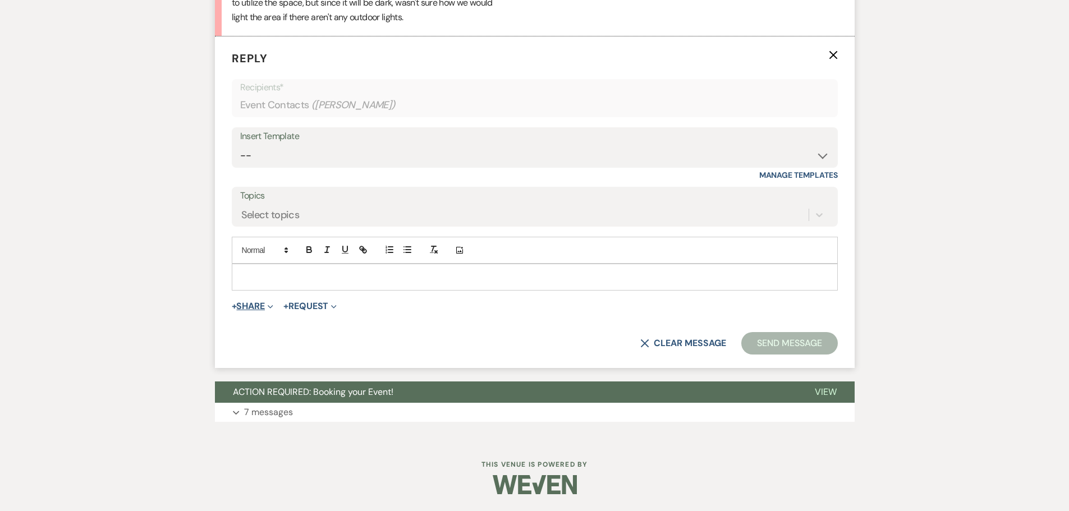
click at [264, 303] on button "+ Share Expand" at bounding box center [253, 306] width 42 height 9
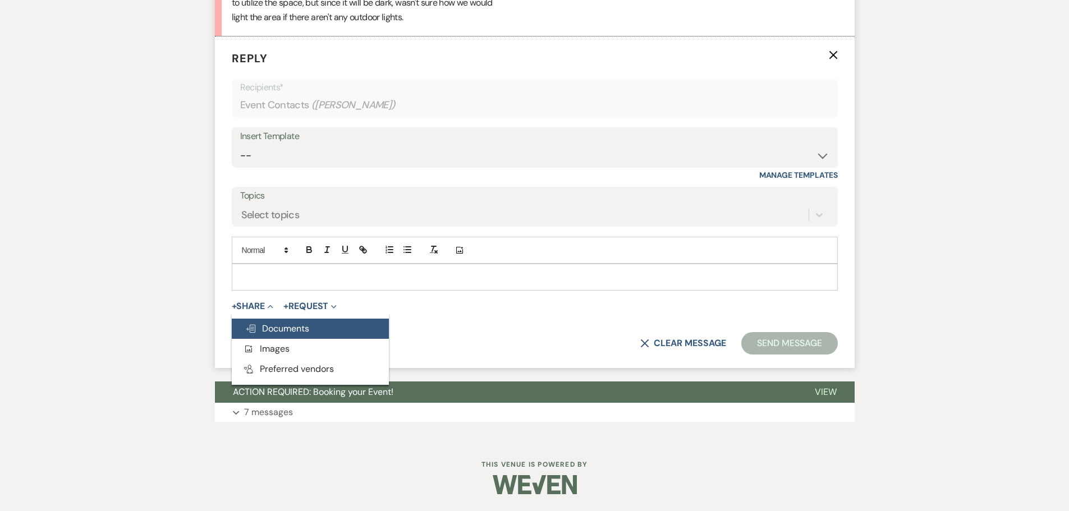
click at [297, 329] on span "Doc Upload Documents" at bounding box center [277, 329] width 64 height 12
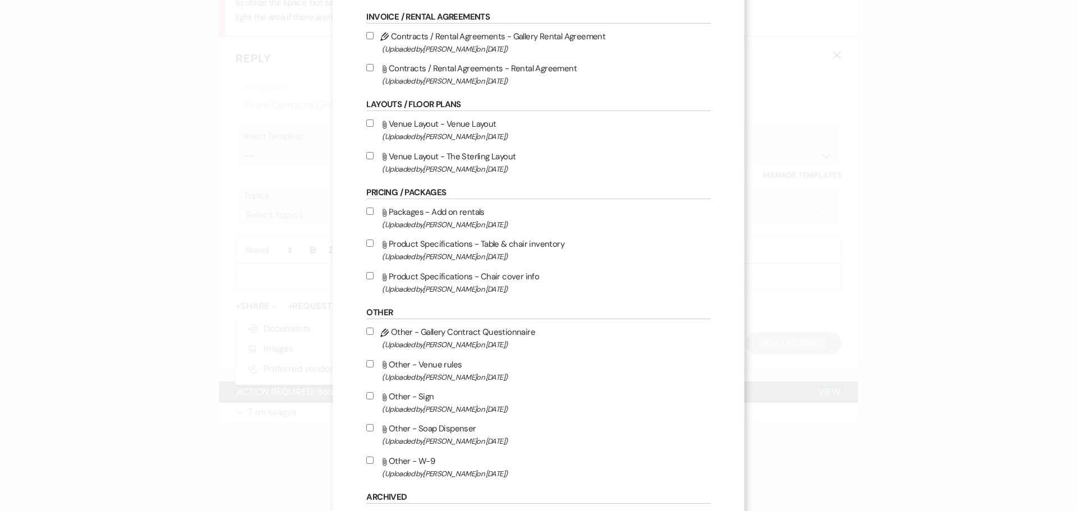
scroll to position [309, 0]
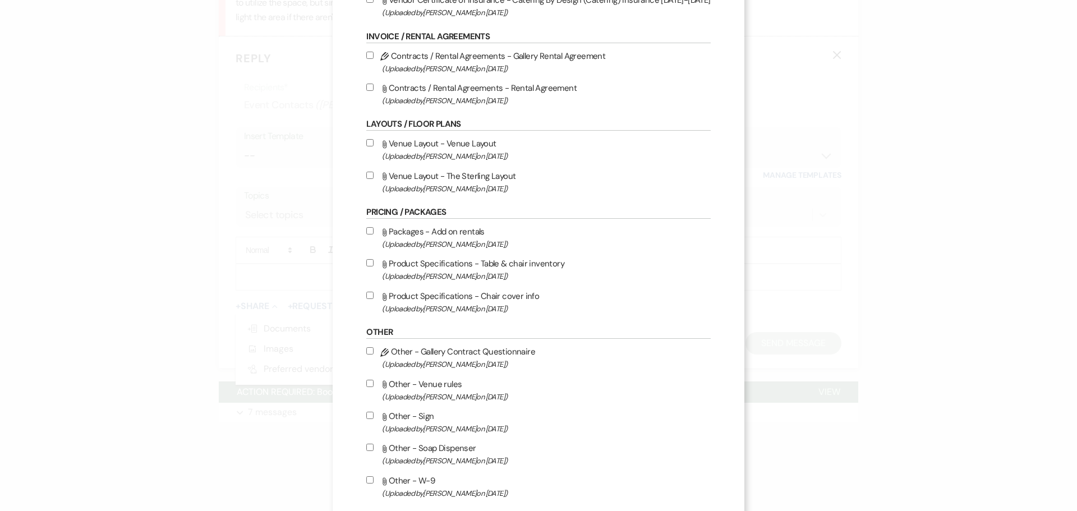
click at [429, 175] on label "Attach File Venue Layout - The Sterling Layout (Uploaded by [PERSON_NAME] on [D…" at bounding box center [538, 182] width 344 height 26
click at [374, 175] on input "Attach File Venue Layout - The Sterling Layout (Uploaded by [PERSON_NAME] on [D…" at bounding box center [369, 175] width 7 height 7
checkbox input "true"
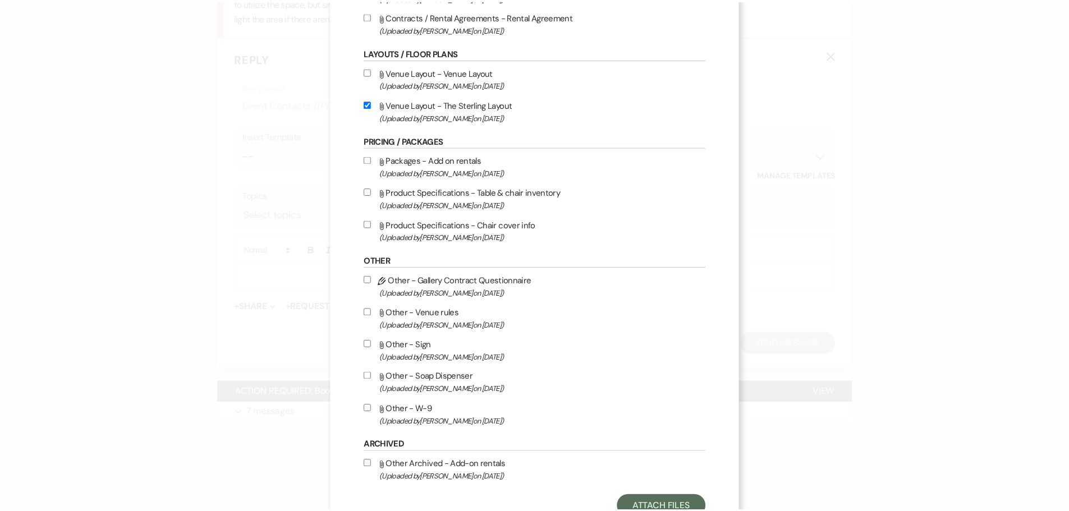
scroll to position [421, 0]
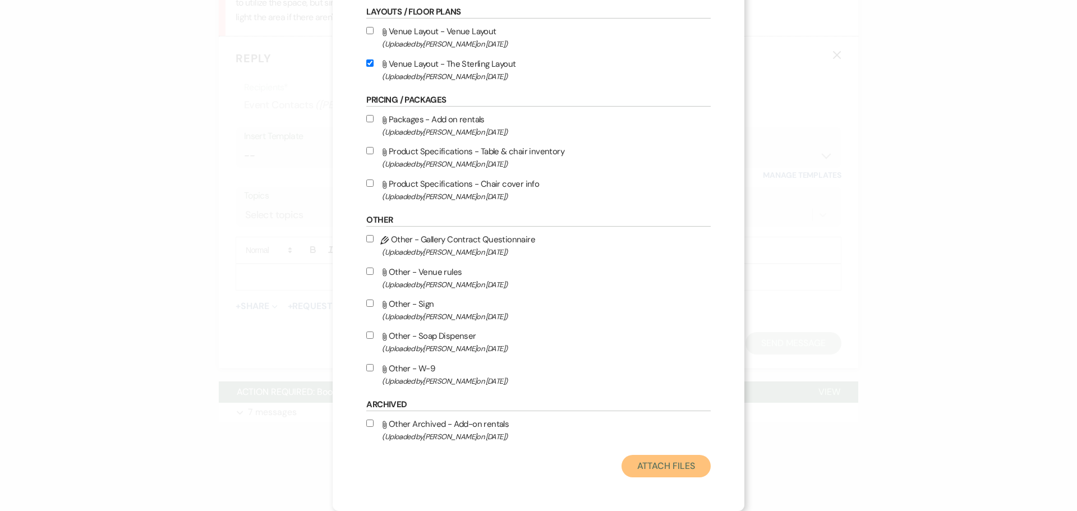
click at [673, 462] on button "Attach Files" at bounding box center [666, 466] width 89 height 22
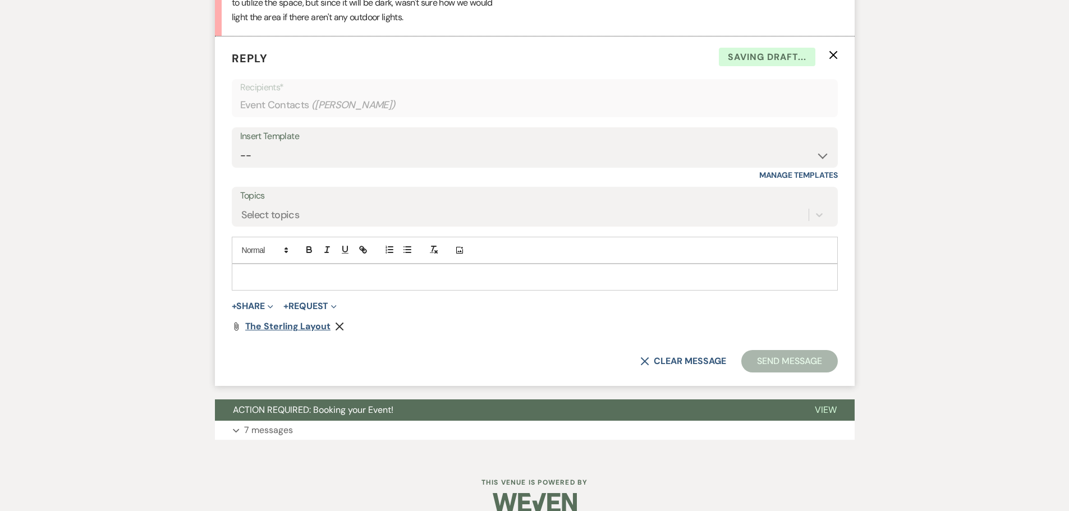
click at [302, 329] on span "The Sterling Layout" at bounding box center [287, 326] width 85 height 12
click at [336, 325] on use "button" at bounding box center [340, 327] width 8 height 8
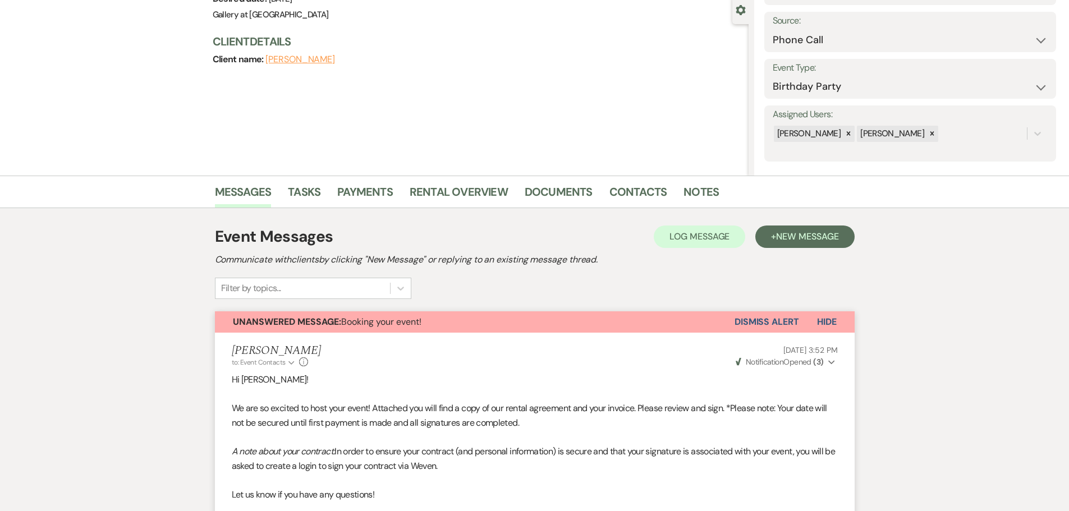
scroll to position [0, 0]
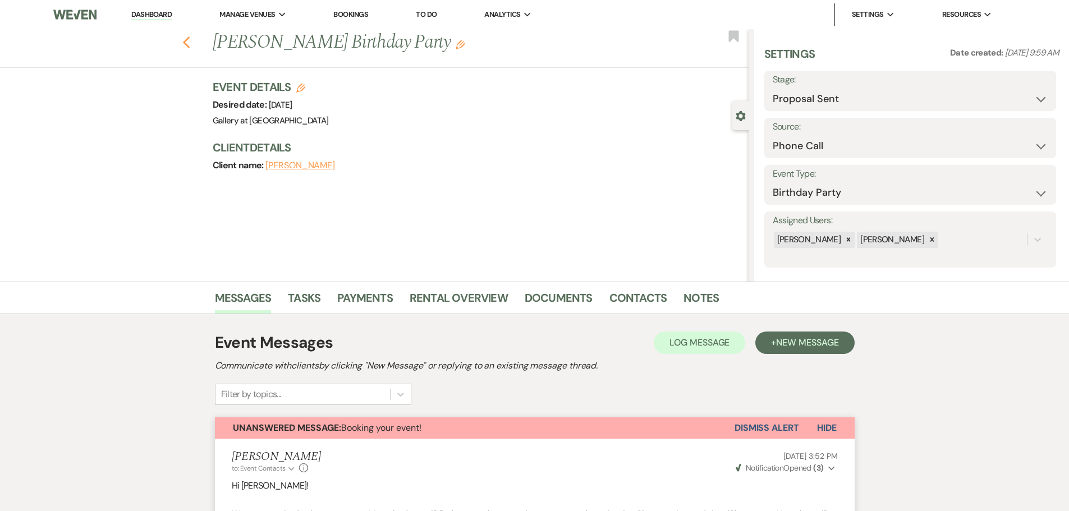
click at [190, 44] on use "button" at bounding box center [185, 42] width 7 height 12
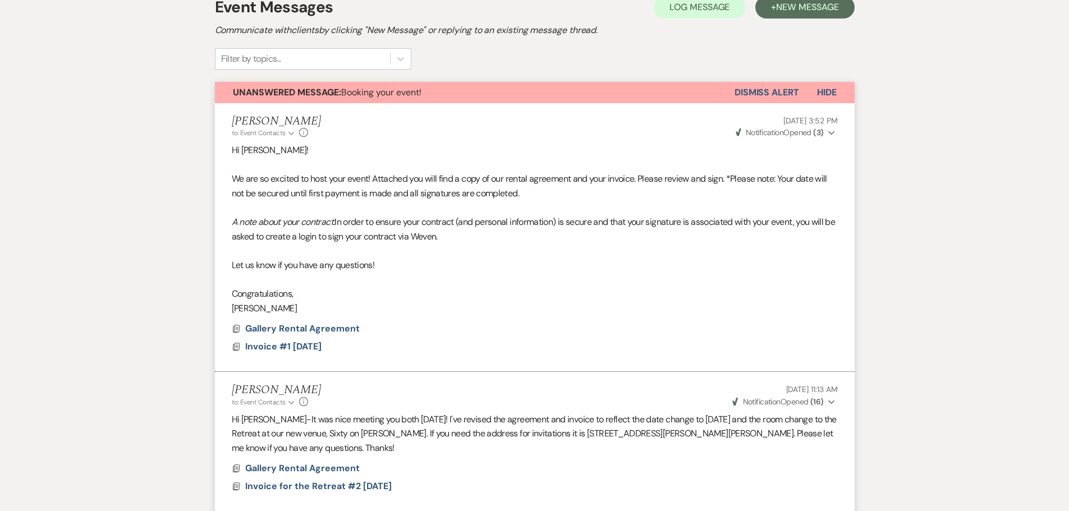
select select "6"
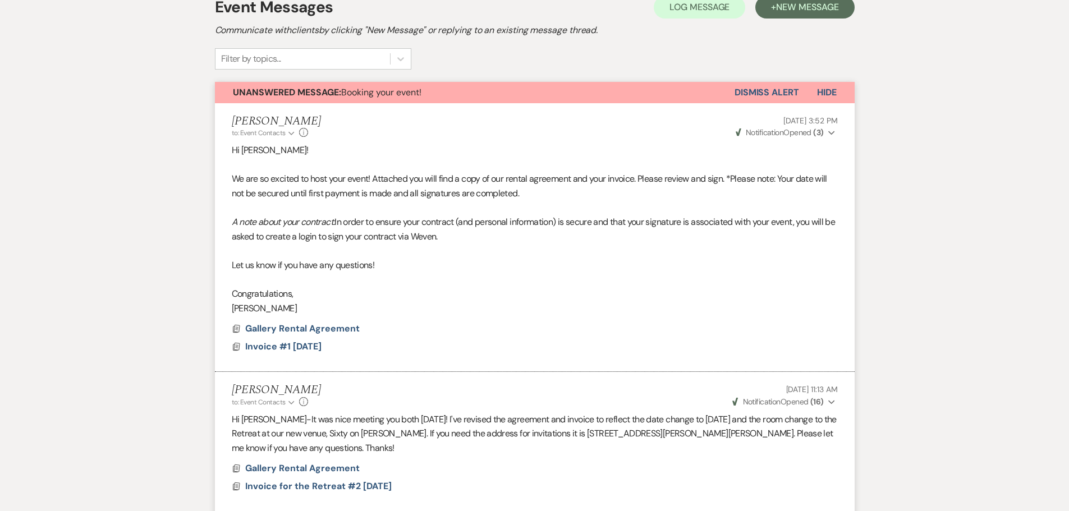
select select "6"
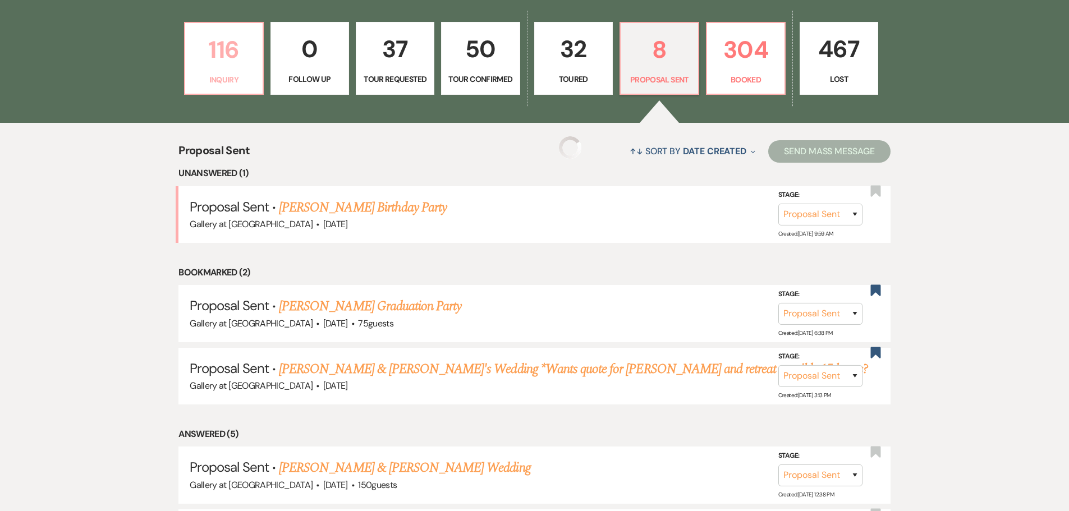
click at [222, 70] on link "116 Inquiry" at bounding box center [224, 58] width 80 height 73
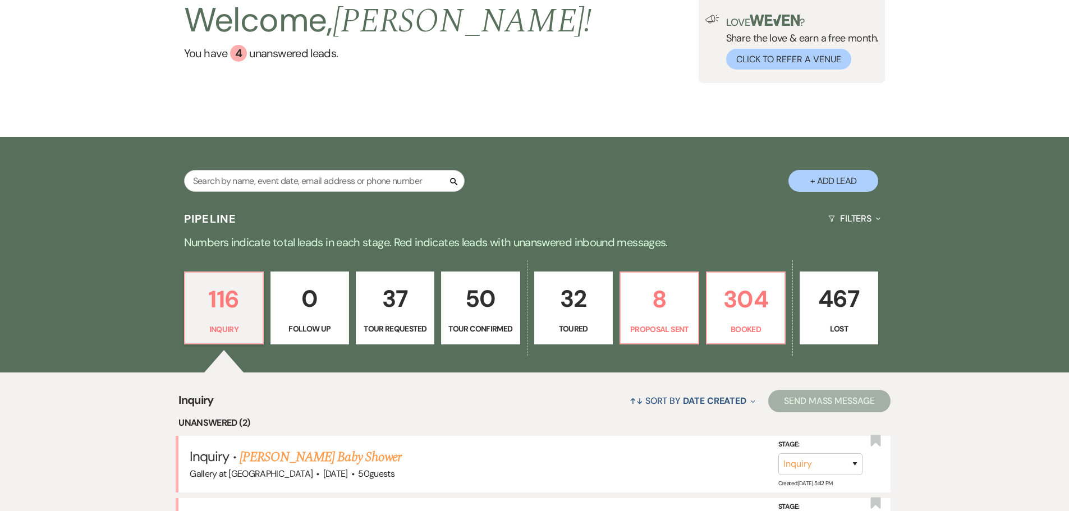
scroll to position [336, 0]
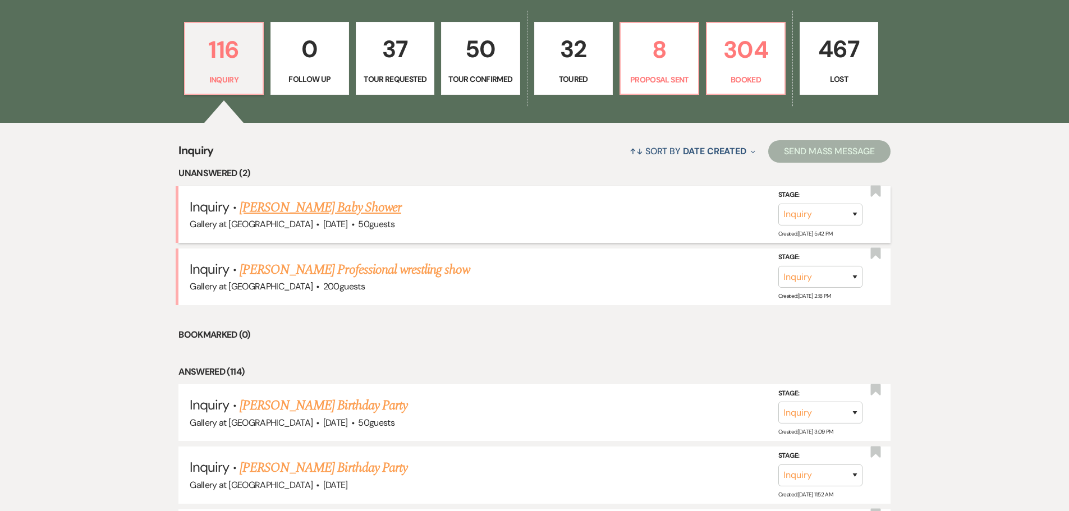
click at [270, 211] on link "[PERSON_NAME] Baby Shower" at bounding box center [321, 207] width 162 height 20
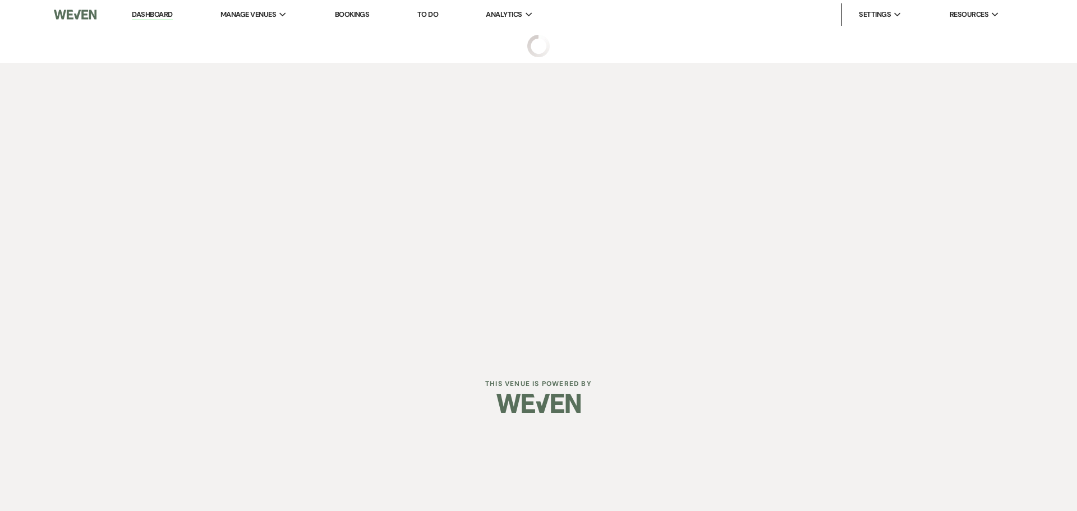
select select "5"
select select "3"
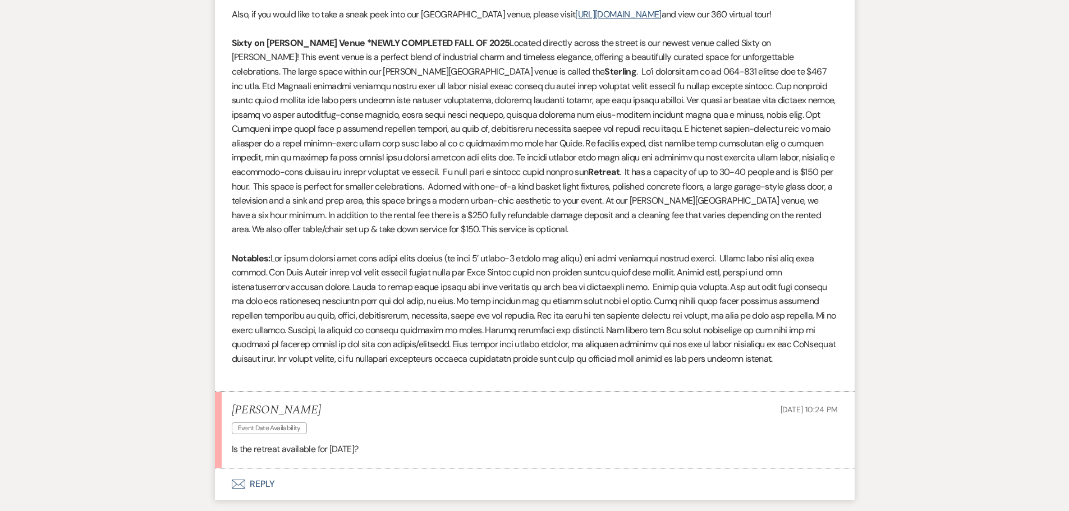
scroll to position [1022, 0]
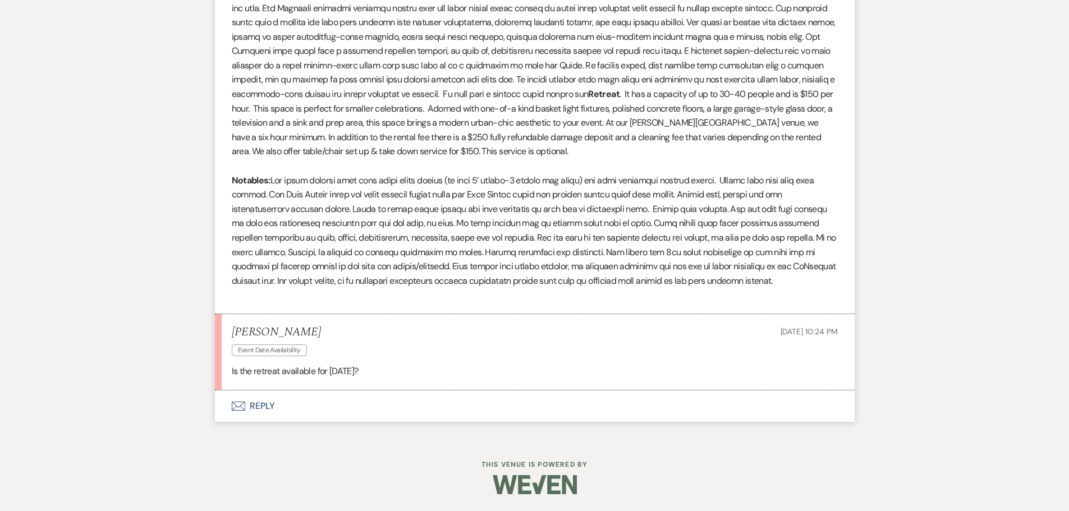
click at [265, 405] on button "Envelope Reply" at bounding box center [535, 405] width 640 height 31
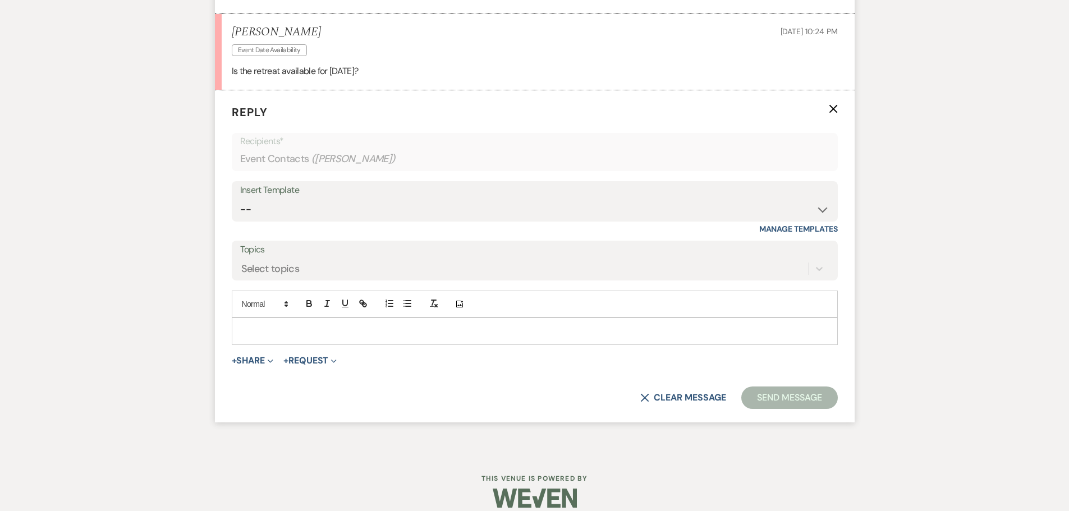
scroll to position [1323, 0]
click at [346, 328] on p at bounding box center [535, 330] width 588 height 12
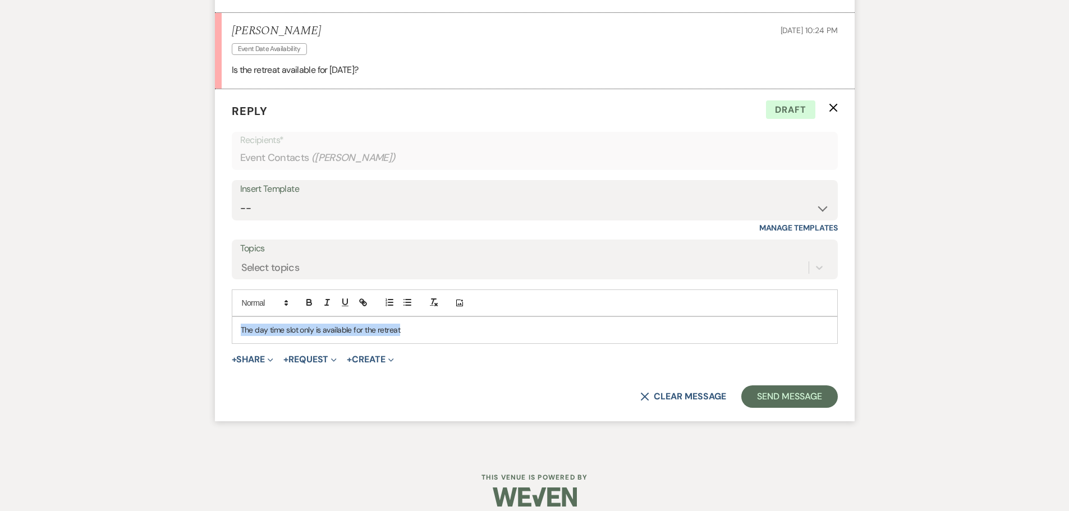
drag, startPoint x: 238, startPoint y: 328, endPoint x: 588, endPoint y: 324, distance: 349.6
click at [588, 324] on div "The day time slot only is available for the retreat" at bounding box center [534, 330] width 605 height 26
click at [590, 333] on p "The Retreat is available during the day time slot only. Your event could begin …" at bounding box center [535, 330] width 588 height 12
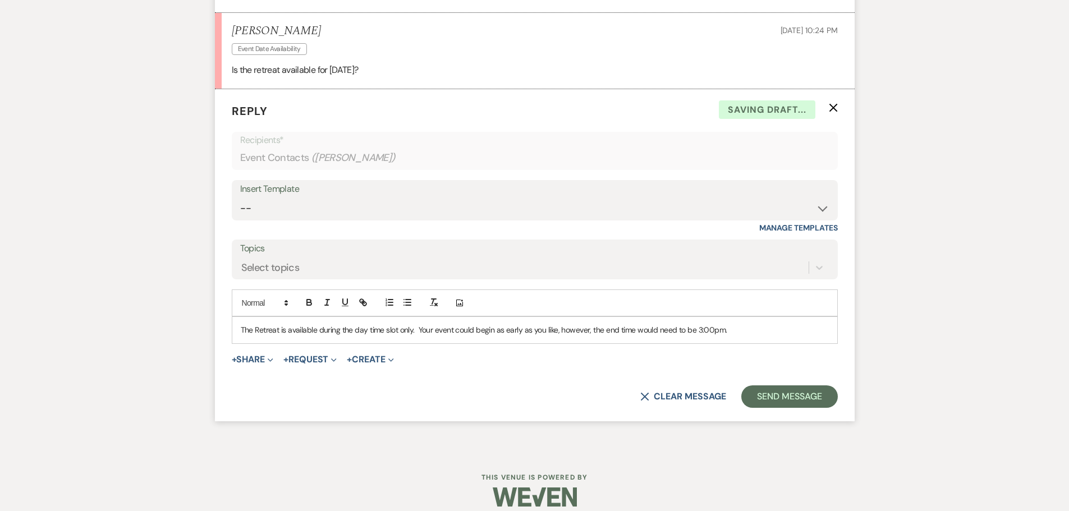
click at [733, 329] on p "The Retreat is available during the day time slot only. Your event could begin …" at bounding box center [535, 330] width 588 height 12
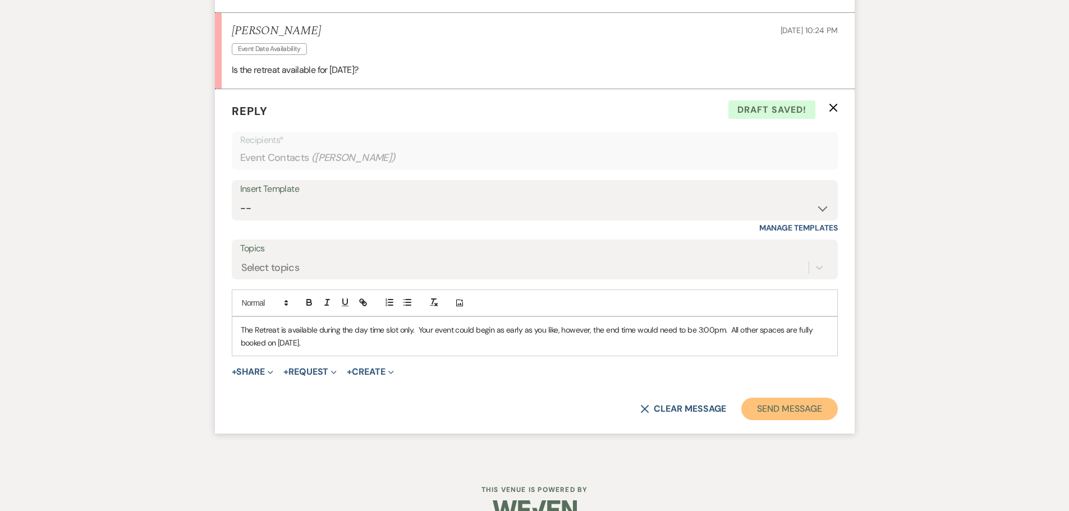
click at [765, 408] on button "Send Message" at bounding box center [789, 409] width 96 height 22
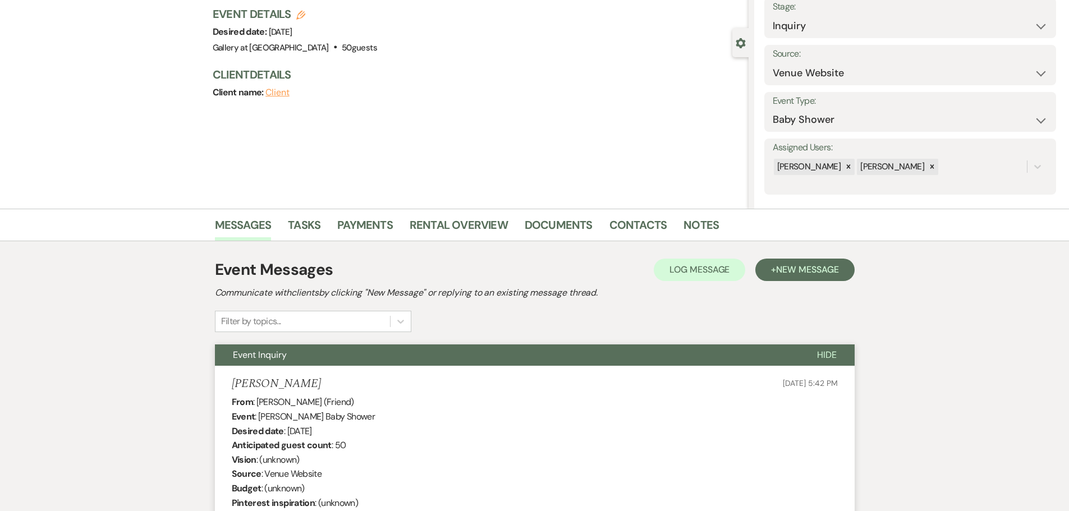
scroll to position [0, 0]
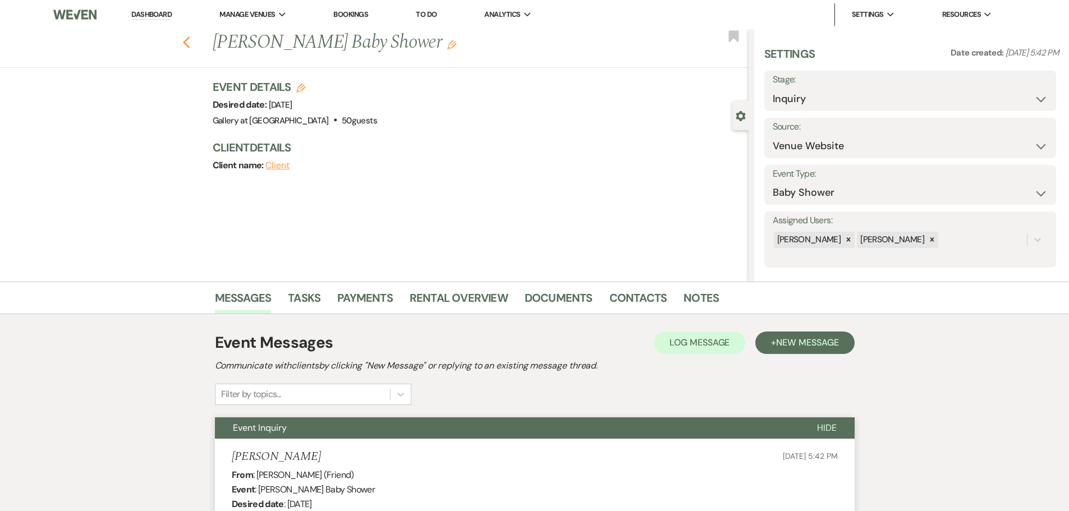
click at [190, 45] on use "button" at bounding box center [185, 42] width 7 height 12
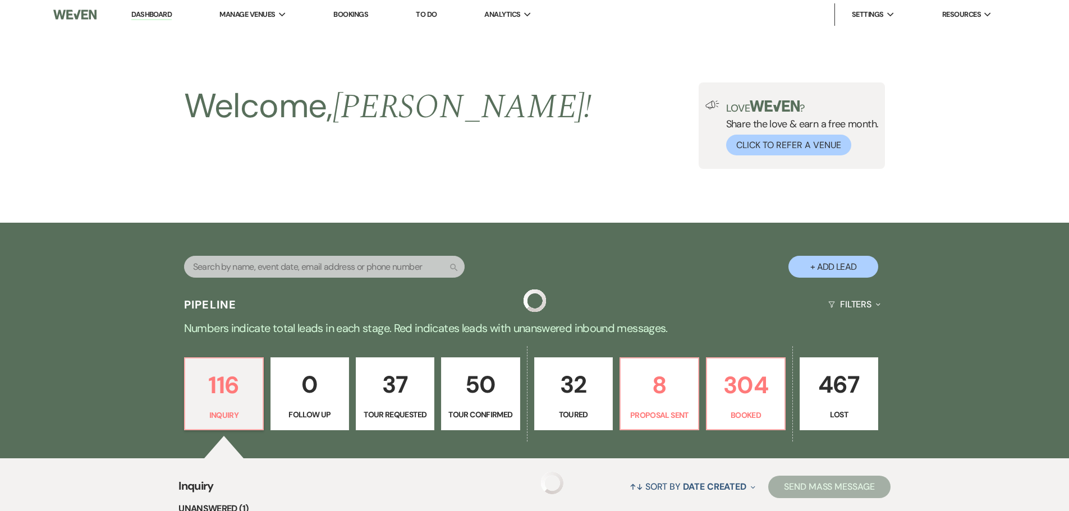
scroll to position [336, 0]
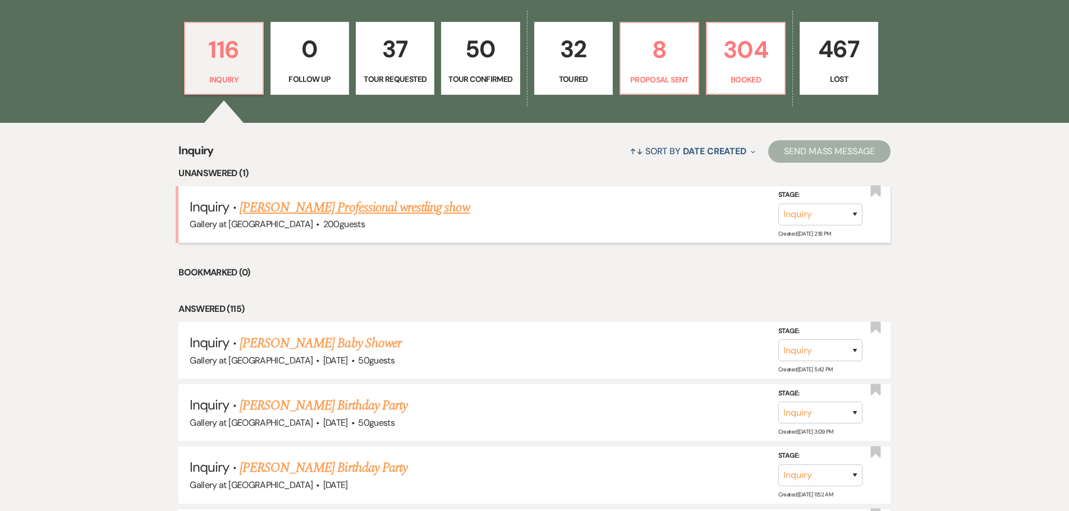
click at [353, 207] on link "[PERSON_NAME] Professional wrestling show" at bounding box center [355, 207] width 231 height 20
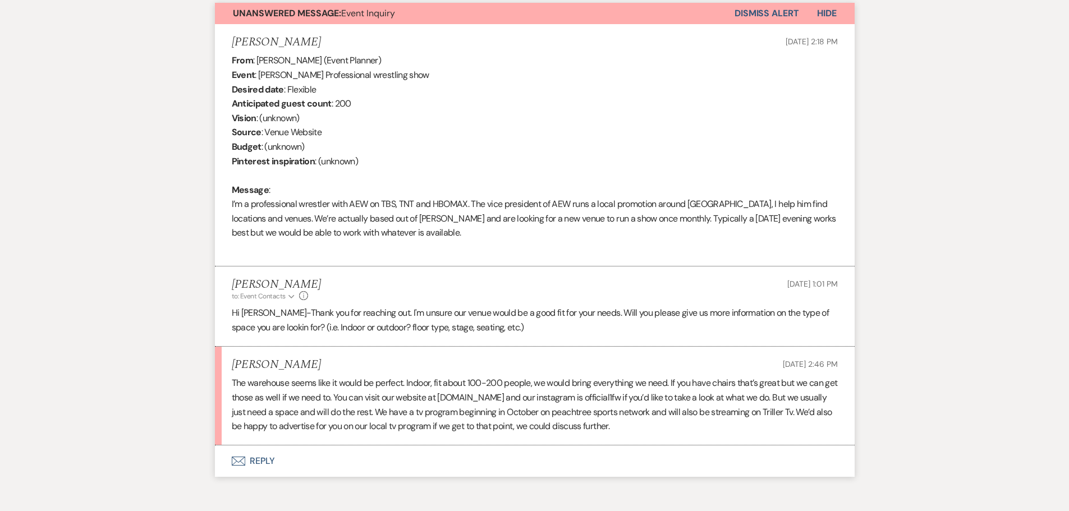
scroll to position [470, 0]
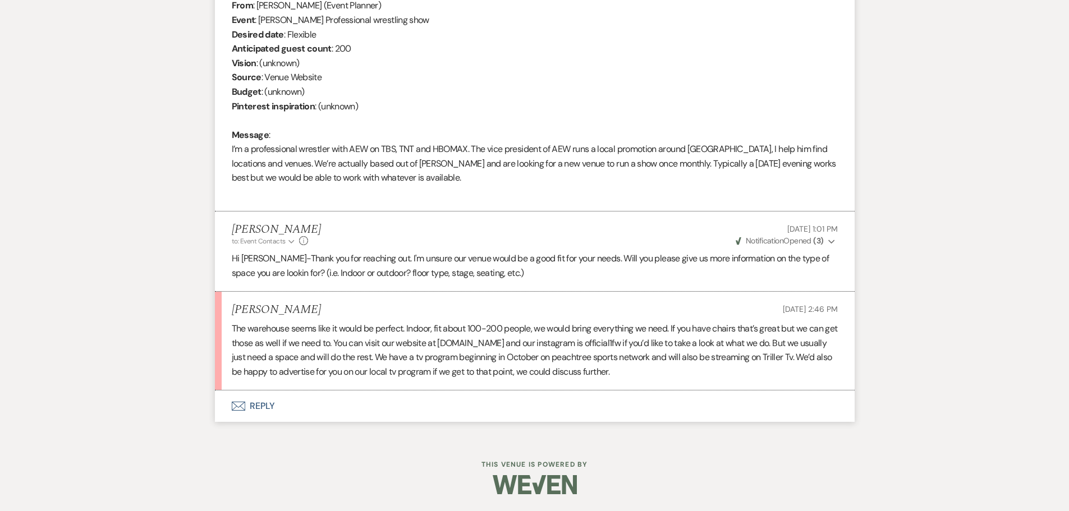
click at [259, 403] on button "Envelope Reply" at bounding box center [535, 405] width 640 height 31
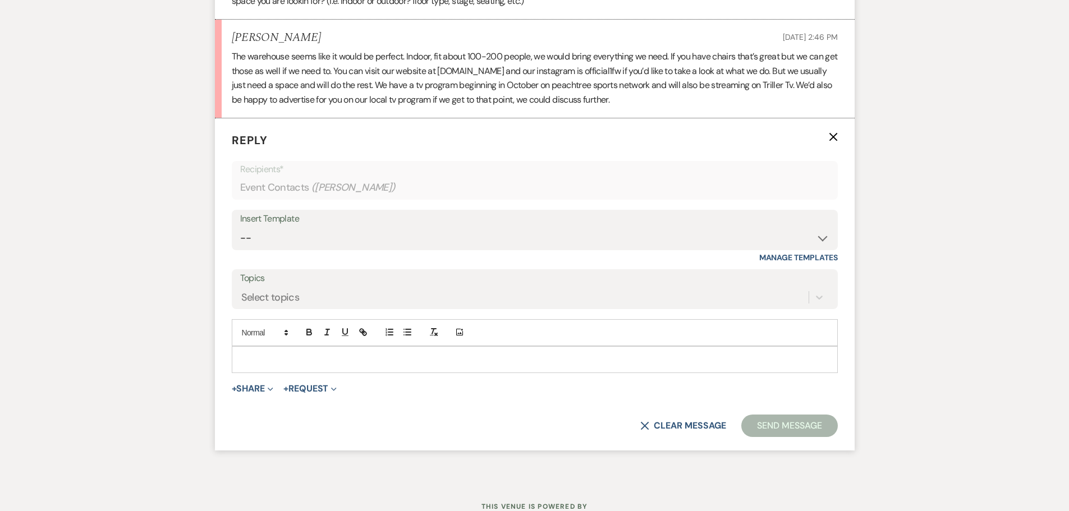
scroll to position [771, 0]
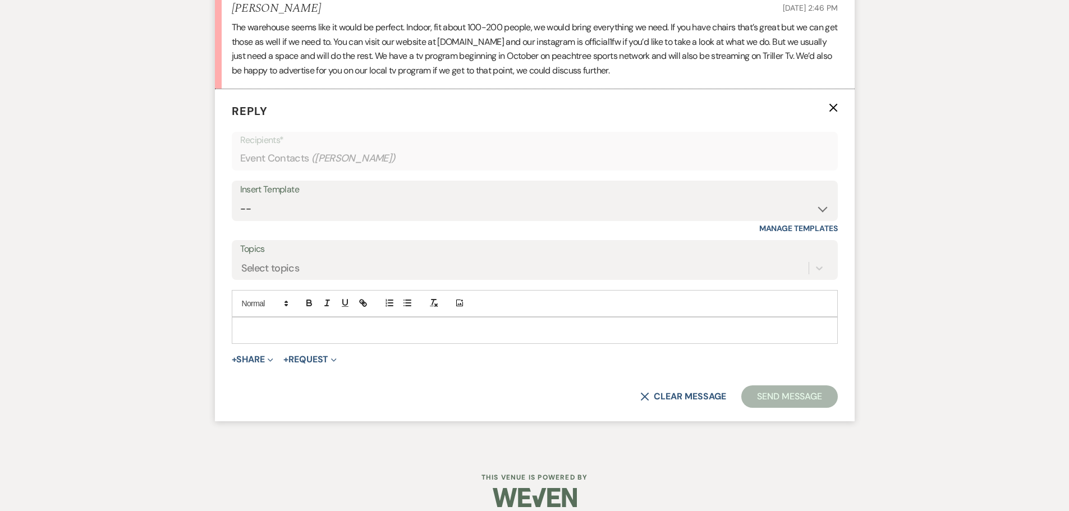
click at [288, 336] on p at bounding box center [535, 330] width 588 height 12
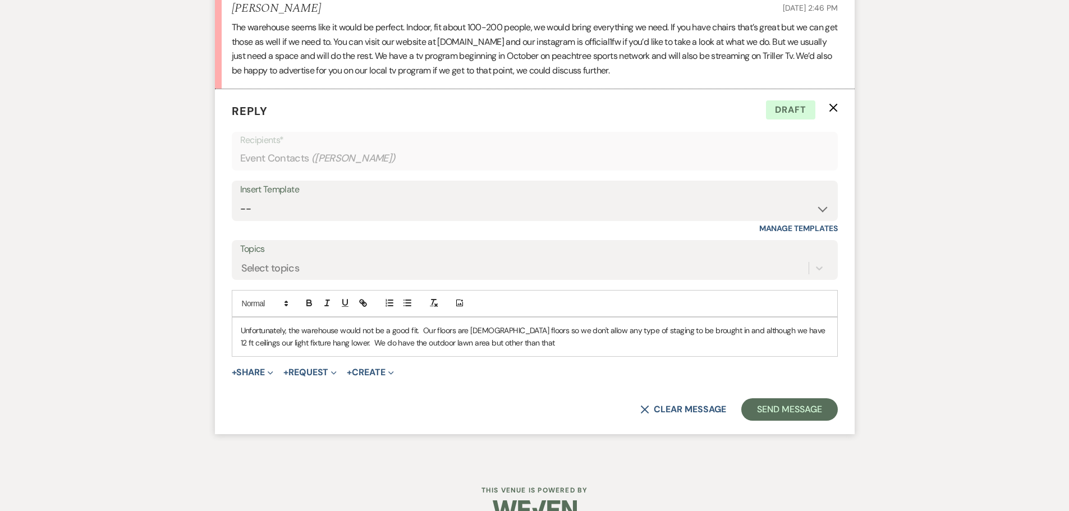
click at [521, 330] on p "Unfortunately, the warehouse would not be a good fit. Our floors are [DEMOGRAPH…" at bounding box center [535, 336] width 588 height 25
click at [349, 343] on p "Unfortunately, the warehouse would not be a good fit. Our floors are [DEMOGRAPH…" at bounding box center [535, 336] width 588 height 25
click at [389, 344] on p "Unfortunately, the warehouse would not be a good fit. Our floors are [DEMOGRAPH…" at bounding box center [535, 336] width 588 height 25
drag, startPoint x: 511, startPoint y: 344, endPoint x: 576, endPoint y: 344, distance: 64.5
click at [576, 344] on p "Unfortunately, the warehouse would not be a good fit. Our floors are [DEMOGRAPH…" at bounding box center [535, 336] width 588 height 25
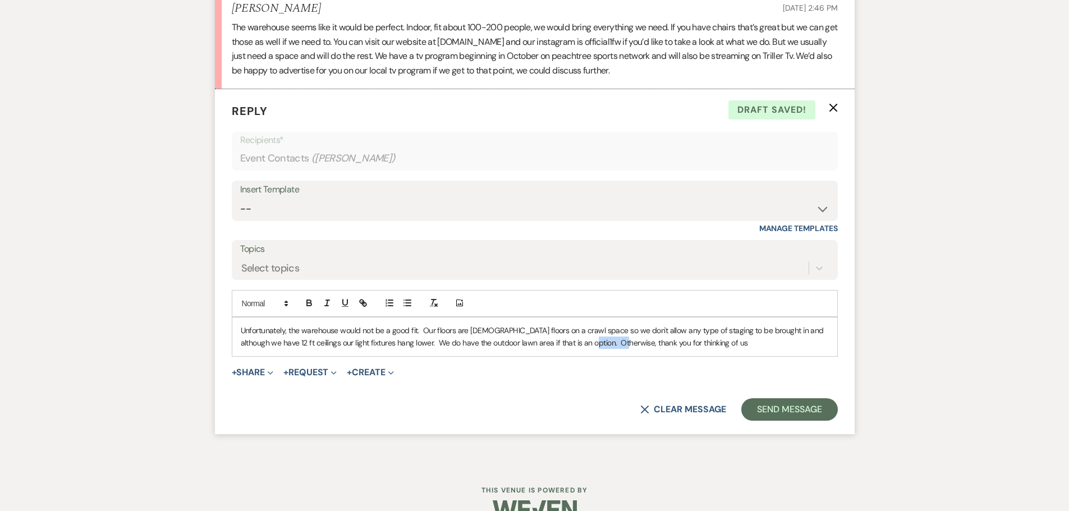
drag, startPoint x: 576, startPoint y: 344, endPoint x: 612, endPoint y: 343, distance: 36.5
click at [612, 343] on p "Unfortunately, the warehouse would not be a good fit. Our floors are [DEMOGRAPH…" at bounding box center [535, 336] width 588 height 25
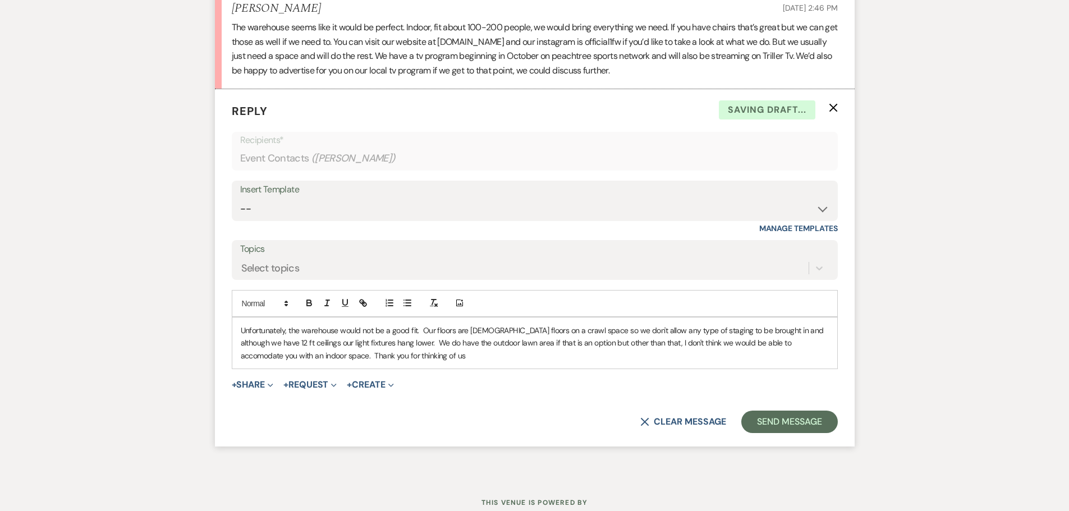
click at [395, 350] on p "Unfortunately, the warehouse would not be a good fit. Our floors are [DEMOGRAPH…" at bounding box center [535, 343] width 588 height 38
click at [764, 339] on p "Unfortunately, the warehouse would not be a good fit. Our floors are [DEMOGRAPH…" at bounding box center [535, 343] width 588 height 38
drag, startPoint x: 638, startPoint y: 342, endPoint x: 681, endPoint y: 343, distance: 42.6
click at [681, 343] on p "Unfortunately, the warehouse would not be a good fit. Our floors are [DEMOGRAPH…" at bounding box center [535, 343] width 588 height 38
click at [671, 347] on p "Unfortunately, the warehouse would not be a good fit. Our floors are [DEMOGRAPH…" at bounding box center [535, 343] width 588 height 38
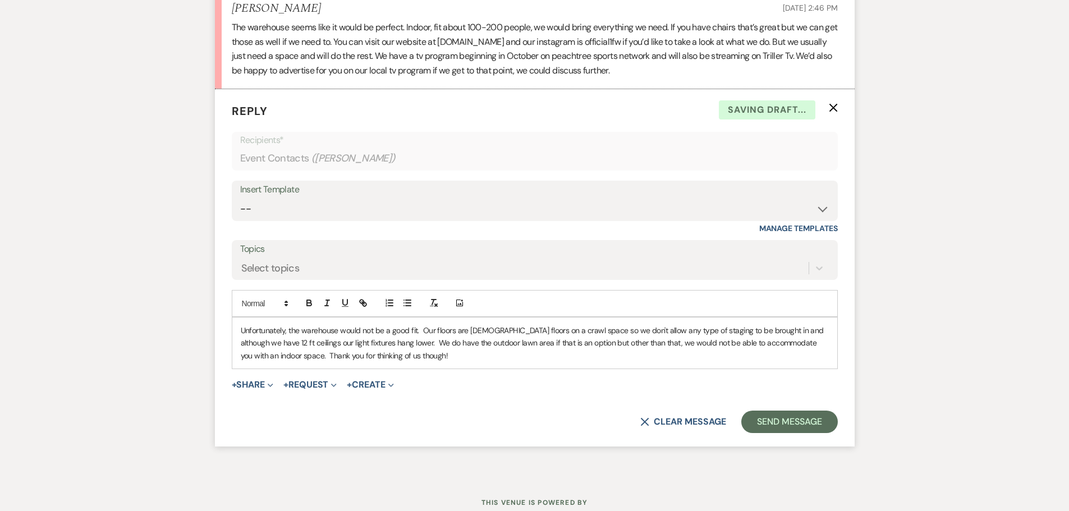
click at [423, 363] on div "Unfortunately, the warehouse would not be a good fit. Our floors are [DEMOGRAPH…" at bounding box center [534, 343] width 605 height 51
click at [373, 344] on p "Unfortunately, the warehouse would not be a good fit. Our floors are [DEMOGRAPH…" at bounding box center [535, 343] width 588 height 38
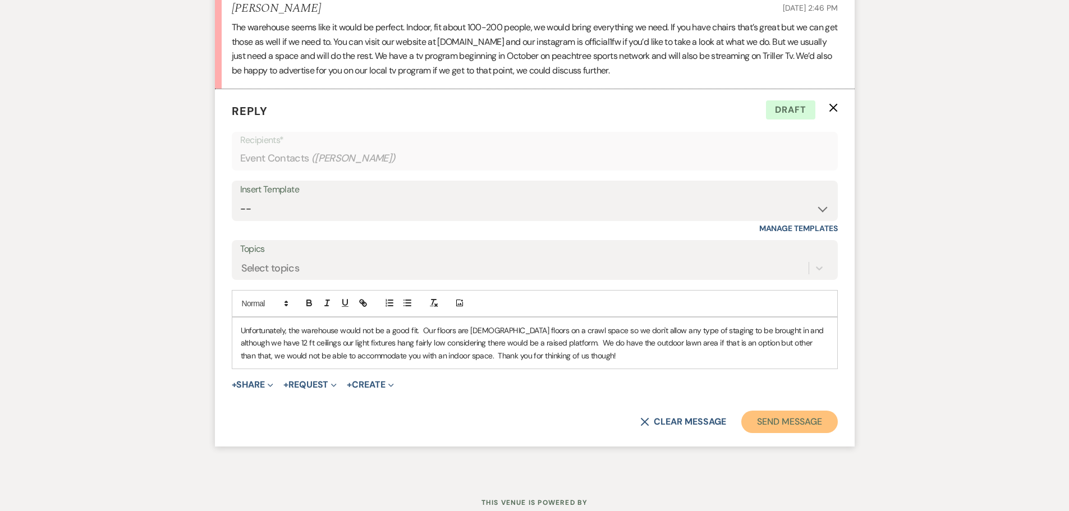
click at [762, 426] on button "Send Message" at bounding box center [789, 422] width 96 height 22
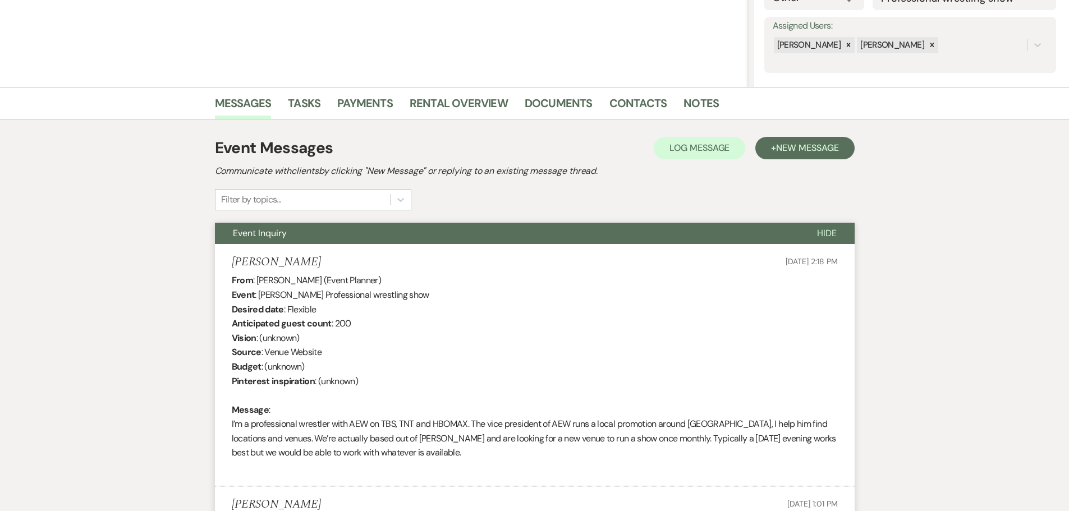
scroll to position [0, 0]
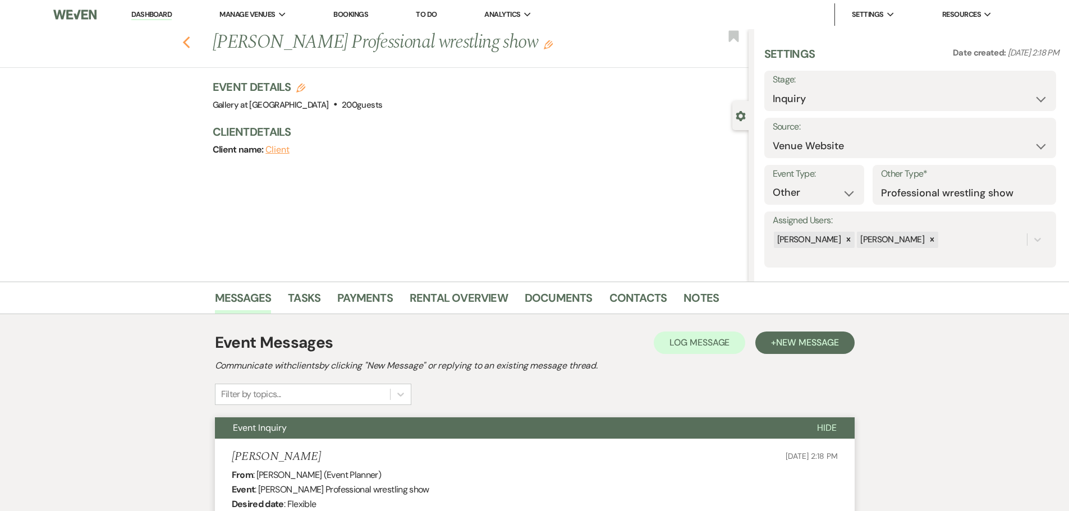
click at [190, 46] on use "button" at bounding box center [185, 42] width 7 height 12
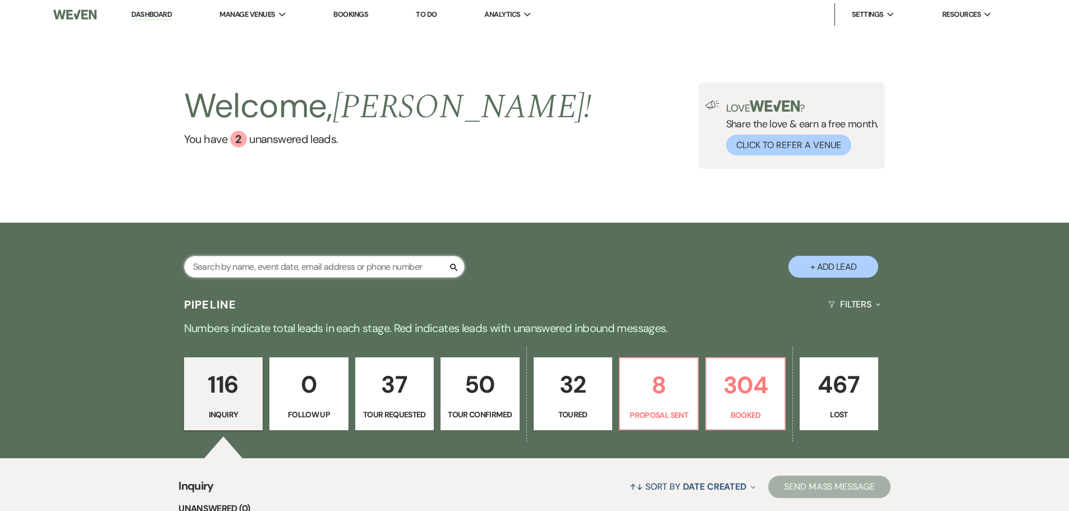
click at [363, 265] on input "text" at bounding box center [324, 267] width 281 height 22
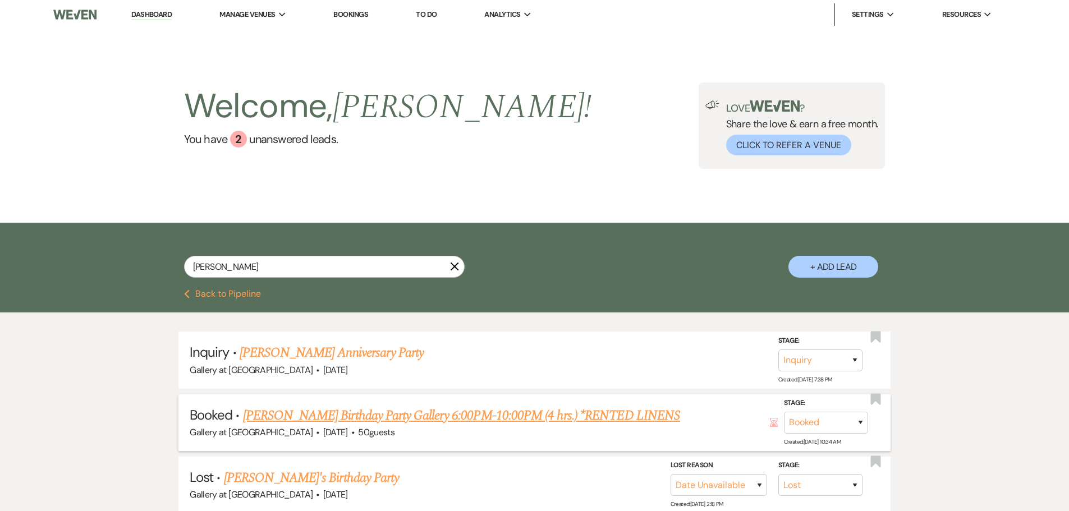
click at [475, 416] on link "[PERSON_NAME] Birthday Party Gallery 6:00PM-10:00PM (4 hrs.) *RENTED LINENS" at bounding box center [461, 416] width 437 height 20
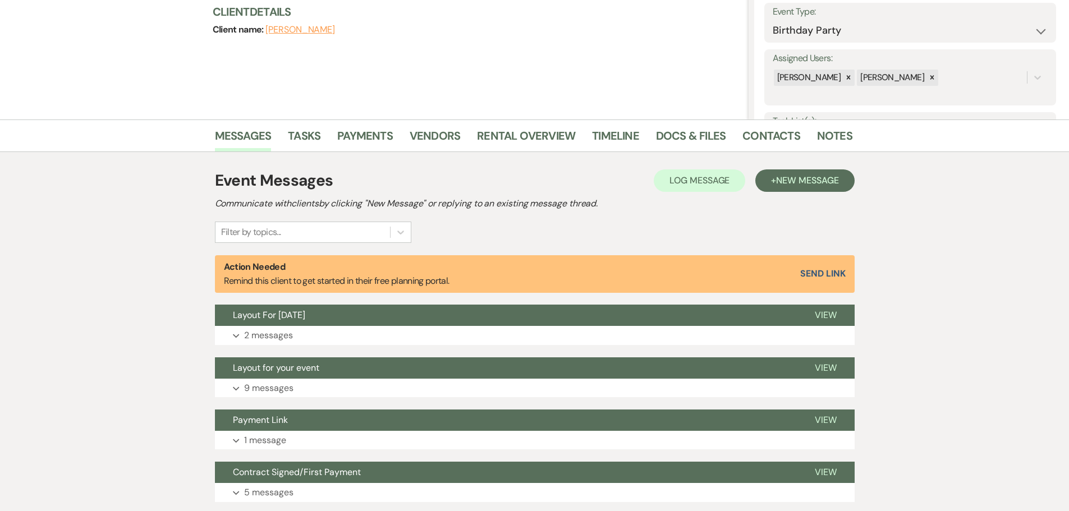
scroll to position [168, 0]
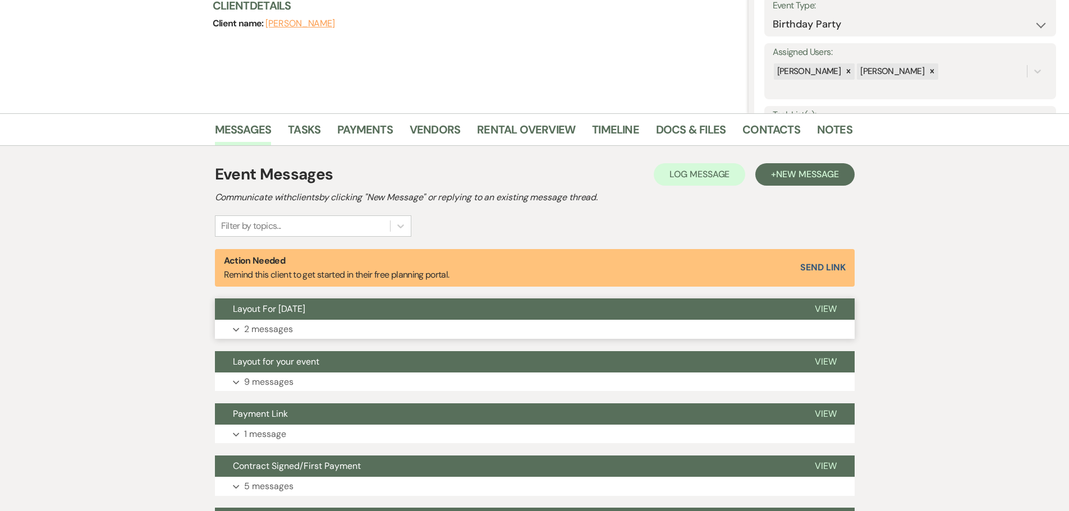
click at [414, 323] on button "Expand 2 messages" at bounding box center [535, 329] width 640 height 19
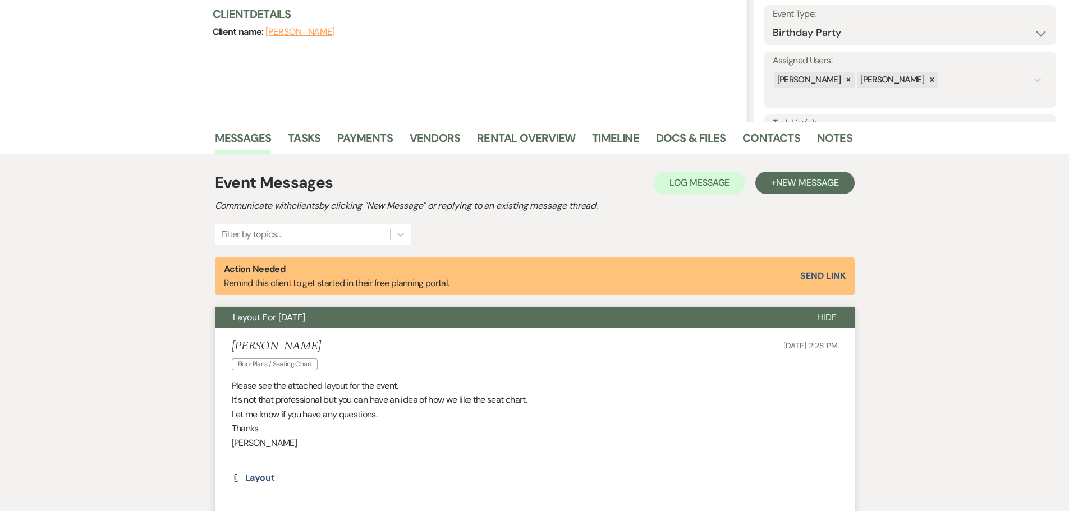
scroll to position [91, 0]
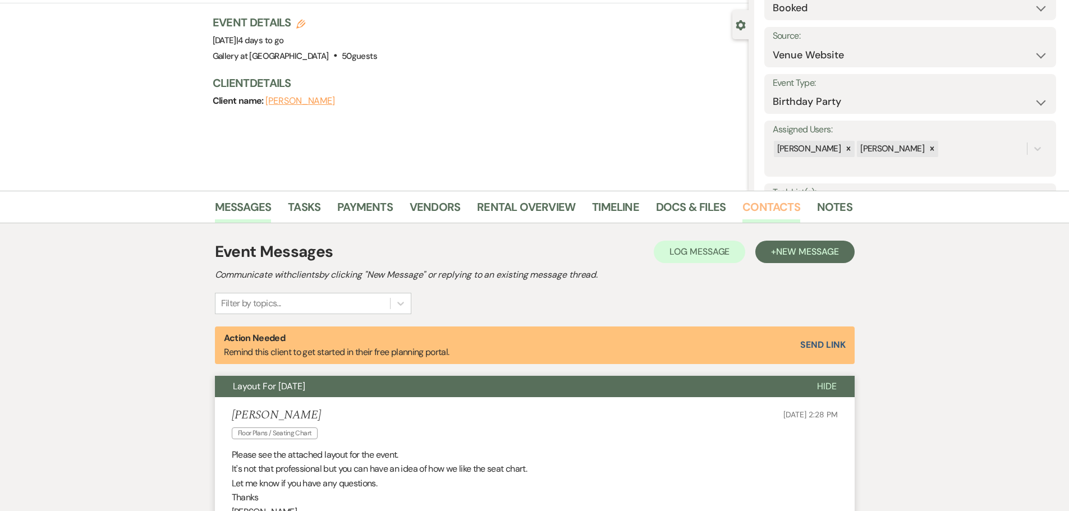
click at [778, 209] on link "Contacts" at bounding box center [771, 210] width 58 height 25
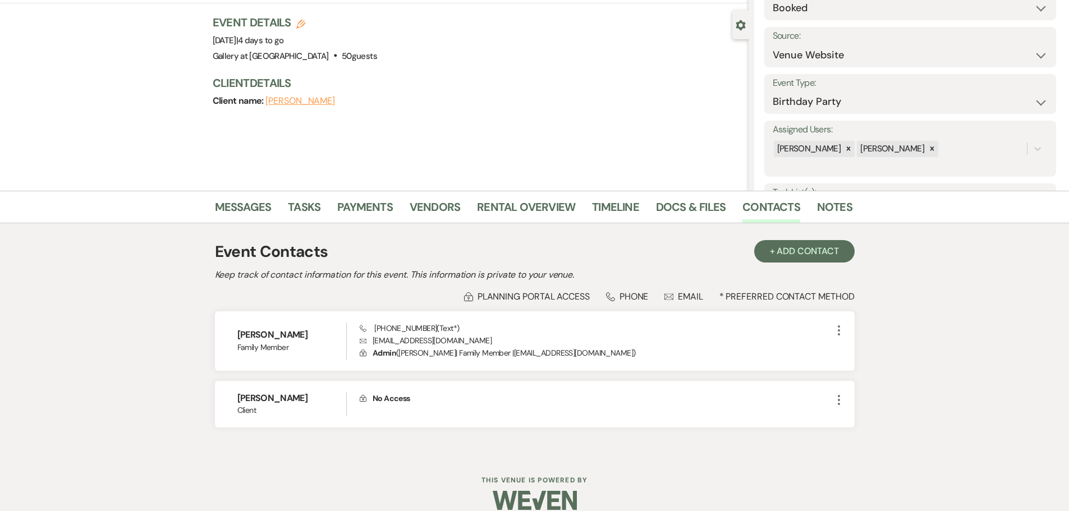
click at [502, 114] on div "Event Details Edit Event Date: [DATE] | 4 days to go Venue: Gallery at [GEOGRAP…" at bounding box center [481, 67] width 536 height 105
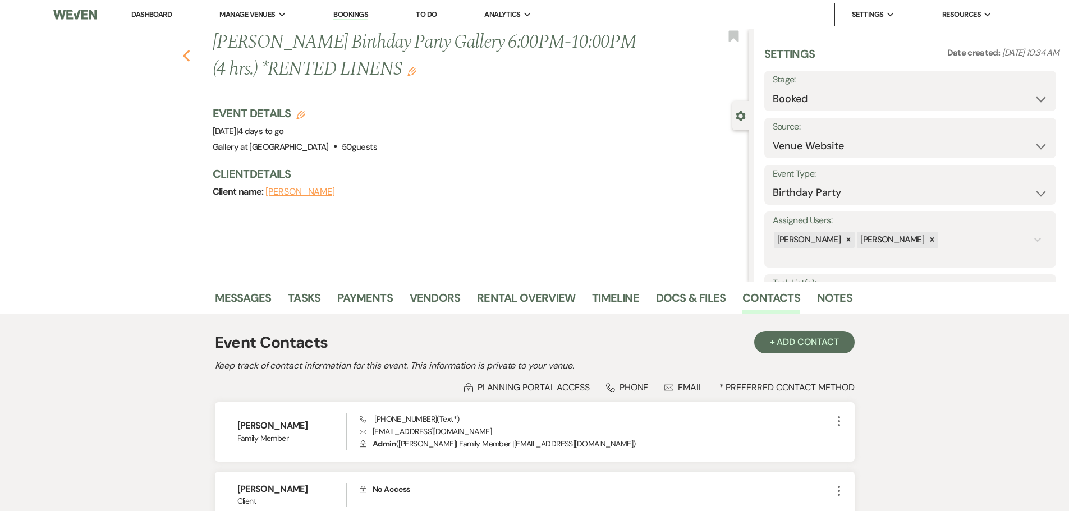
click at [190, 60] on icon "Previous" at bounding box center [186, 55] width 8 height 13
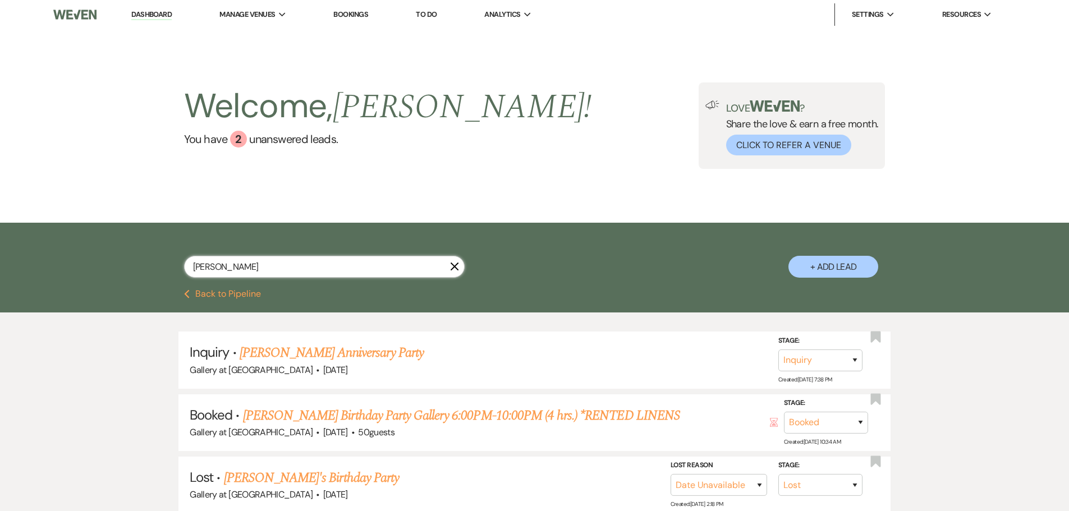
drag, startPoint x: 252, startPoint y: 266, endPoint x: 163, endPoint y: 268, distance: 89.2
click at [163, 268] on div "[PERSON_NAME] + Add Lead" at bounding box center [535, 257] width 808 height 59
click at [139, 13] on link "Dashboard" at bounding box center [151, 15] width 40 height 11
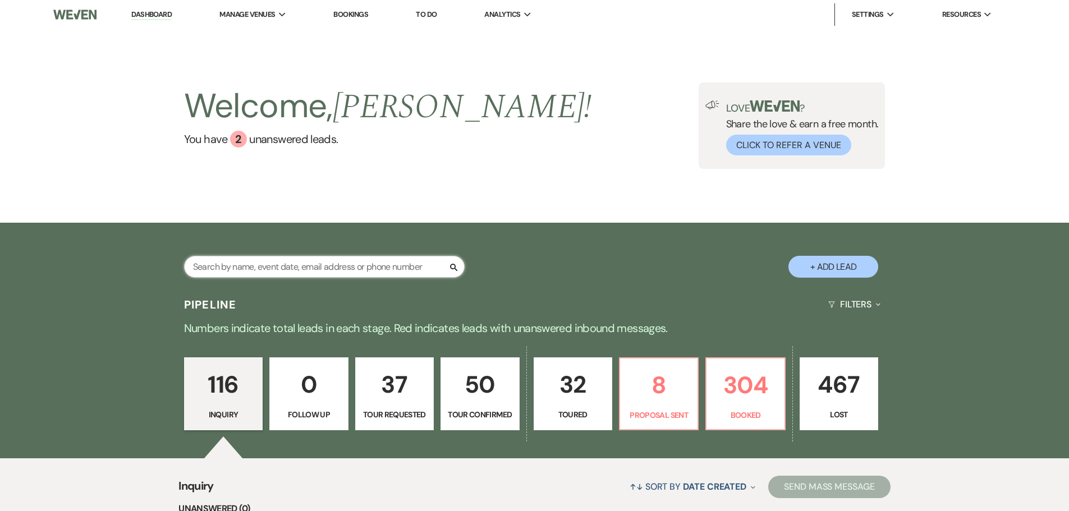
click at [333, 269] on input "text" at bounding box center [324, 267] width 281 height 22
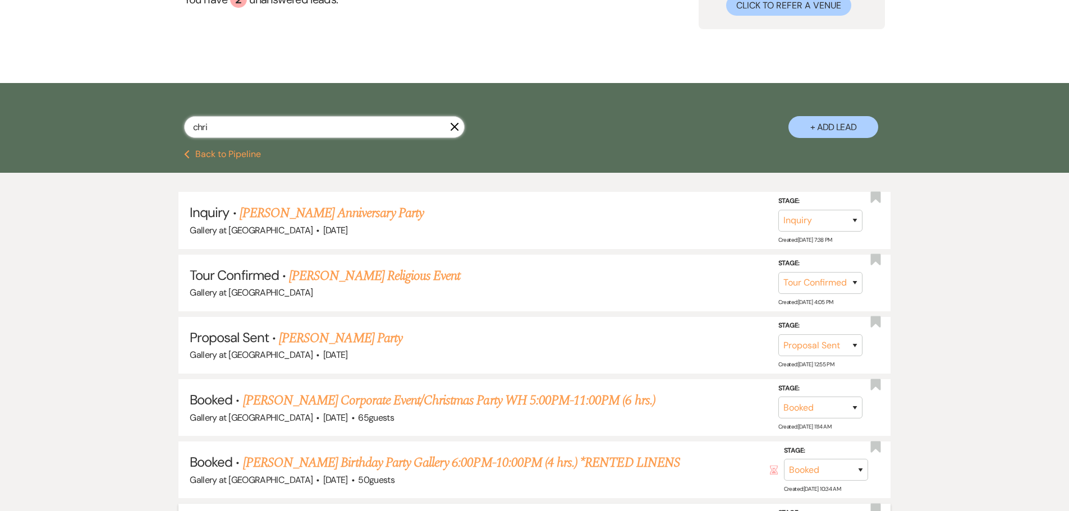
scroll to position [281, 0]
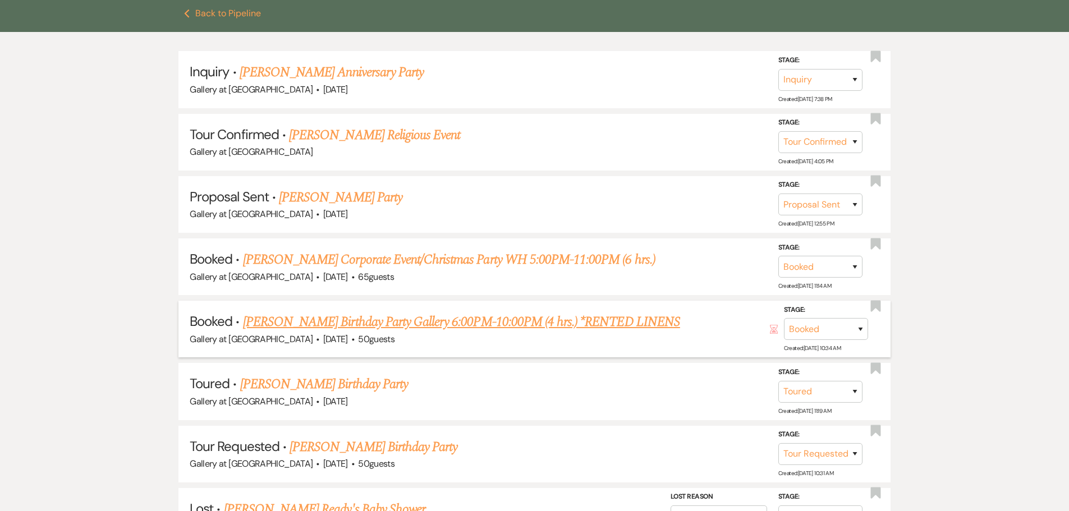
click at [488, 318] on link "[PERSON_NAME] Birthday Party Gallery 6:00PM-10:00PM (4 hrs.) *RENTED LINENS" at bounding box center [461, 322] width 437 height 20
